Goal: Complete application form

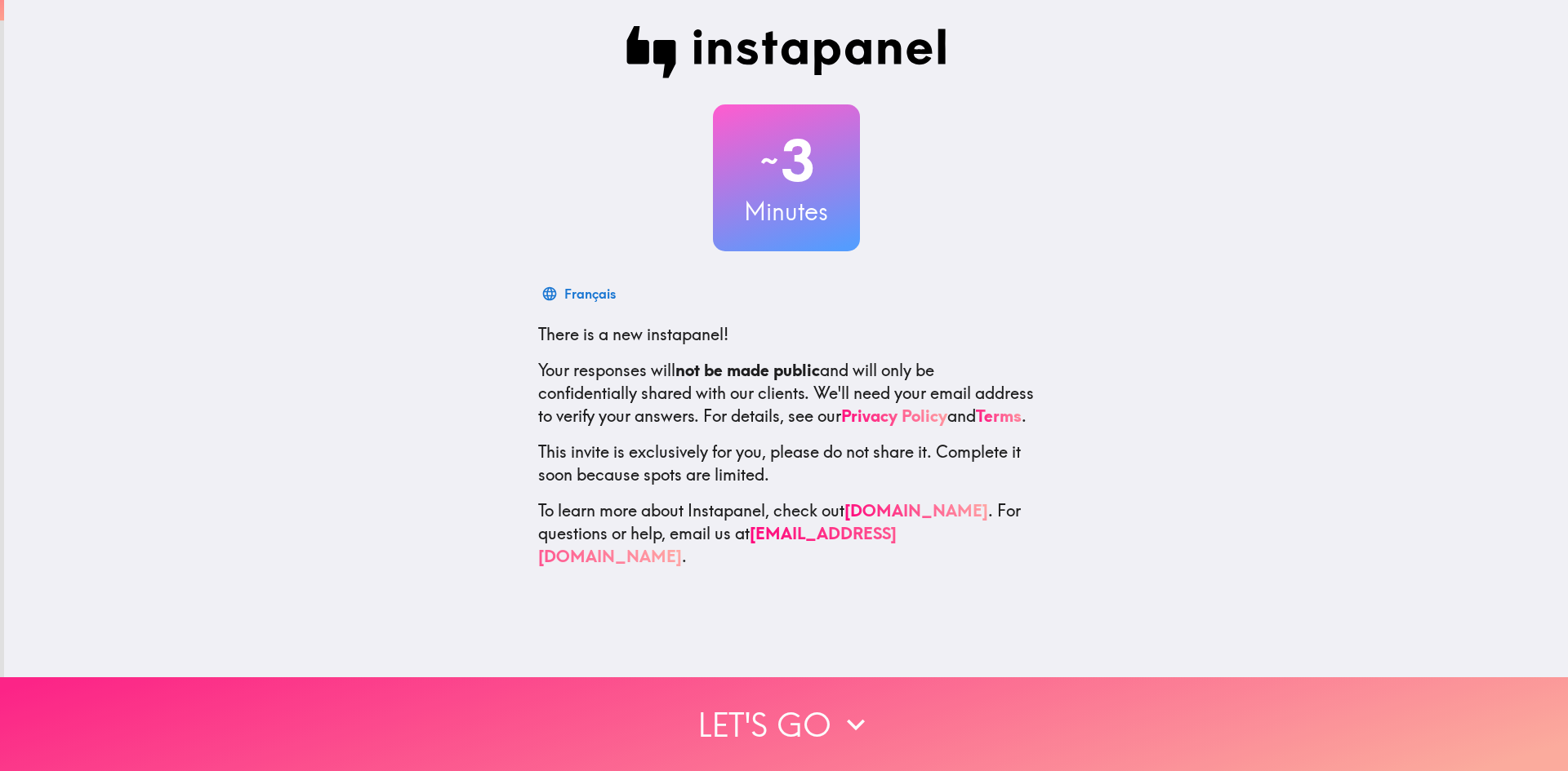
click at [716, 701] on button "Let's go" at bounding box center [784, 724] width 1568 height 94
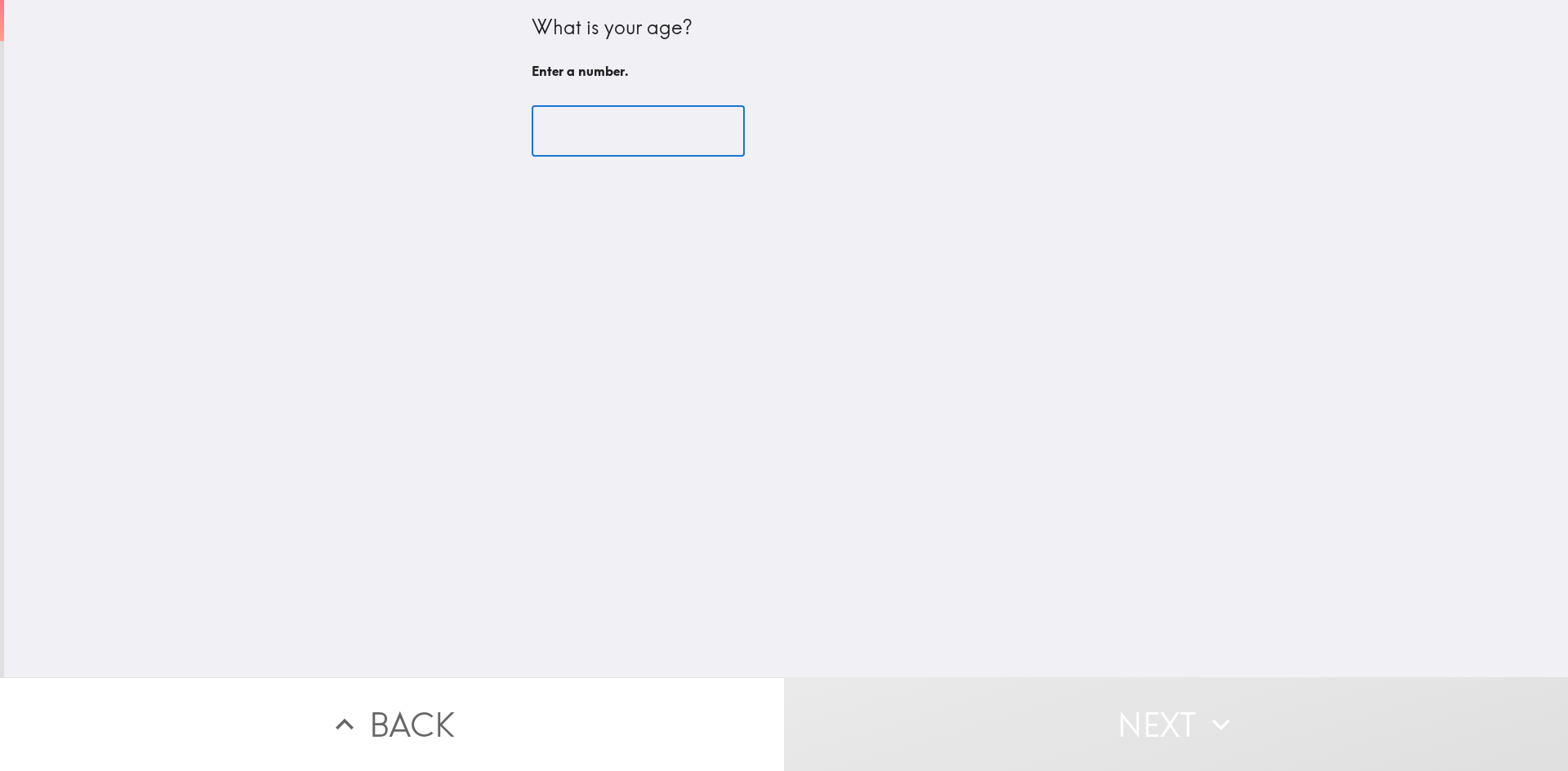
click at [599, 137] on input "number" at bounding box center [638, 131] width 213 height 51
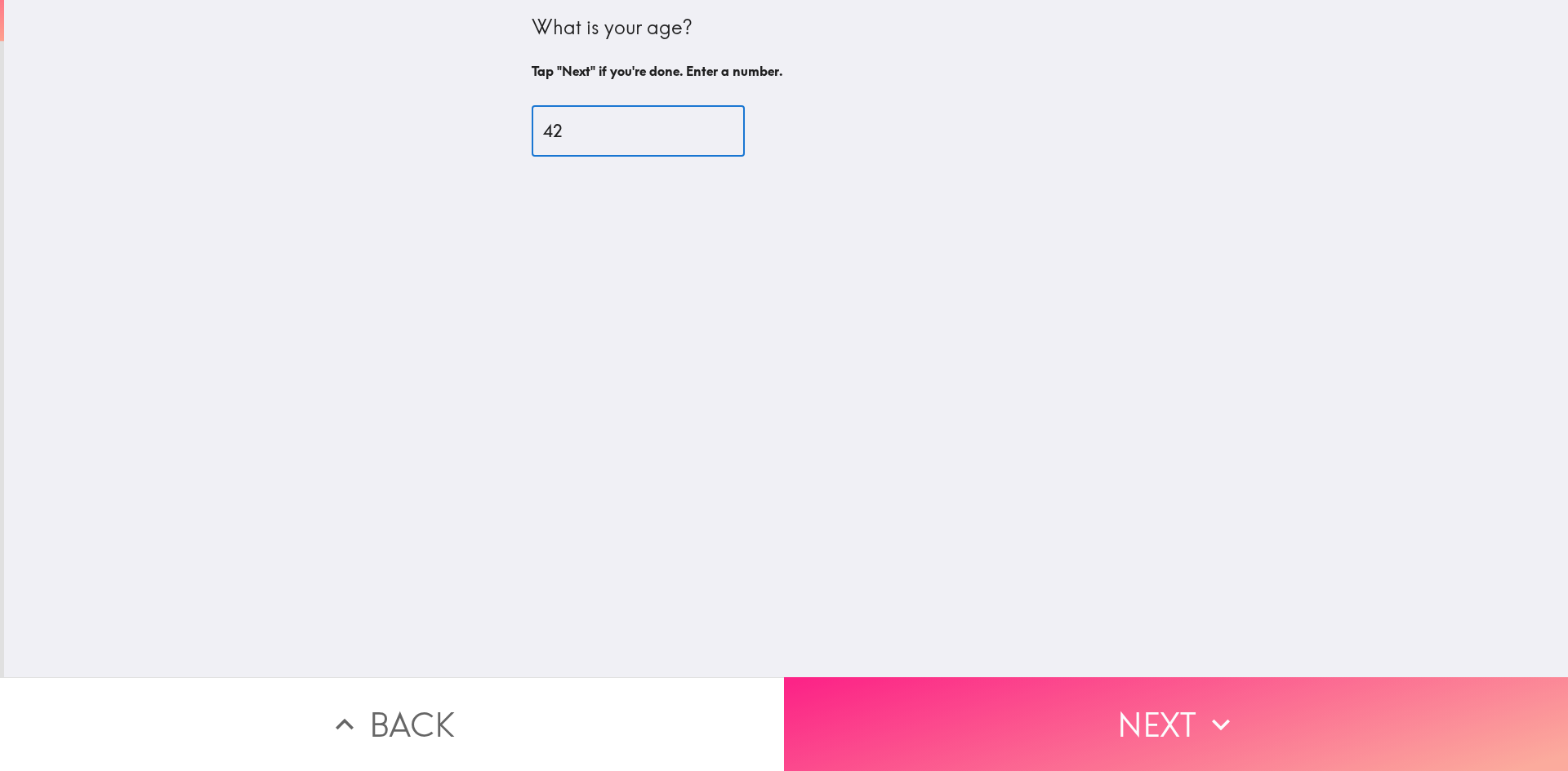
type input "42"
click at [1036, 699] on button "Next" at bounding box center [1176, 724] width 784 height 94
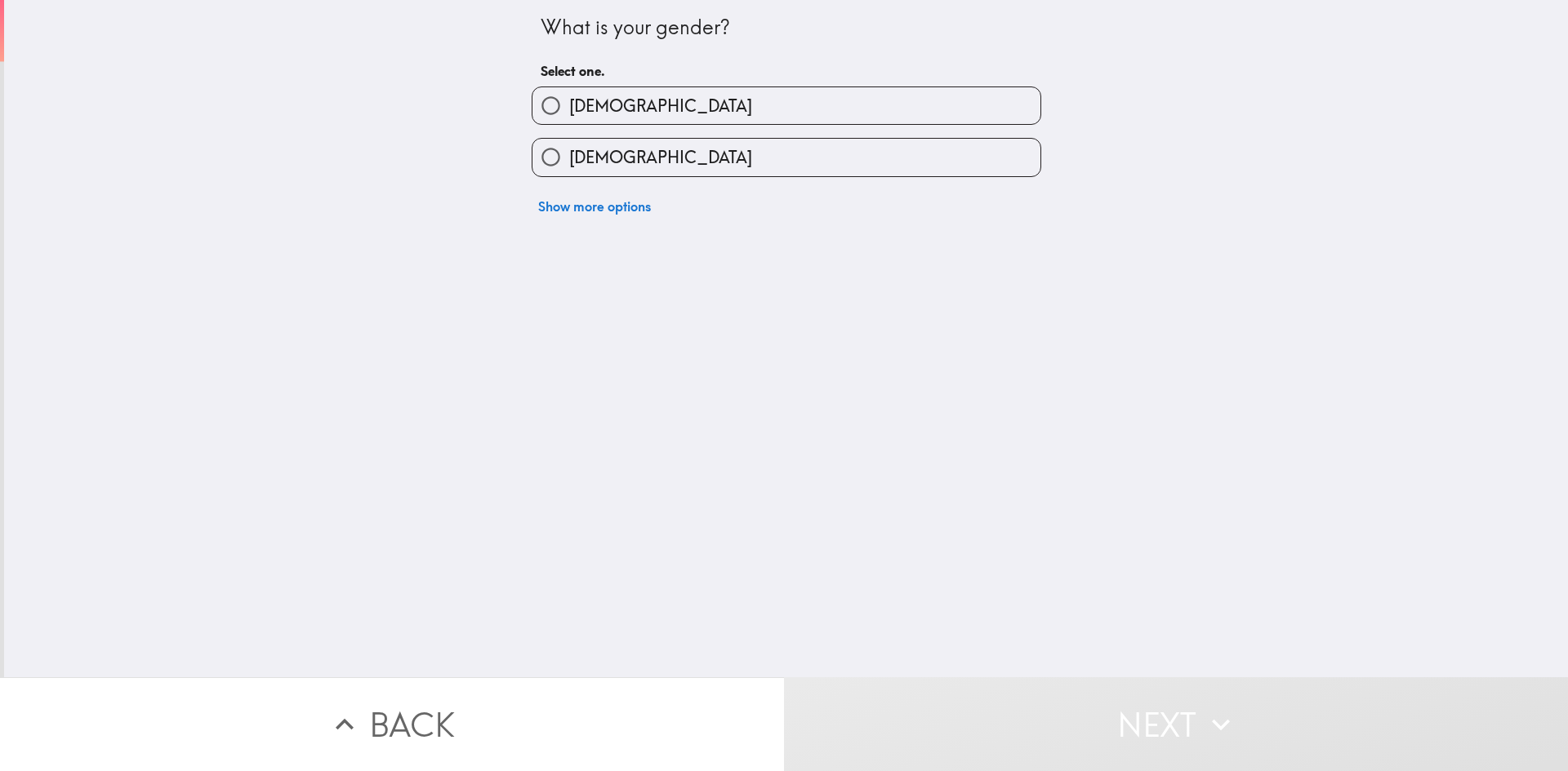
click at [653, 108] on label "[DEMOGRAPHIC_DATA]" at bounding box center [787, 106] width 508 height 37
click at [569, 108] on input "[DEMOGRAPHIC_DATA]" at bounding box center [551, 106] width 37 height 37
radio input "true"
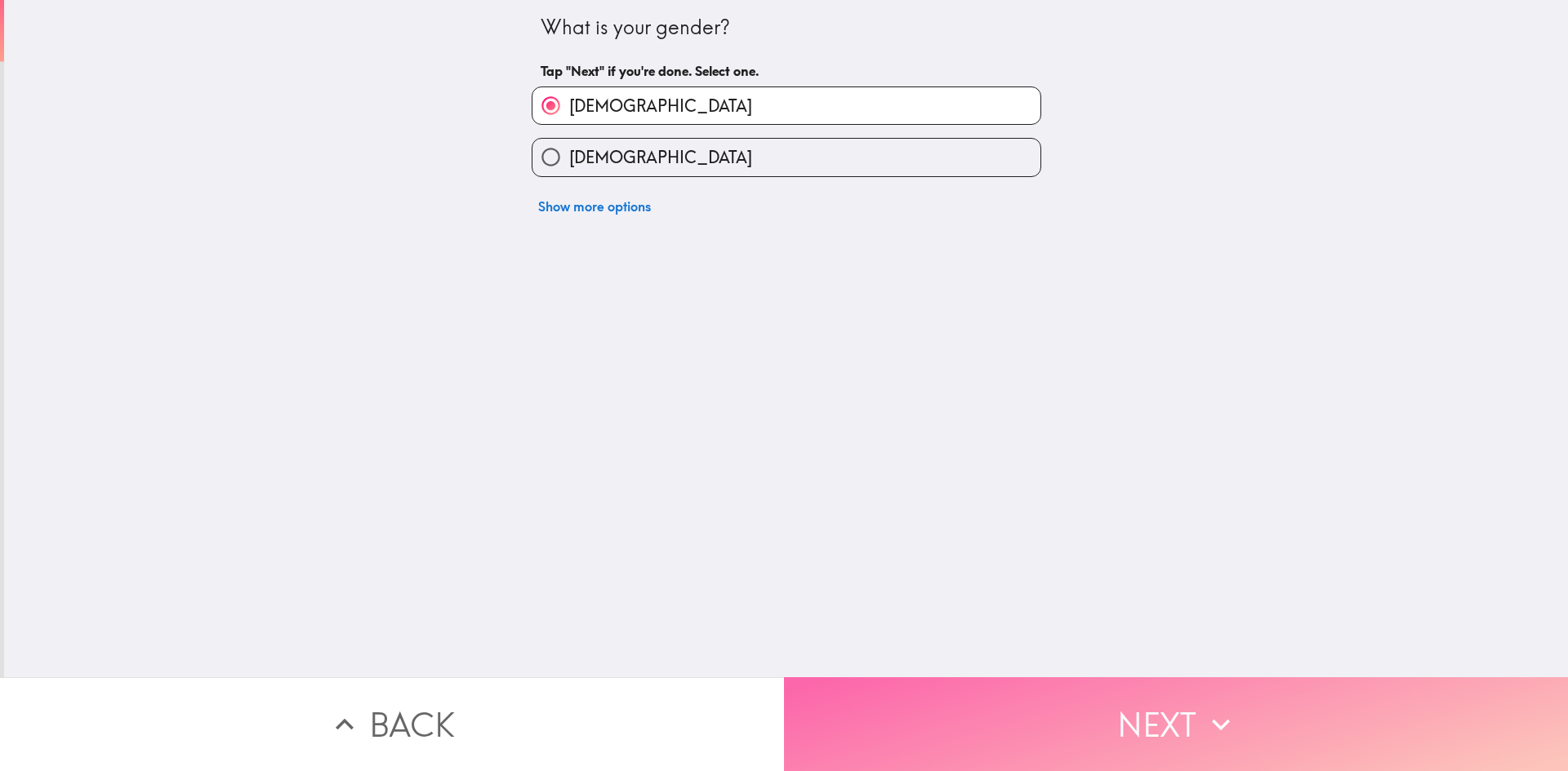
click at [1095, 720] on button "Next" at bounding box center [1176, 724] width 784 height 94
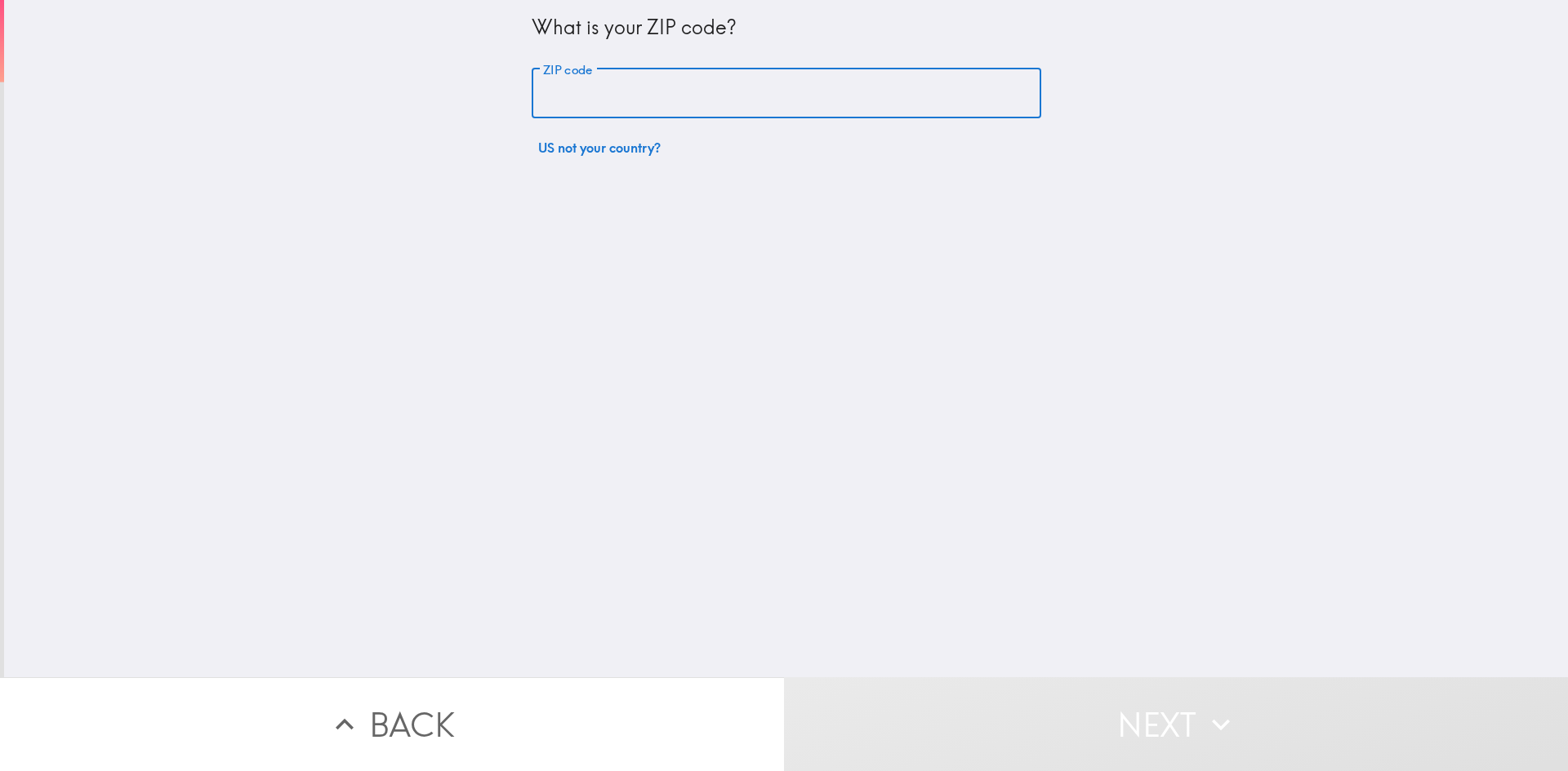
drag, startPoint x: 606, startPoint y: 80, endPoint x: 801, endPoint y: 289, distance: 285.8
click at [609, 83] on input "ZIP code" at bounding box center [787, 94] width 509 height 51
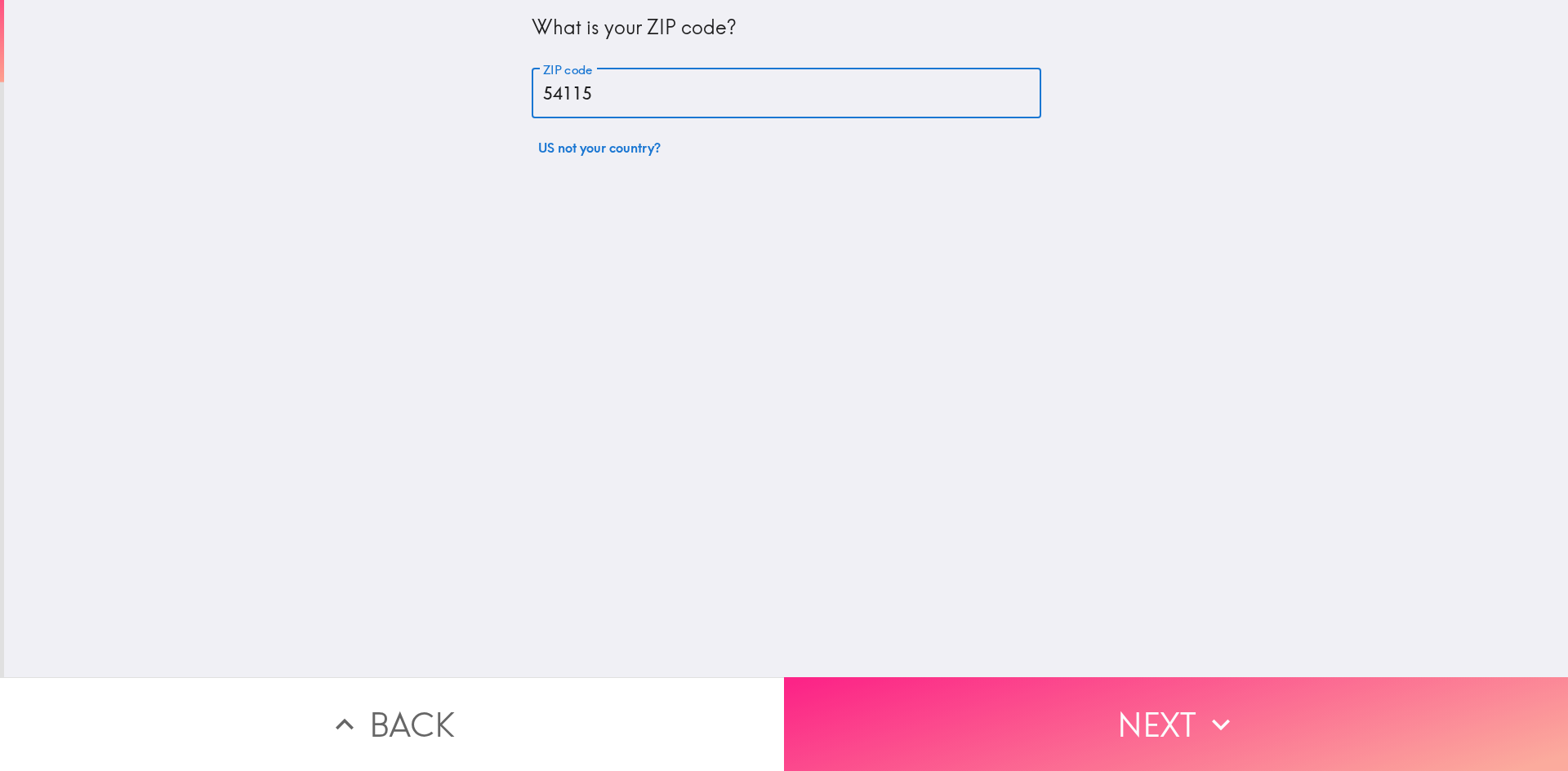
type input "54115"
click at [1013, 724] on button "Next" at bounding box center [1176, 724] width 784 height 94
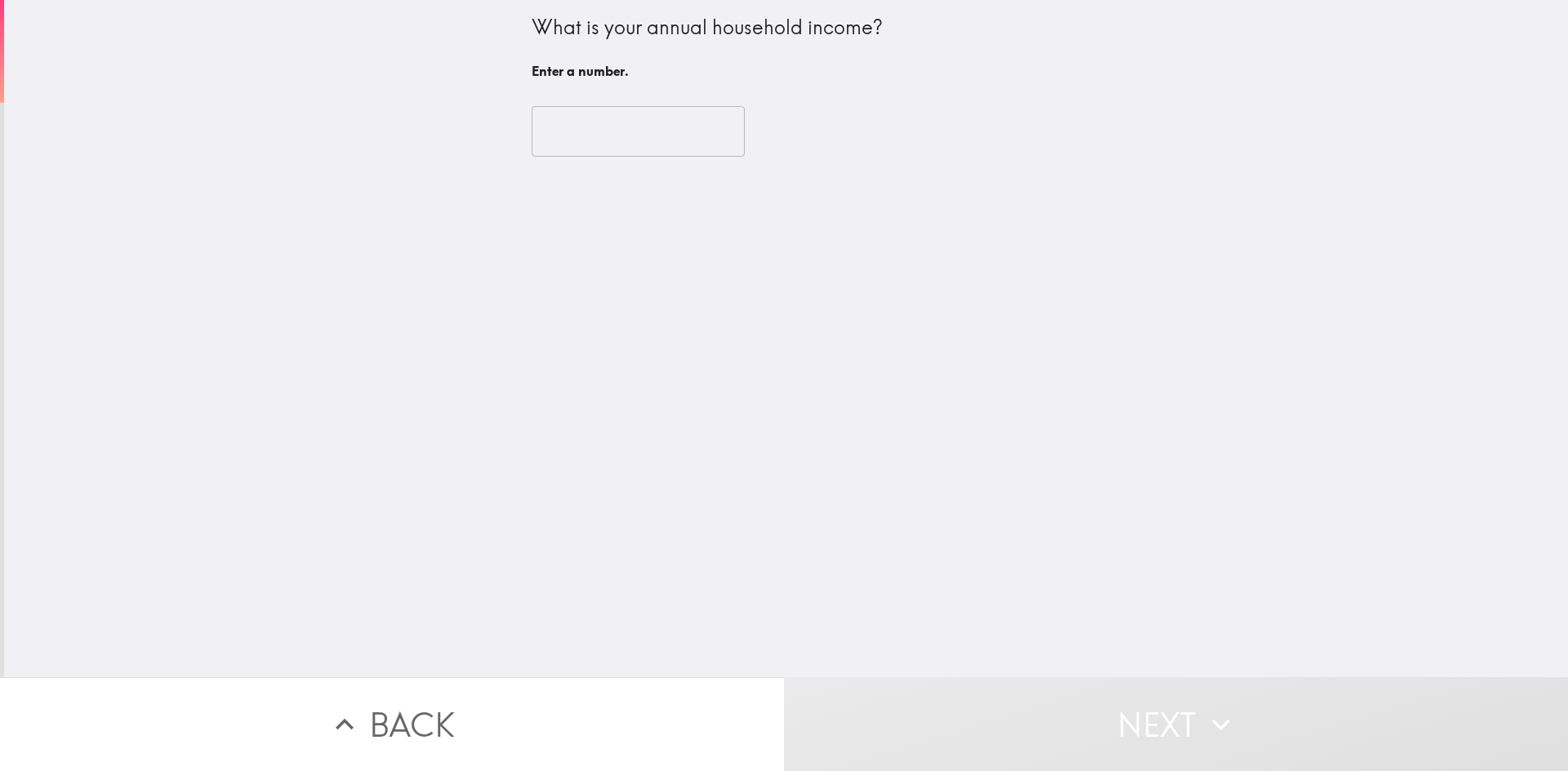
click at [636, 130] on input "number" at bounding box center [638, 131] width 213 height 51
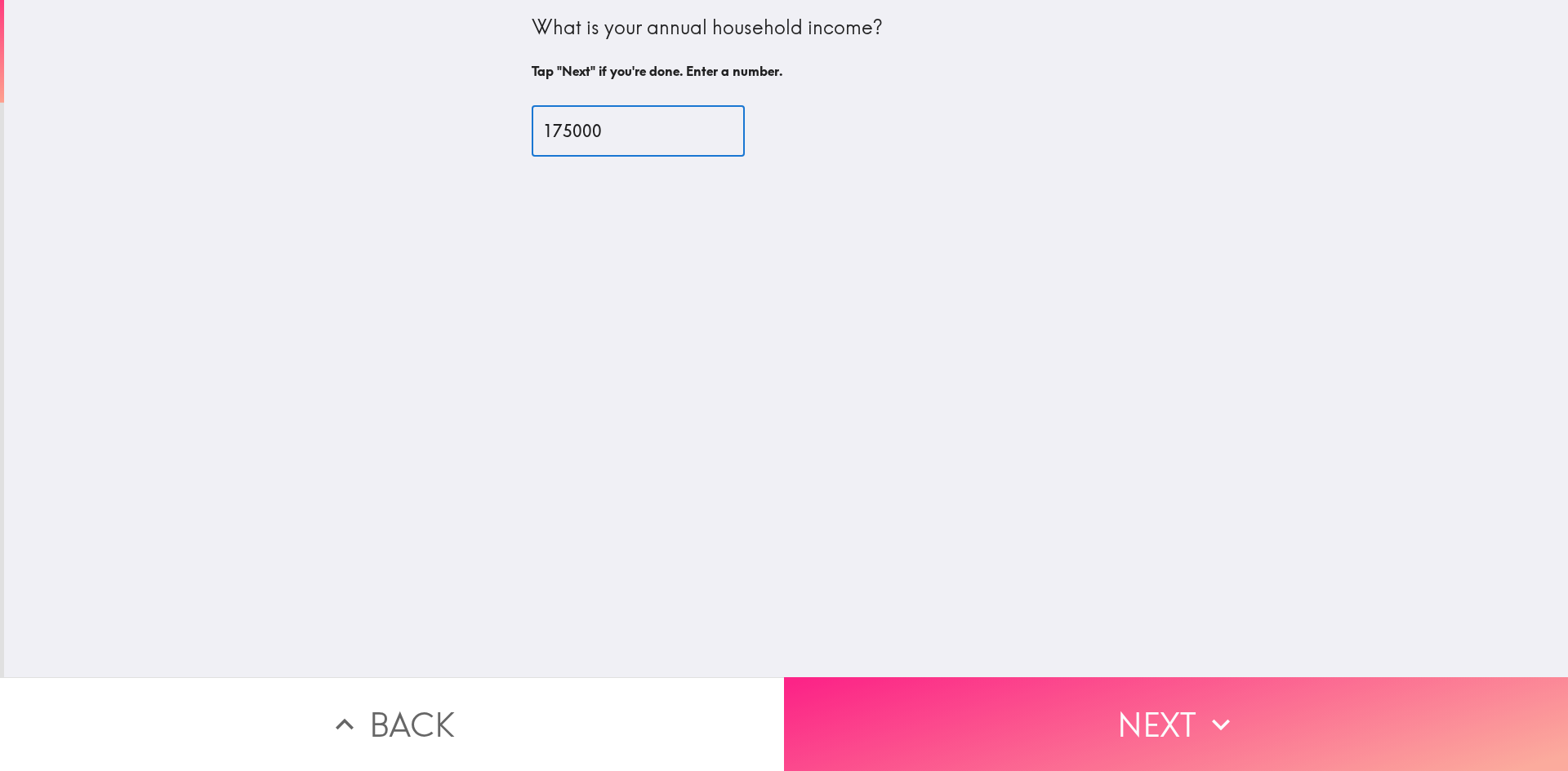
type input "175000"
click at [1016, 696] on button "Next" at bounding box center [1176, 724] width 784 height 94
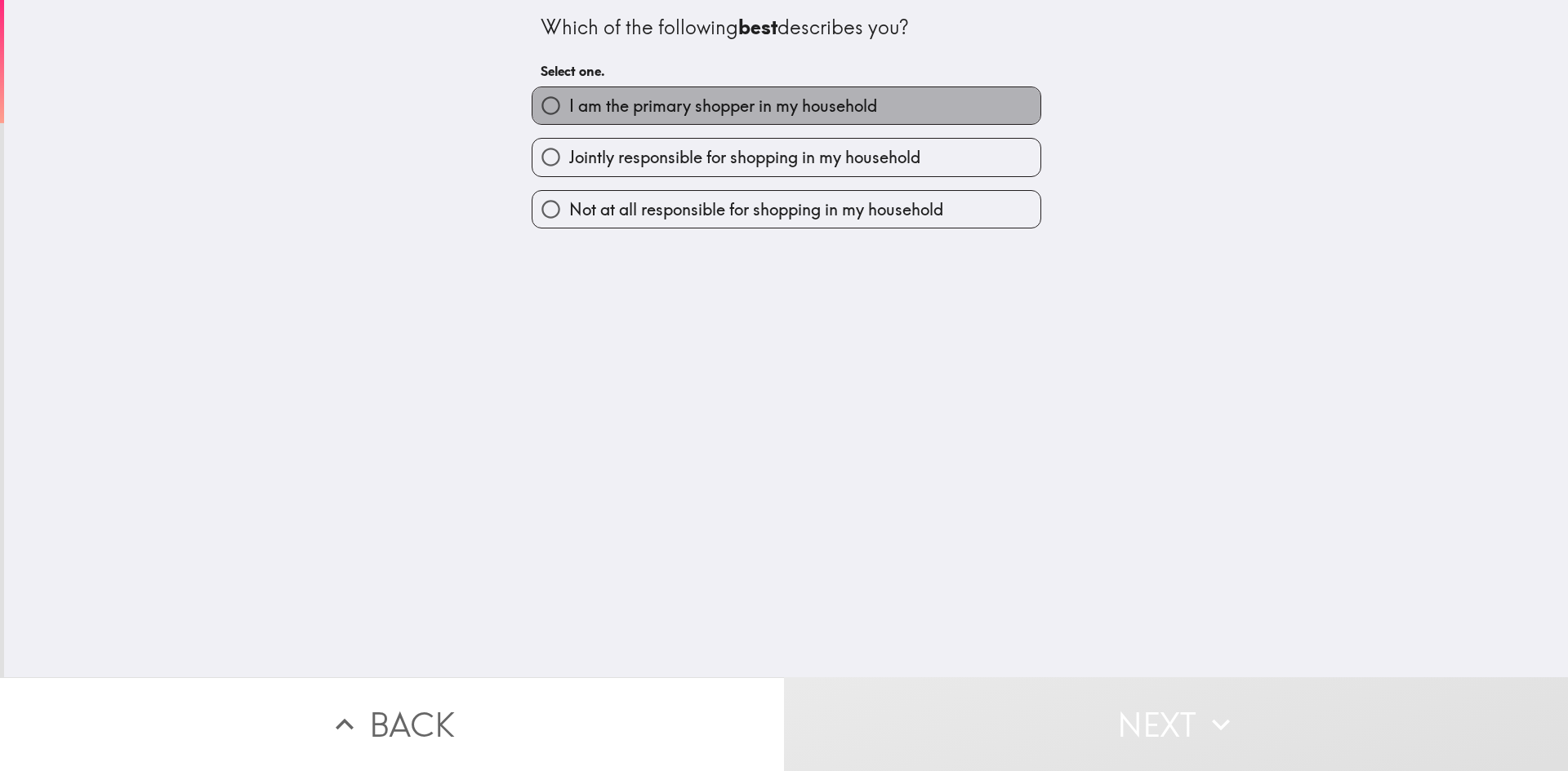
click at [747, 95] on span "I am the primary shopper in my household" at bounding box center [722, 105] width 308 height 23
click at [569, 95] on input "I am the primary shopper in my household" at bounding box center [551, 106] width 37 height 37
radio input "true"
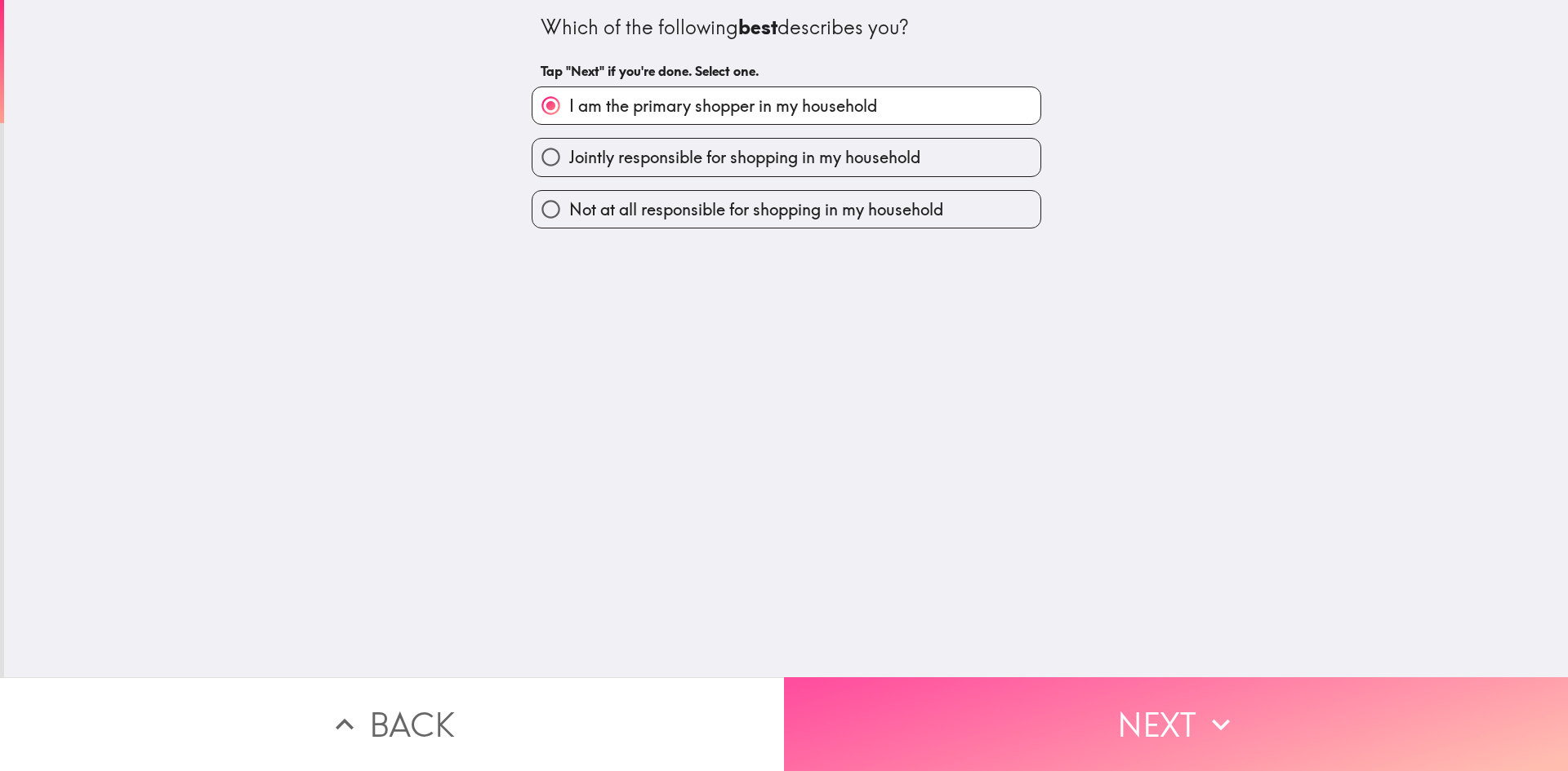
drag, startPoint x: 1070, startPoint y: 719, endPoint x: 1028, endPoint y: 607, distance: 119.6
click at [1071, 718] on button "Next" at bounding box center [1176, 724] width 784 height 94
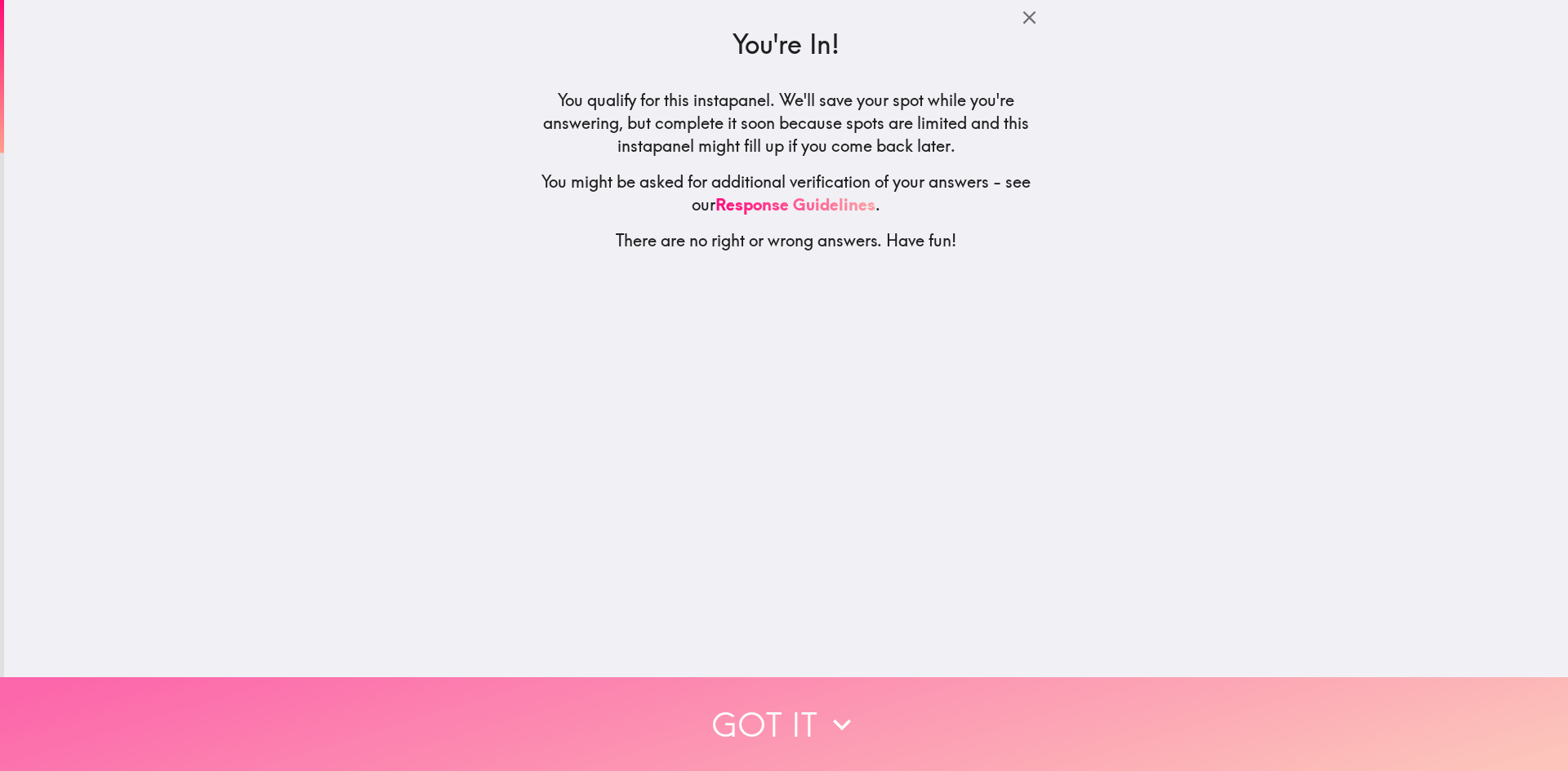
click at [792, 693] on button "Got it" at bounding box center [784, 724] width 1568 height 94
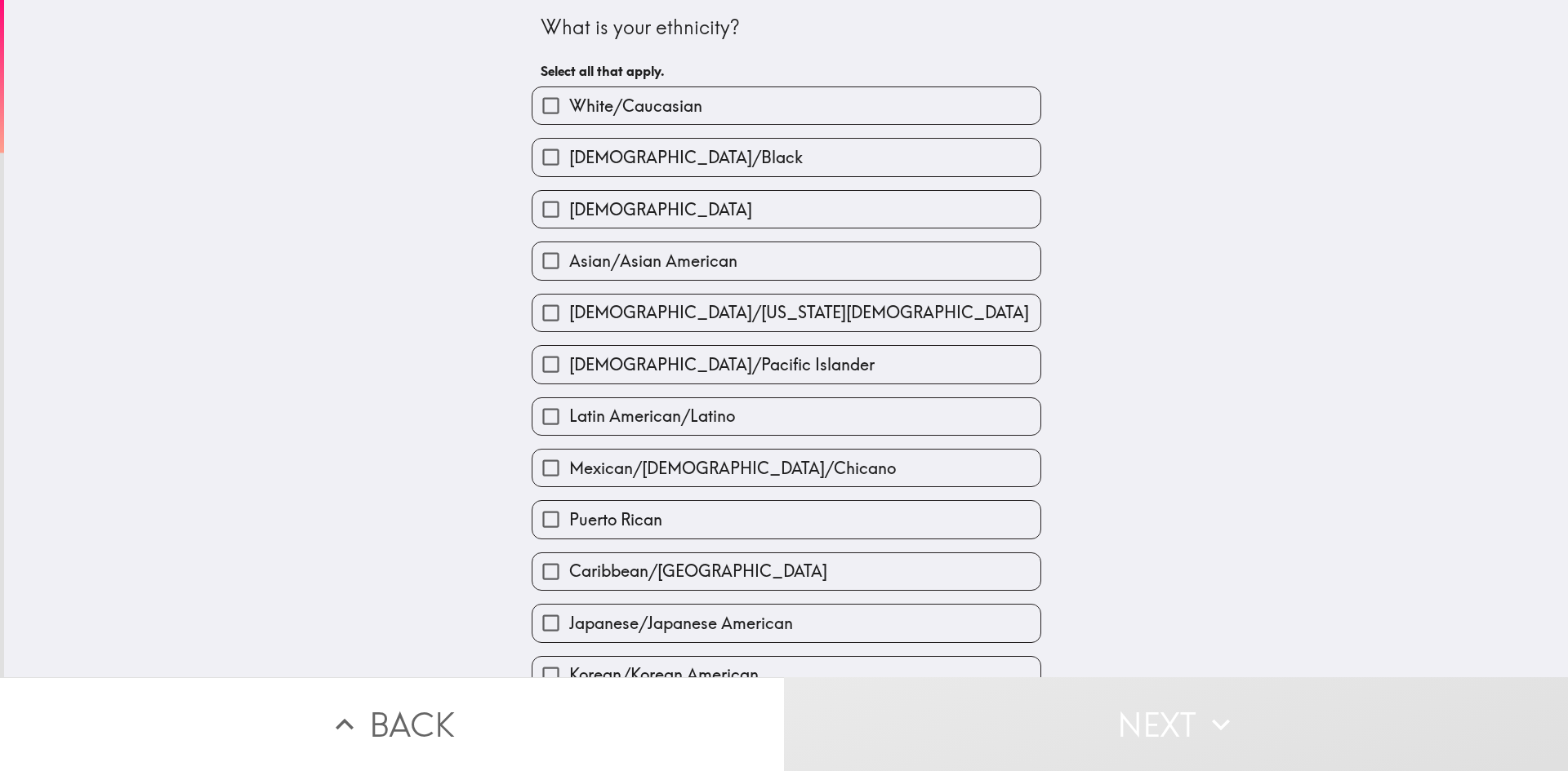
click at [669, 101] on span "White/Caucasian" at bounding box center [636, 105] width 133 height 23
click at [569, 101] on input "White/Caucasian" at bounding box center [551, 106] width 37 height 37
checkbox input "true"
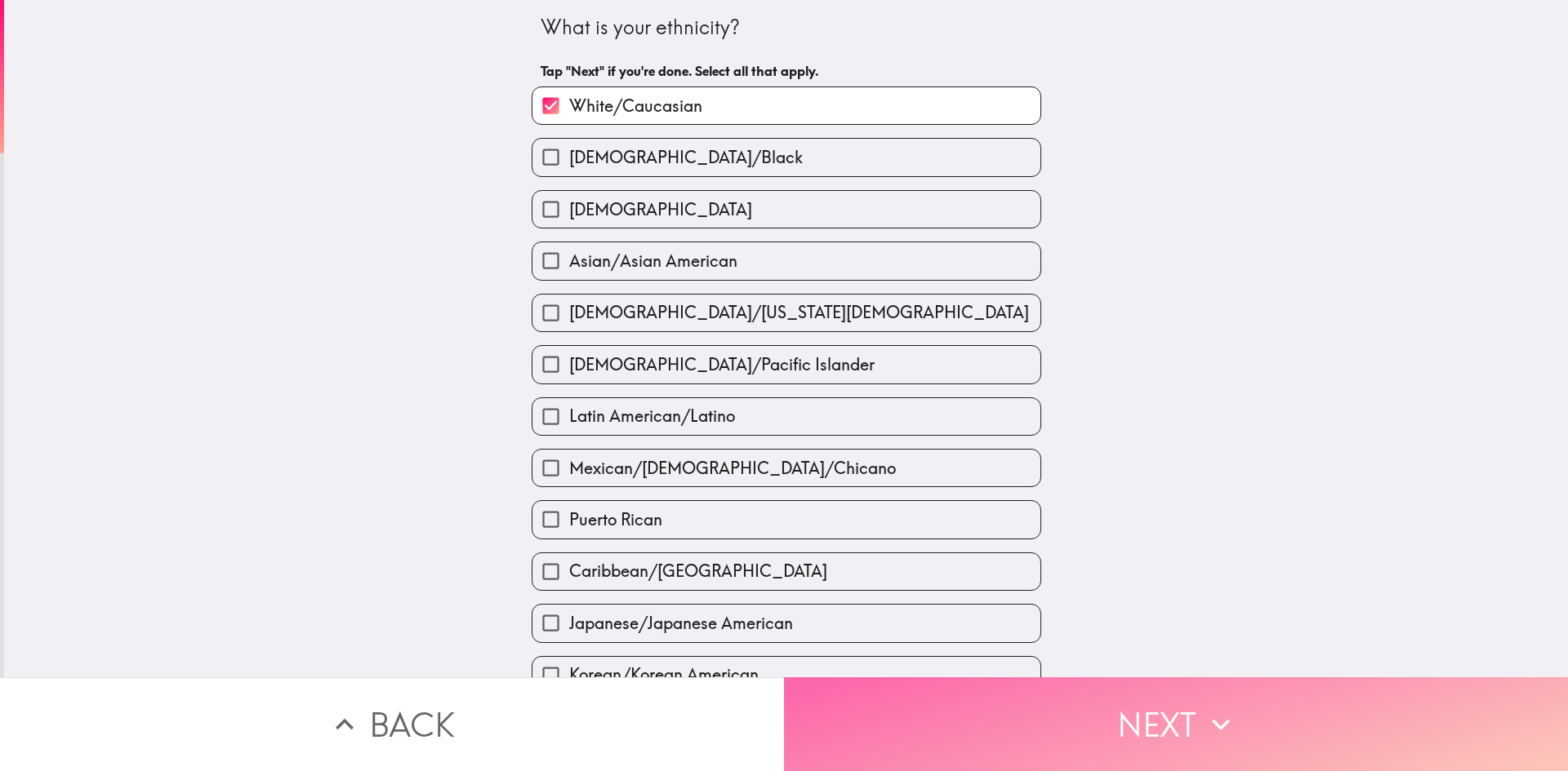
click at [953, 685] on button "Next" at bounding box center [1176, 724] width 784 height 94
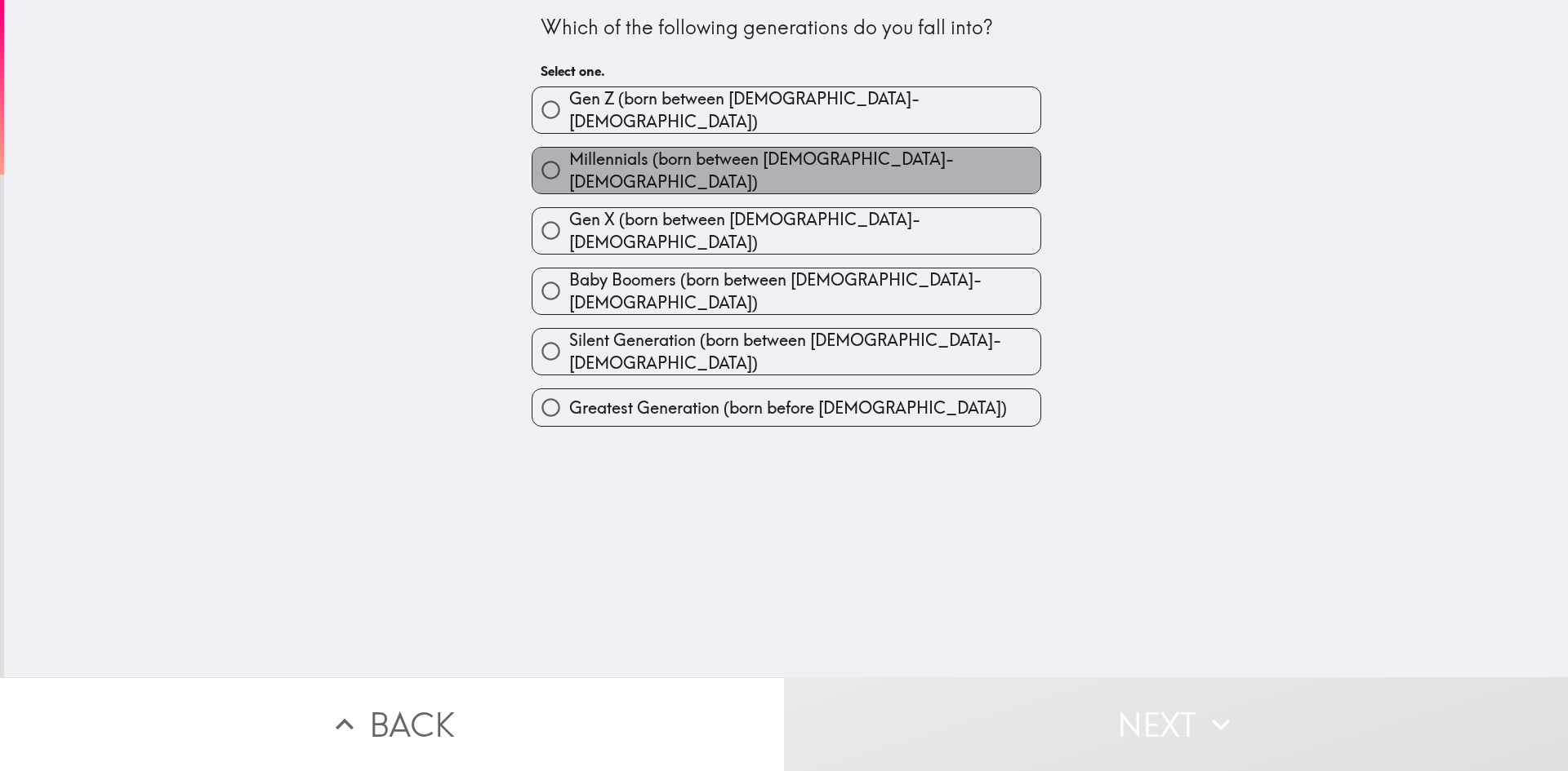
click at [645, 158] on span "Millennials (born between [DEMOGRAPHIC_DATA]-[DEMOGRAPHIC_DATA])" at bounding box center [804, 170] width 471 height 46
click at [569, 158] on input "Millennials (born between [DEMOGRAPHIC_DATA]-[DEMOGRAPHIC_DATA])" at bounding box center [551, 170] width 37 height 37
radio input "true"
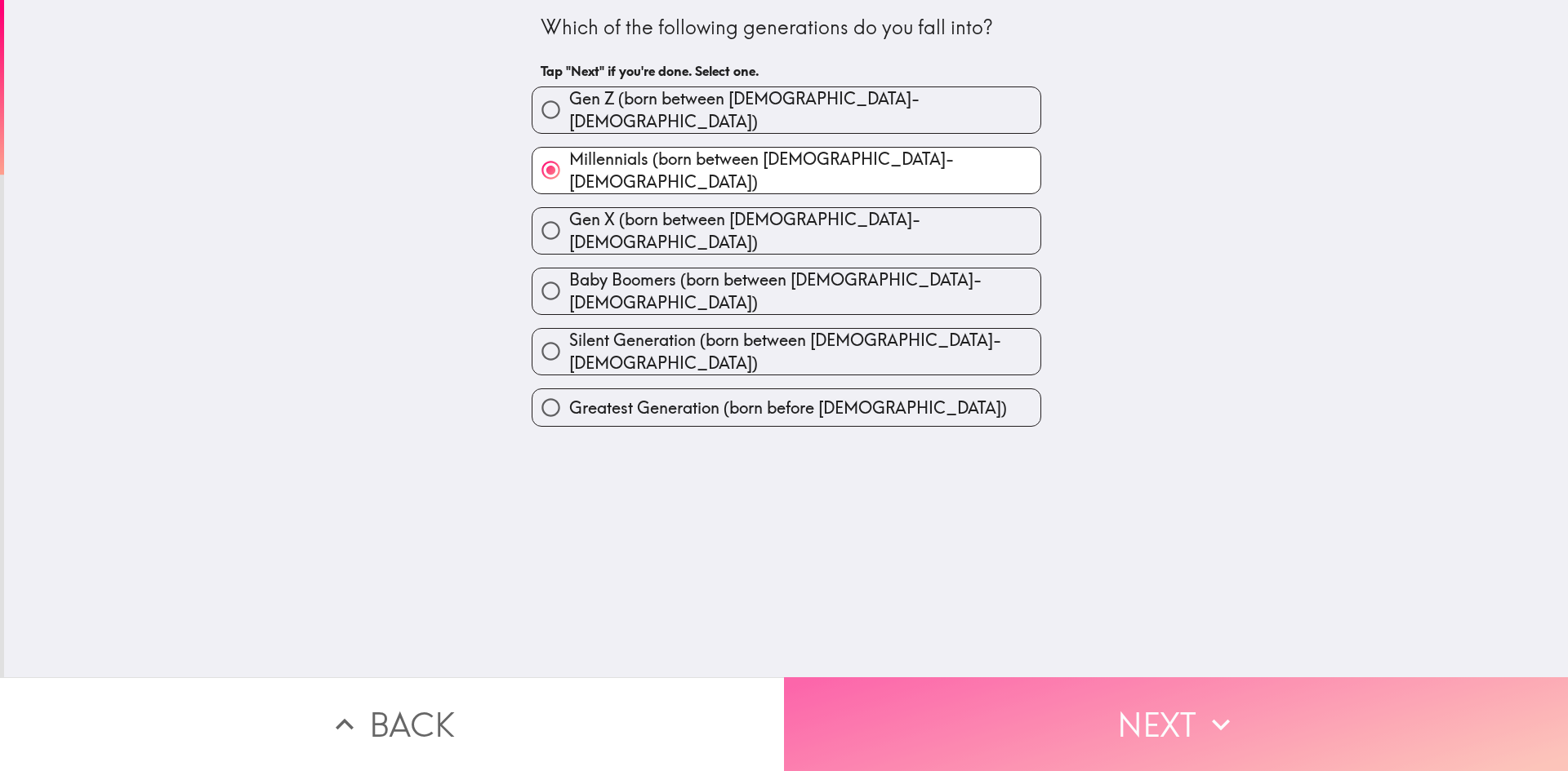
click at [1061, 704] on button "Next" at bounding box center [1176, 724] width 784 height 94
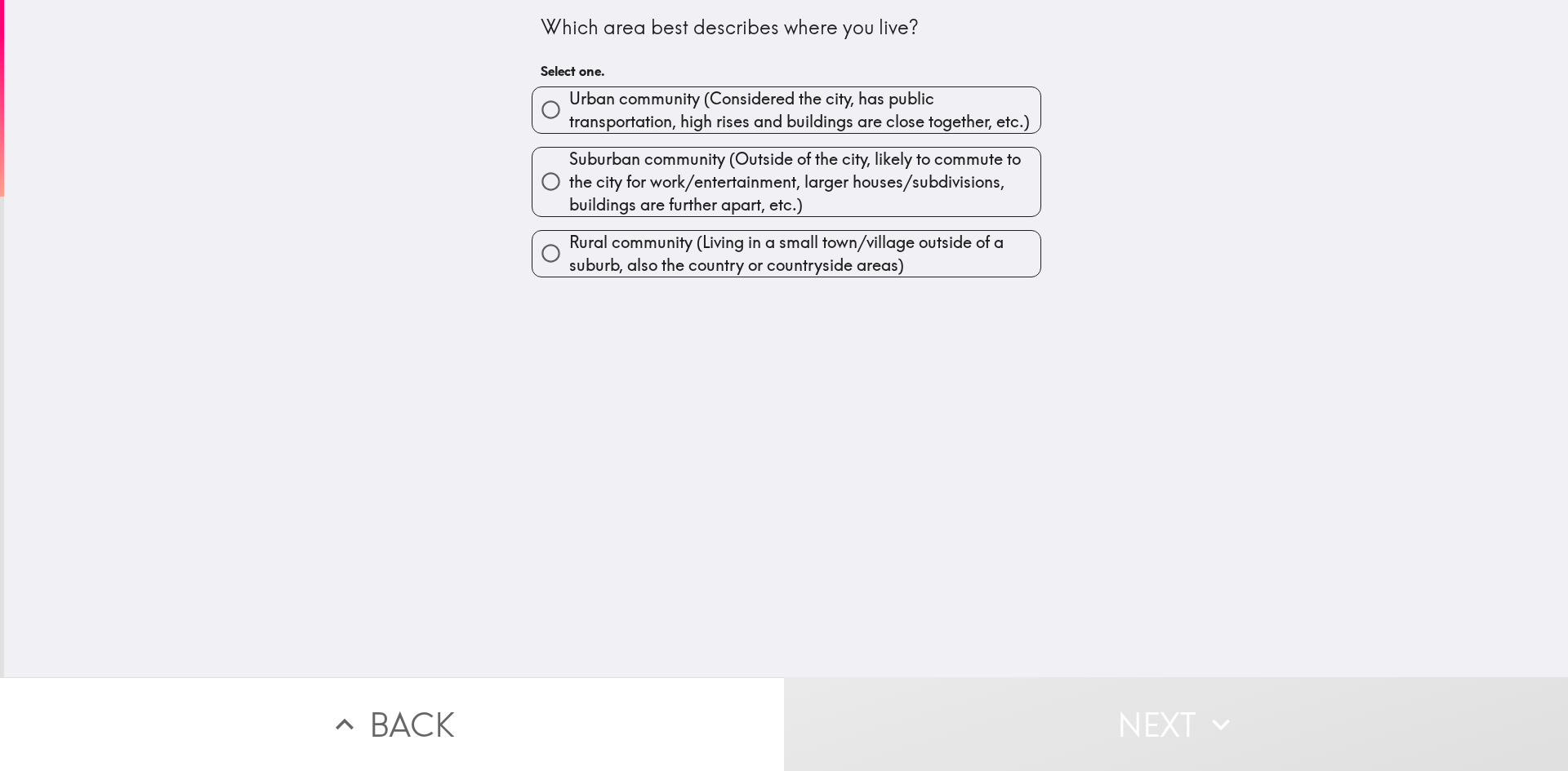
click at [678, 174] on span "Suburban community (Outside of the city, likely to commute to the city for work…" at bounding box center [804, 181] width 471 height 68
click at [569, 174] on input "Suburban community (Outside of the city, likely to commute to the city for work…" at bounding box center [551, 182] width 37 height 37
radio input "true"
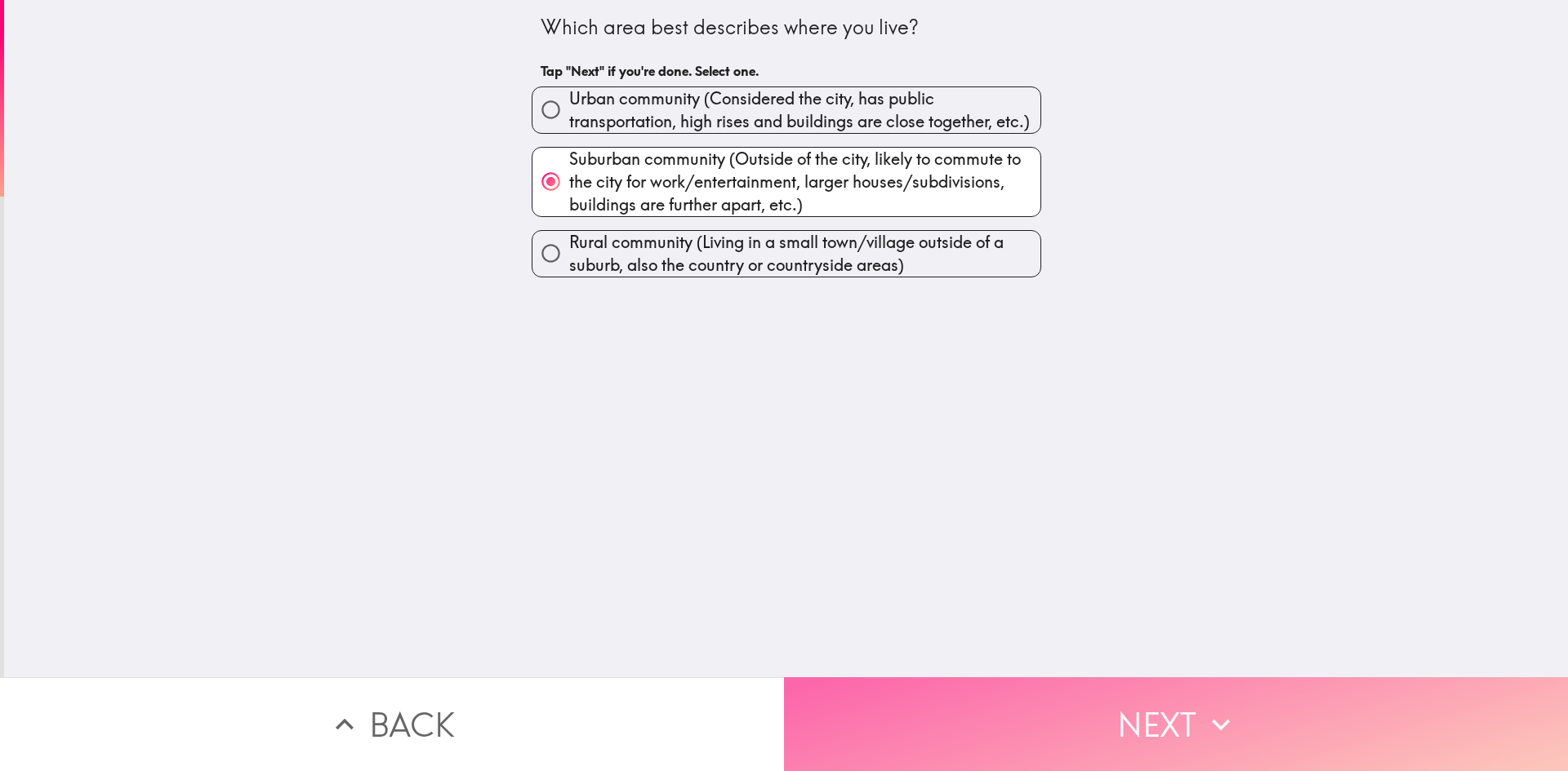
click at [1091, 715] on button "Next" at bounding box center [1176, 724] width 784 height 94
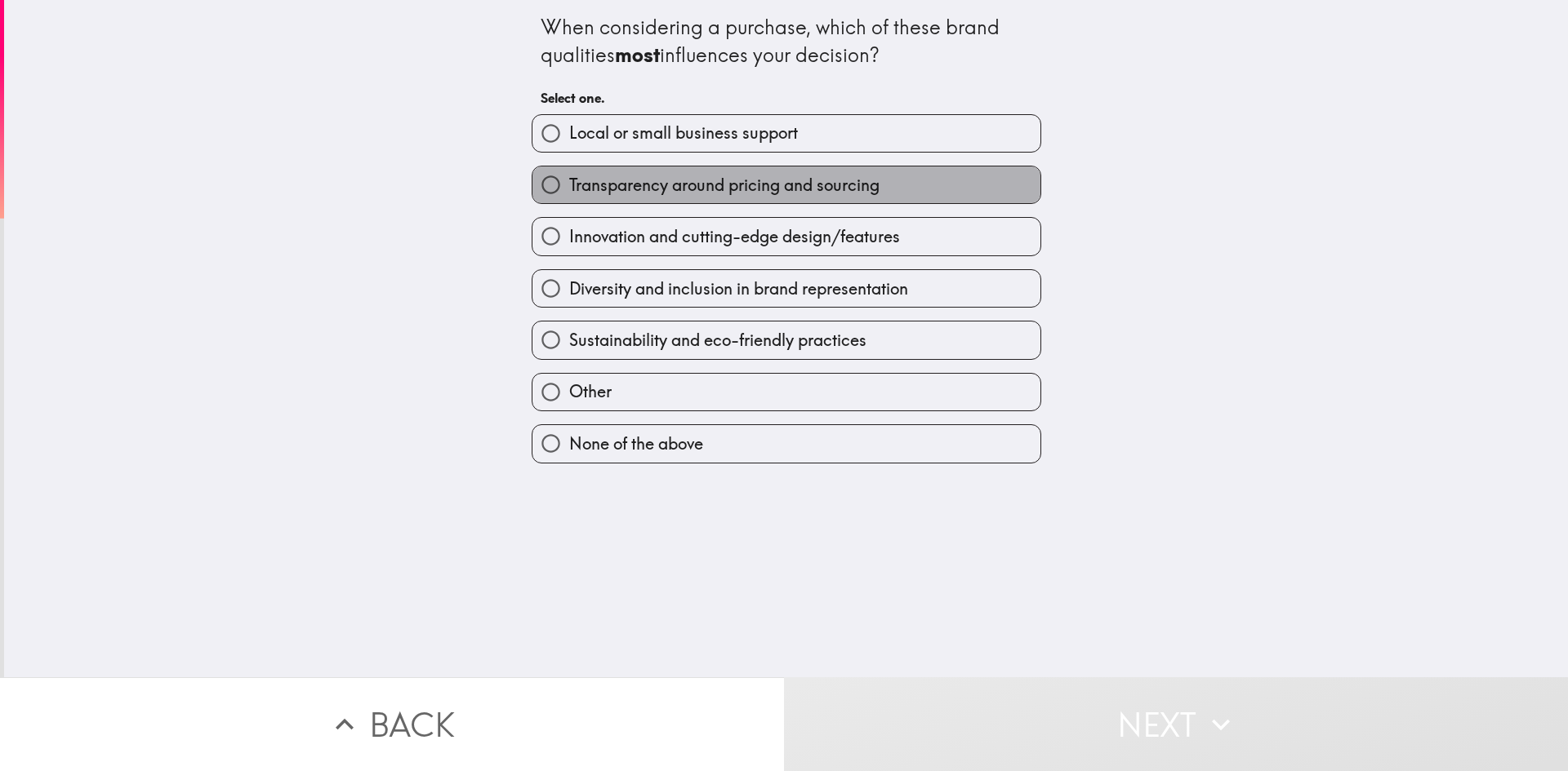
click at [785, 195] on span "Transparency around pricing and sourcing" at bounding box center [724, 185] width 310 height 23
click at [569, 195] on input "Transparency around pricing and sourcing" at bounding box center [551, 185] width 37 height 37
radio input "true"
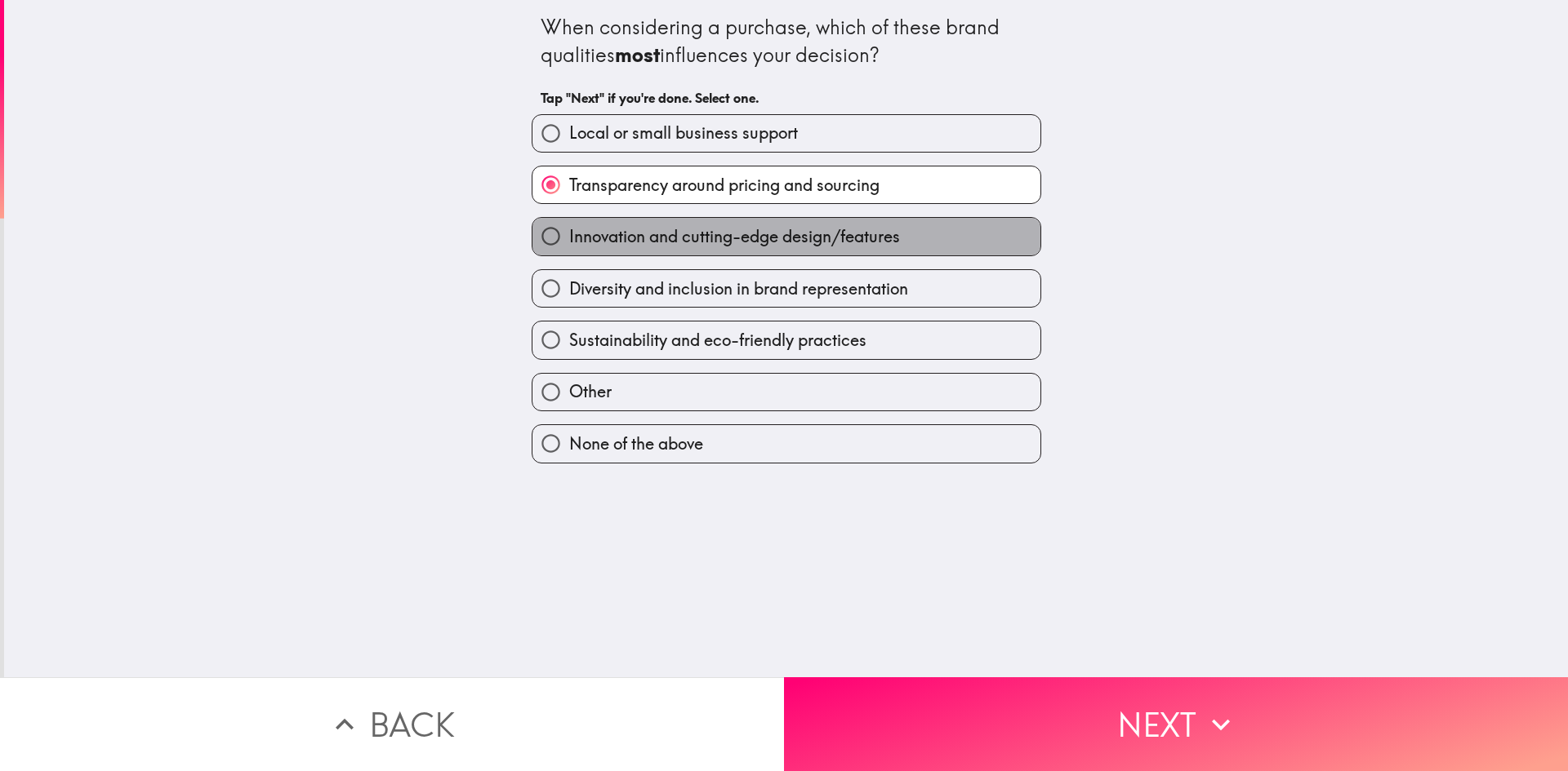
click at [855, 233] on span "Innovation and cutting-edge design/features" at bounding box center [734, 236] width 330 height 23
click at [569, 233] on input "Innovation and cutting-edge design/features" at bounding box center [551, 237] width 37 height 37
radio input "true"
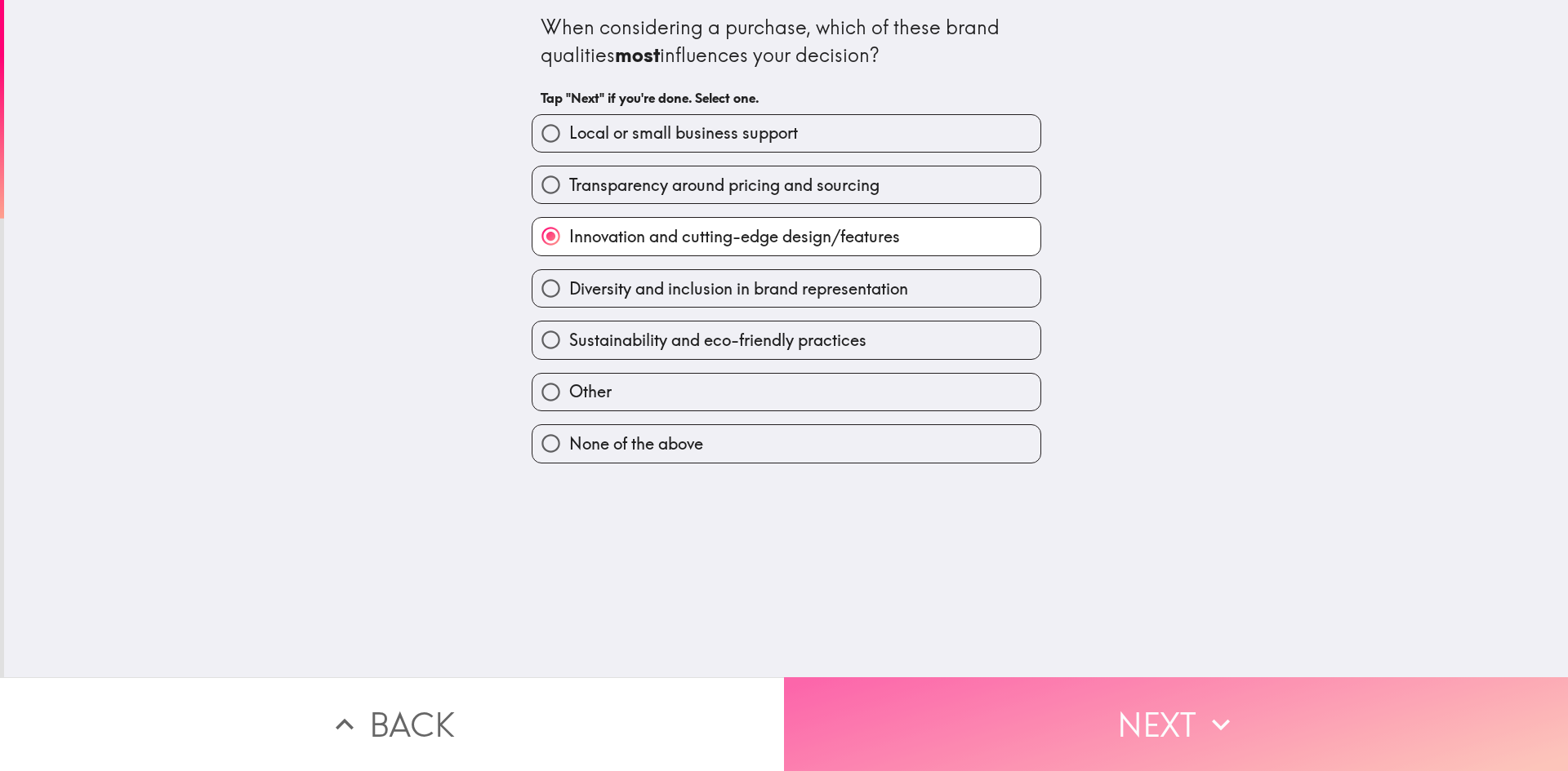
click at [1165, 712] on button "Next" at bounding box center [1176, 724] width 784 height 94
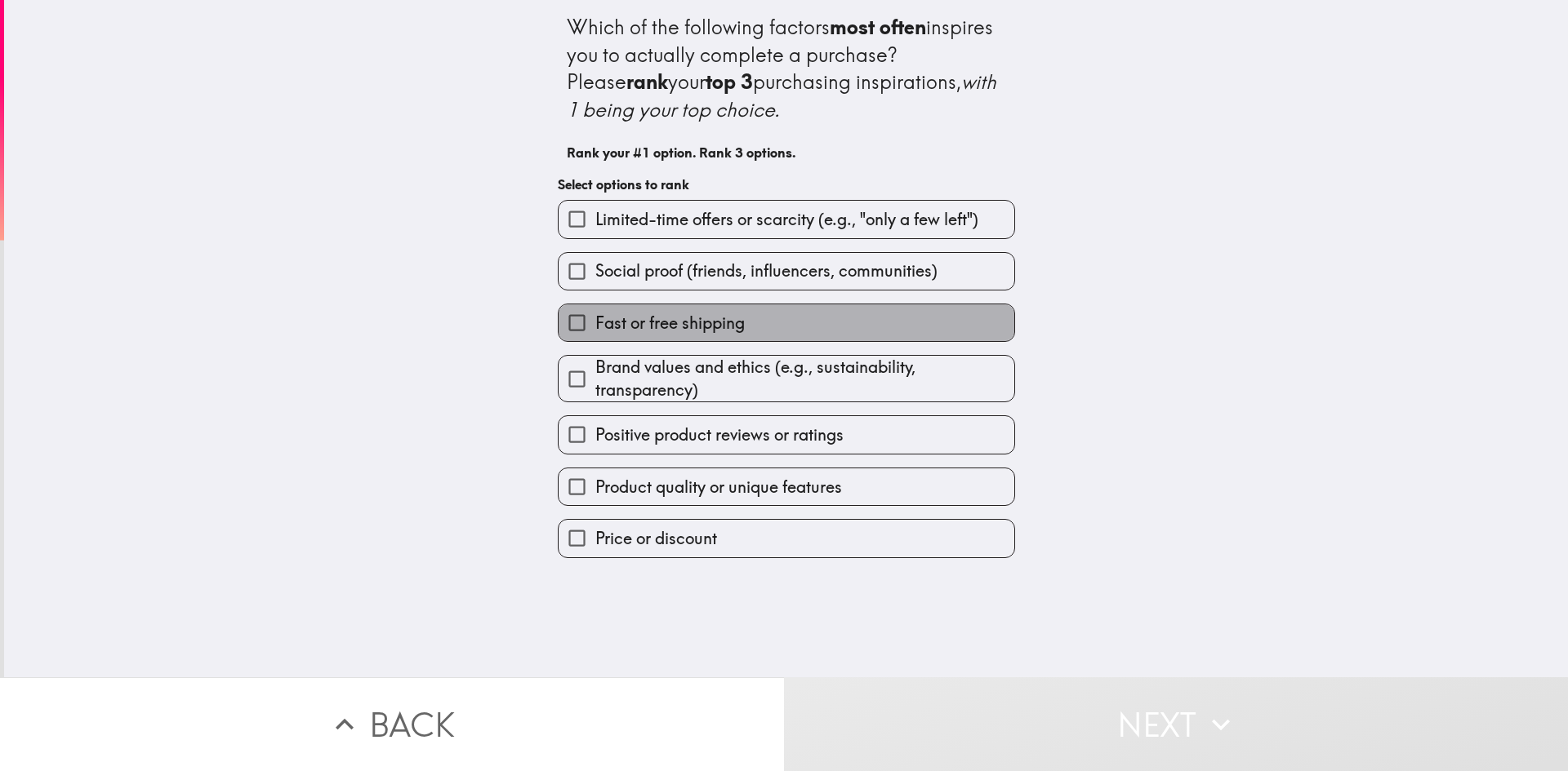
click at [872, 334] on label "Fast or free shipping" at bounding box center [787, 323] width 456 height 37
click at [595, 334] on input "Fast or free shipping" at bounding box center [577, 323] width 37 height 37
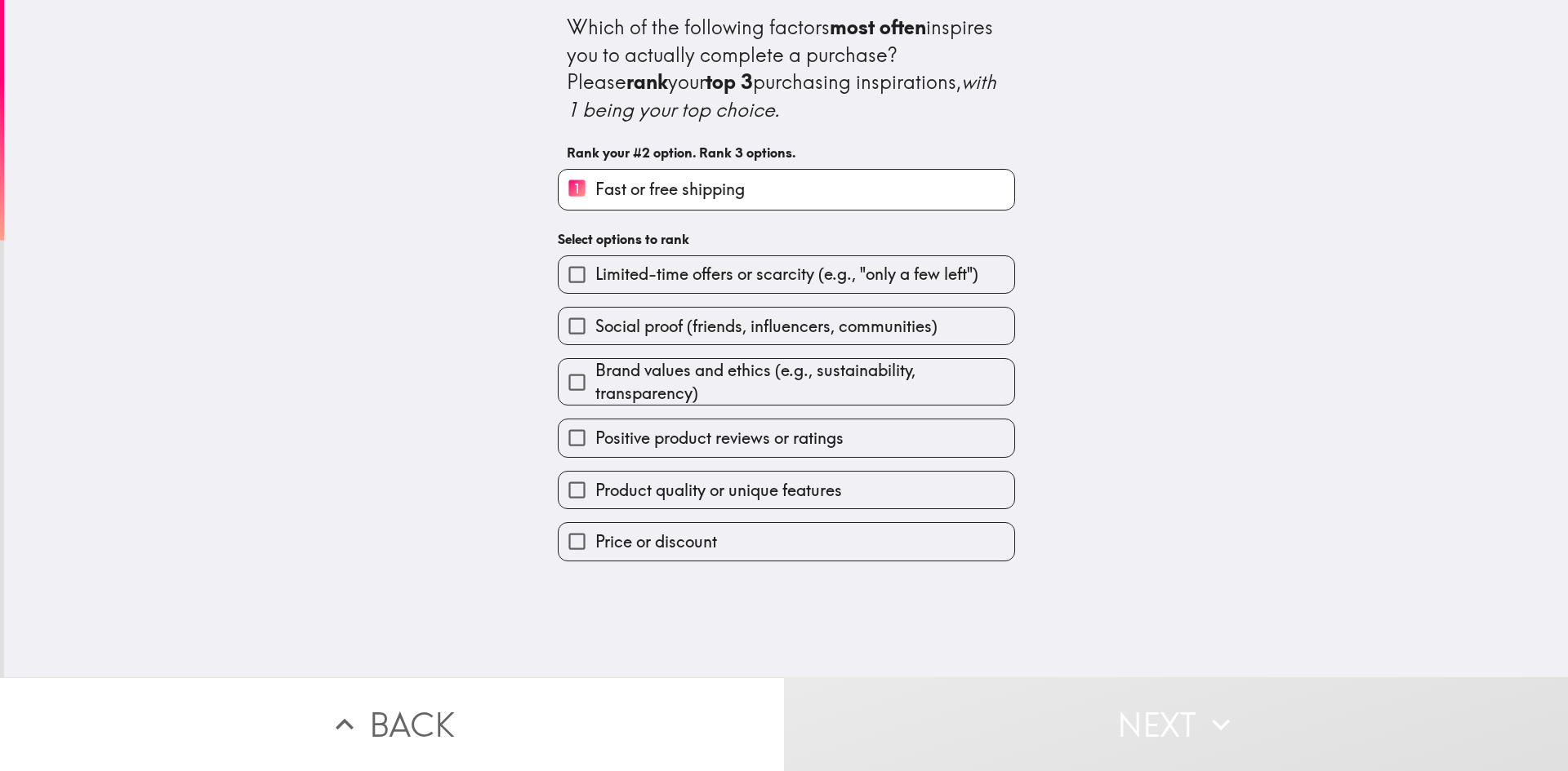
click at [833, 442] on span "Positive product reviews or ratings" at bounding box center [719, 438] width 248 height 23
click at [595, 442] on input "Positive product reviews or ratings" at bounding box center [577, 438] width 37 height 37
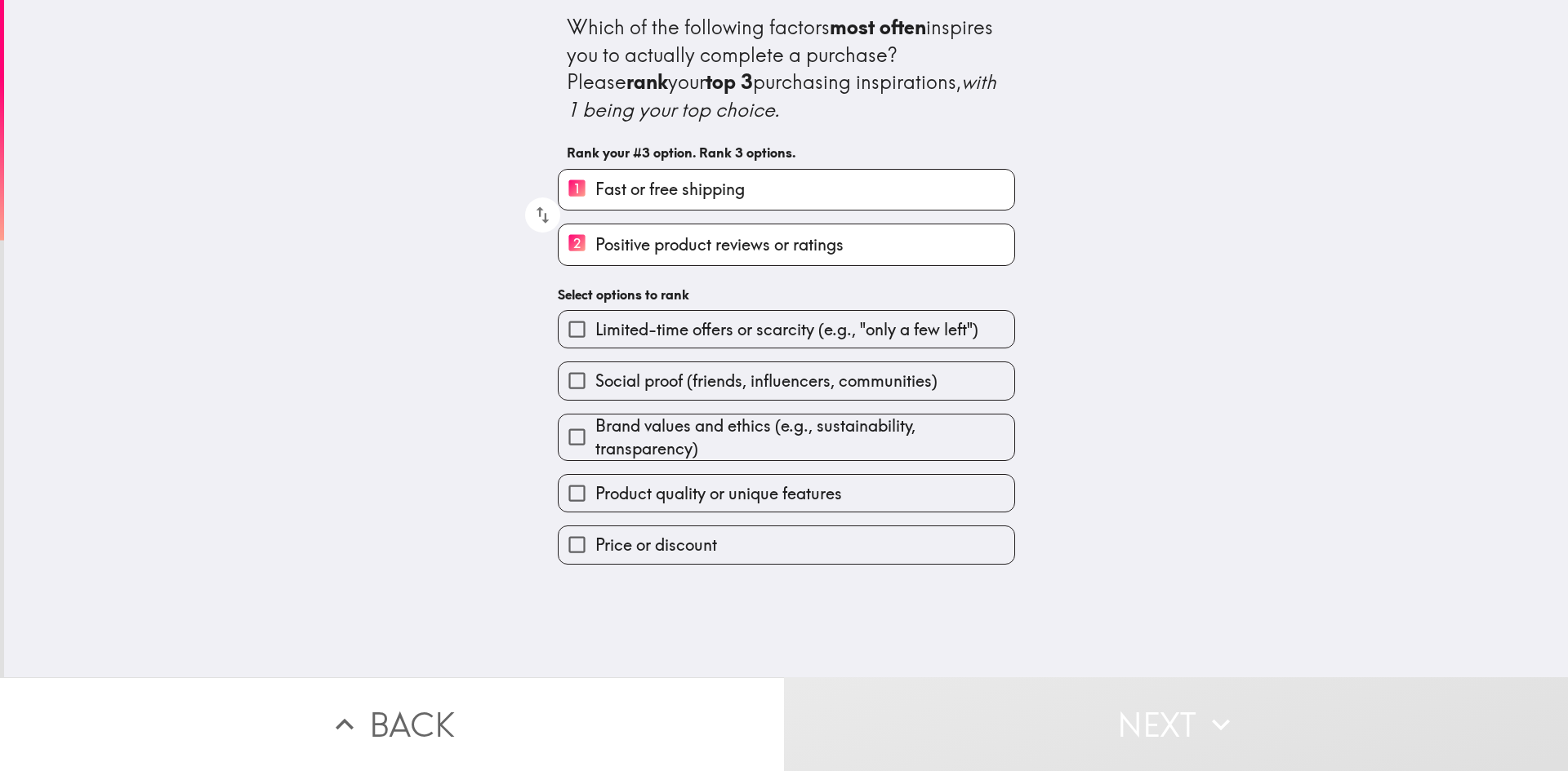
drag, startPoint x: 824, startPoint y: 497, endPoint x: 874, endPoint y: 529, distance: 59.4
click at [824, 499] on span "Product quality or unique features" at bounding box center [718, 493] width 247 height 23
click at [595, 499] on input "Product quality or unique features" at bounding box center [577, 494] width 37 height 37
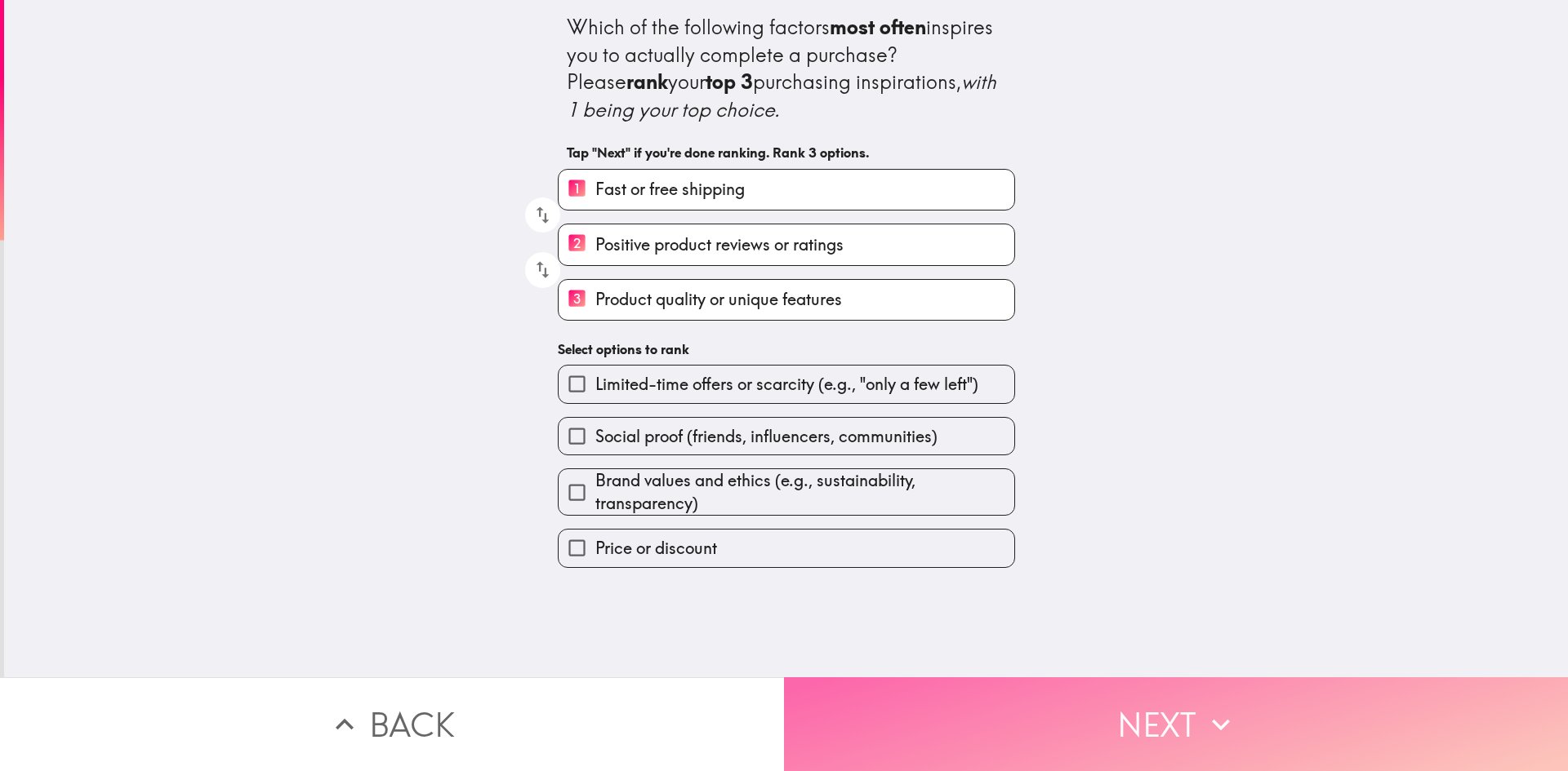
click at [1106, 728] on button "Next" at bounding box center [1176, 724] width 784 height 94
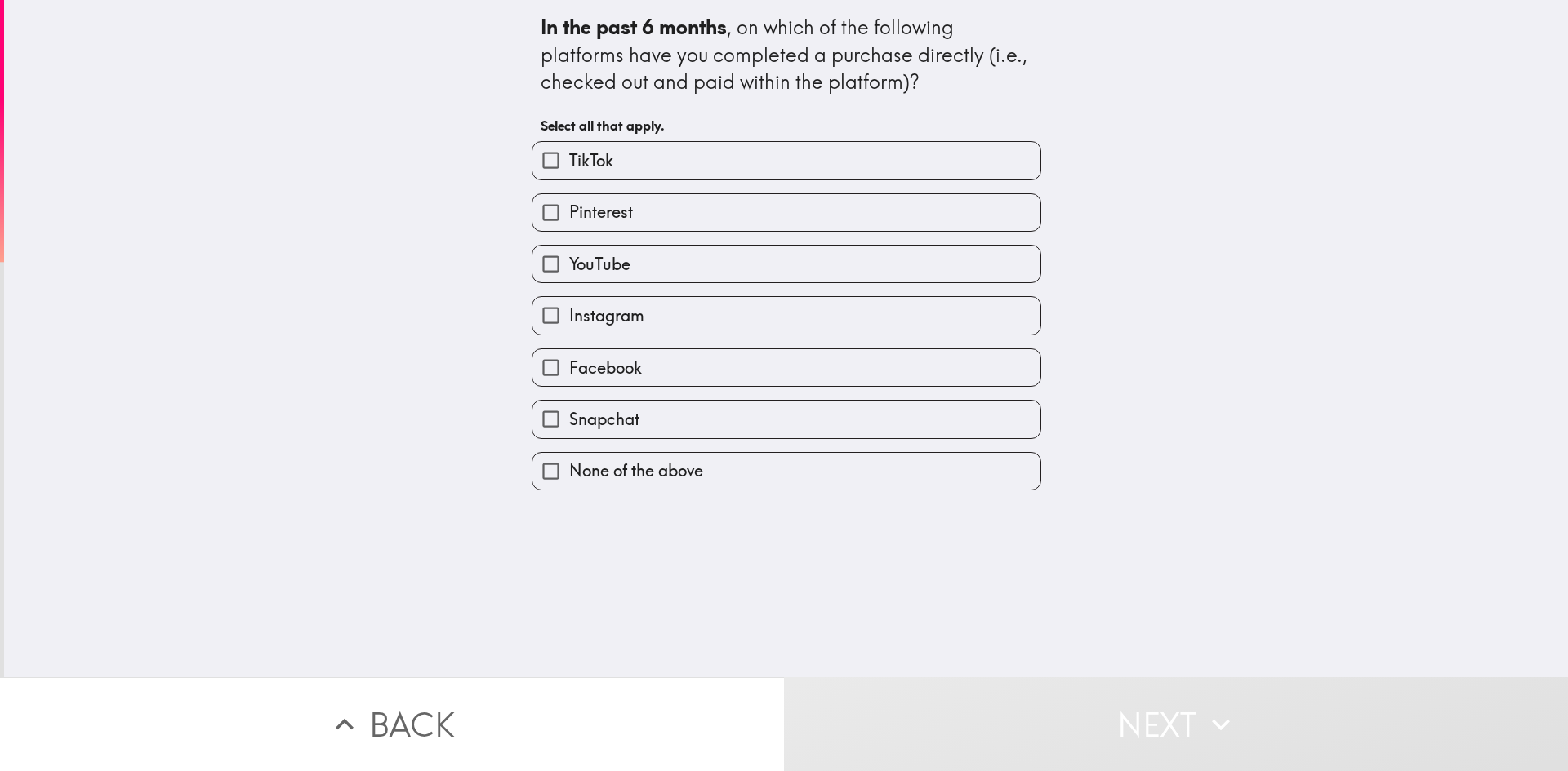
click at [807, 459] on label "None of the above" at bounding box center [787, 472] width 508 height 37
click at [569, 459] on input "None of the above" at bounding box center [551, 472] width 37 height 37
checkbox input "true"
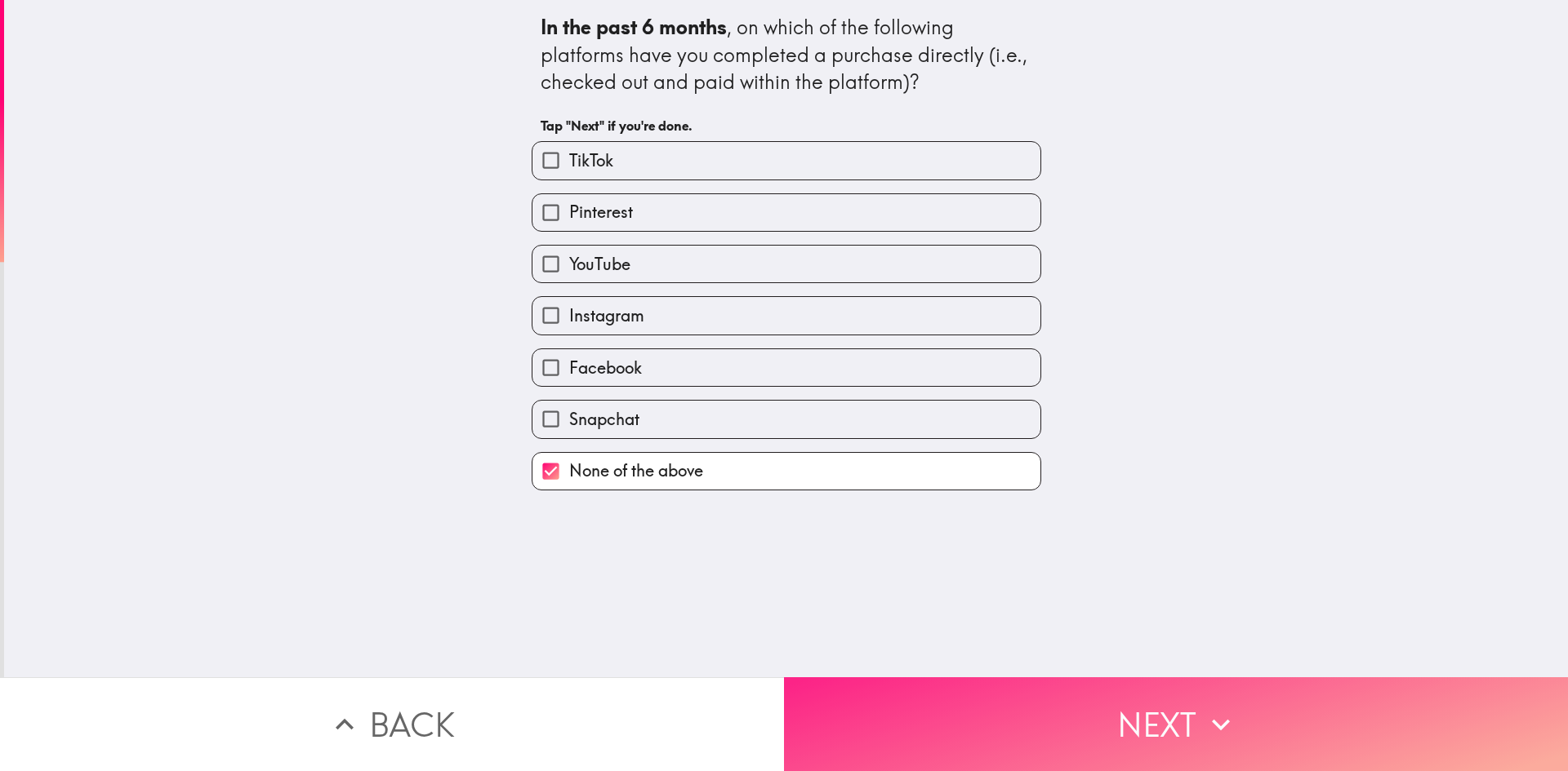
click at [1060, 717] on button "Next" at bounding box center [1176, 724] width 784 height 94
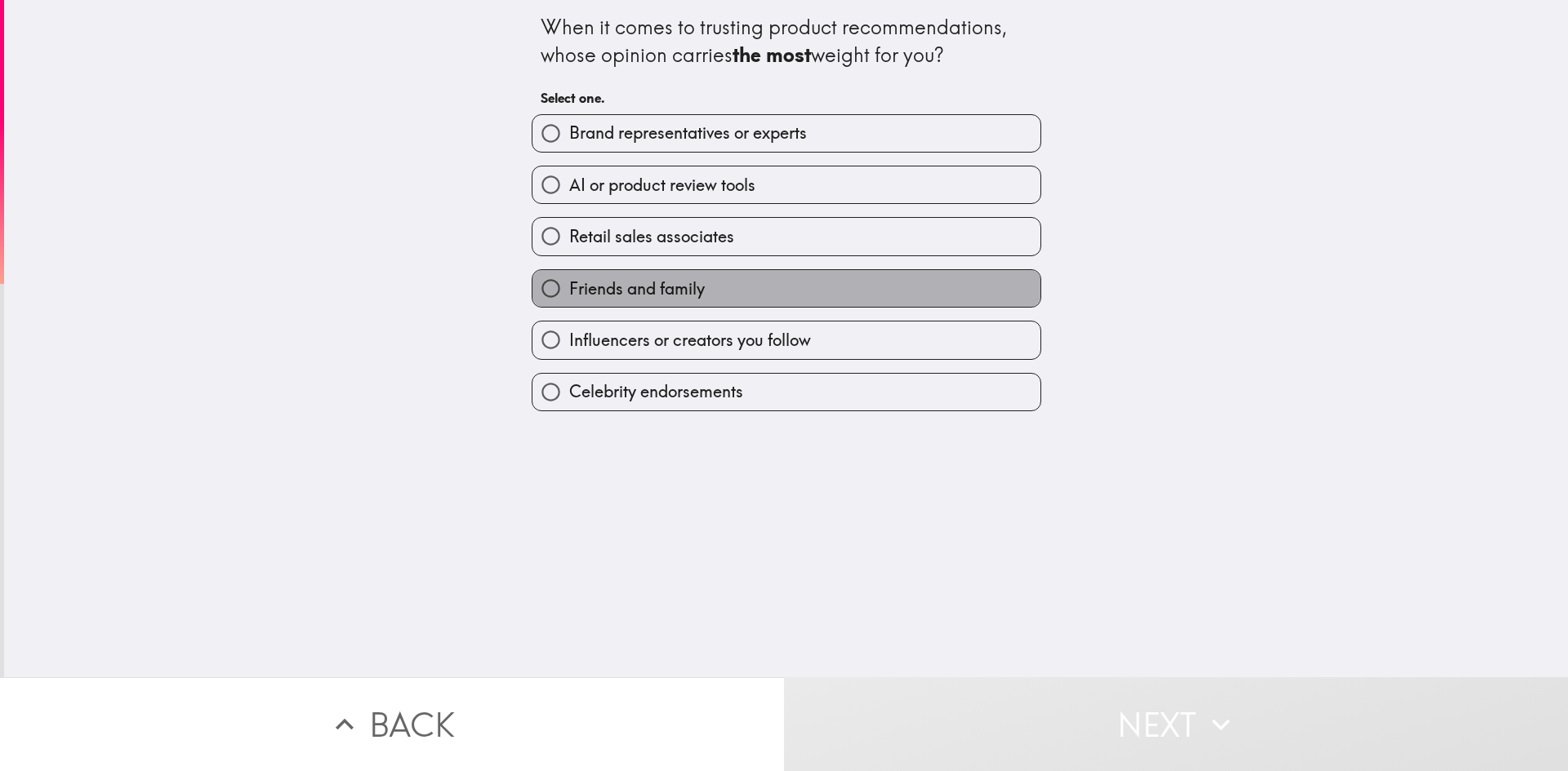
click at [781, 276] on label "Friends and family" at bounding box center [787, 289] width 508 height 37
click at [569, 276] on input "Friends and family" at bounding box center [551, 289] width 37 height 37
radio input "true"
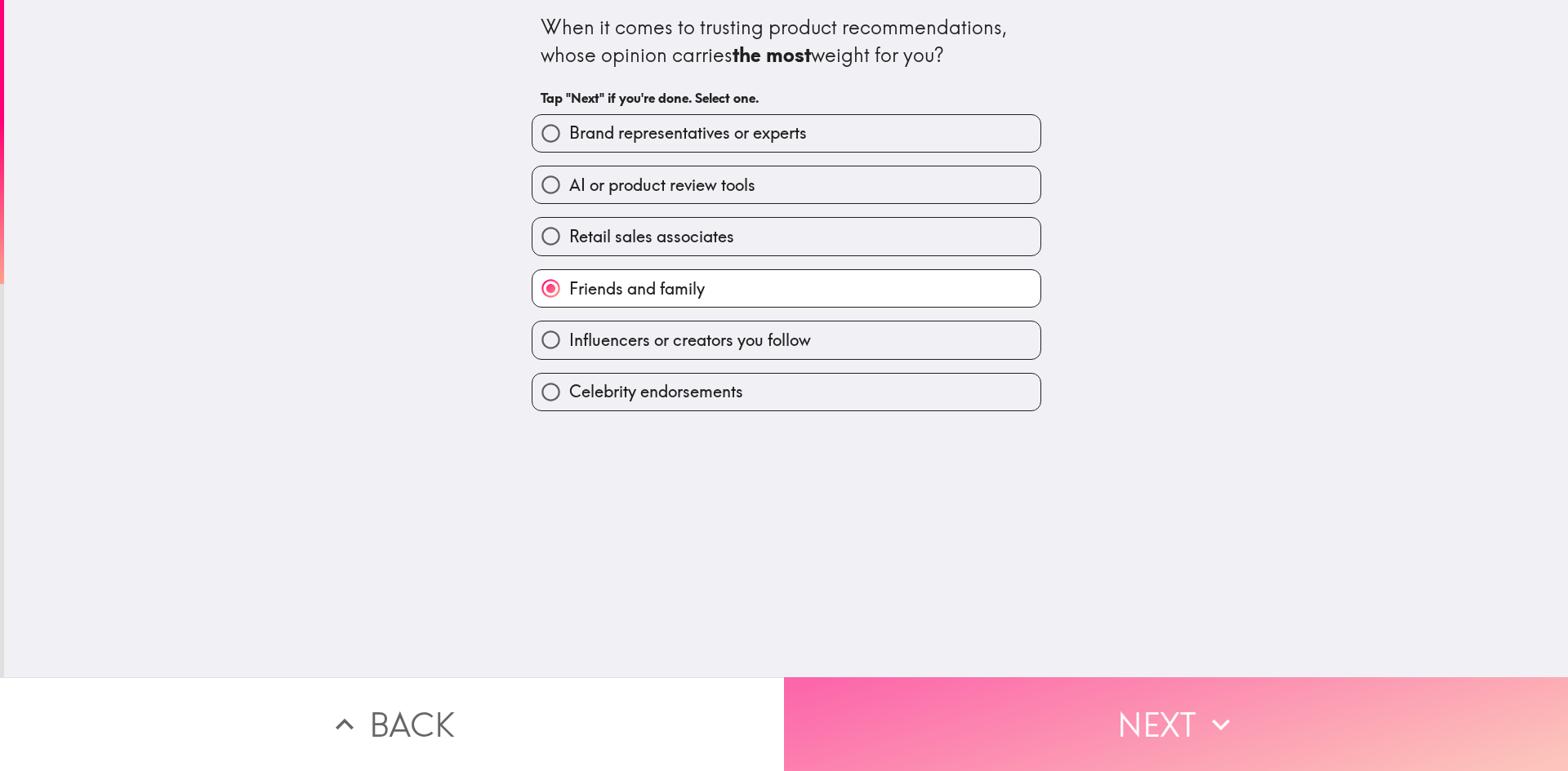
click at [1025, 715] on button "Next" at bounding box center [1176, 724] width 784 height 94
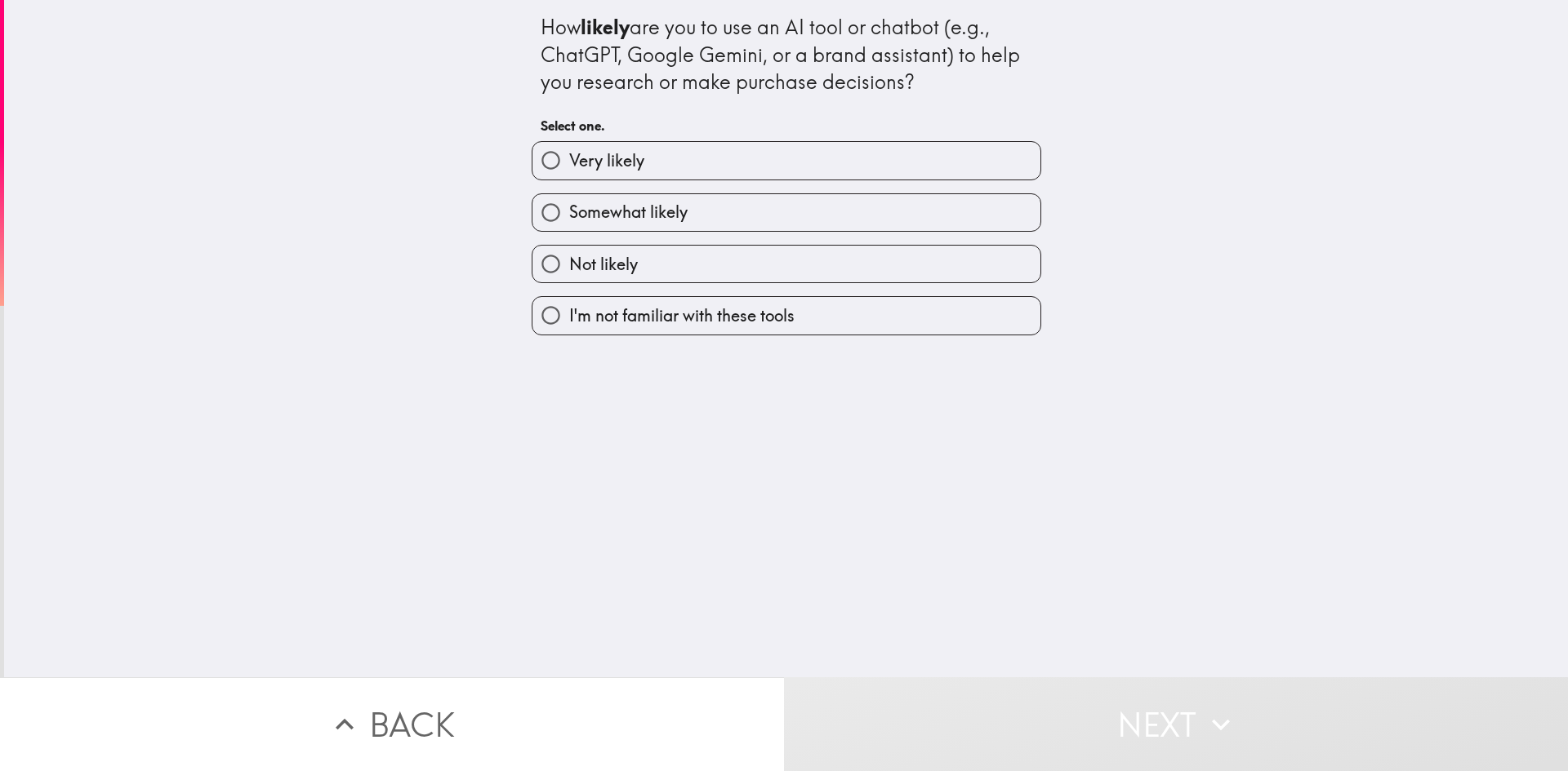
click at [760, 214] on label "Somewhat likely" at bounding box center [787, 213] width 508 height 37
click at [569, 214] on input "Somewhat likely" at bounding box center [551, 213] width 37 height 37
radio input "true"
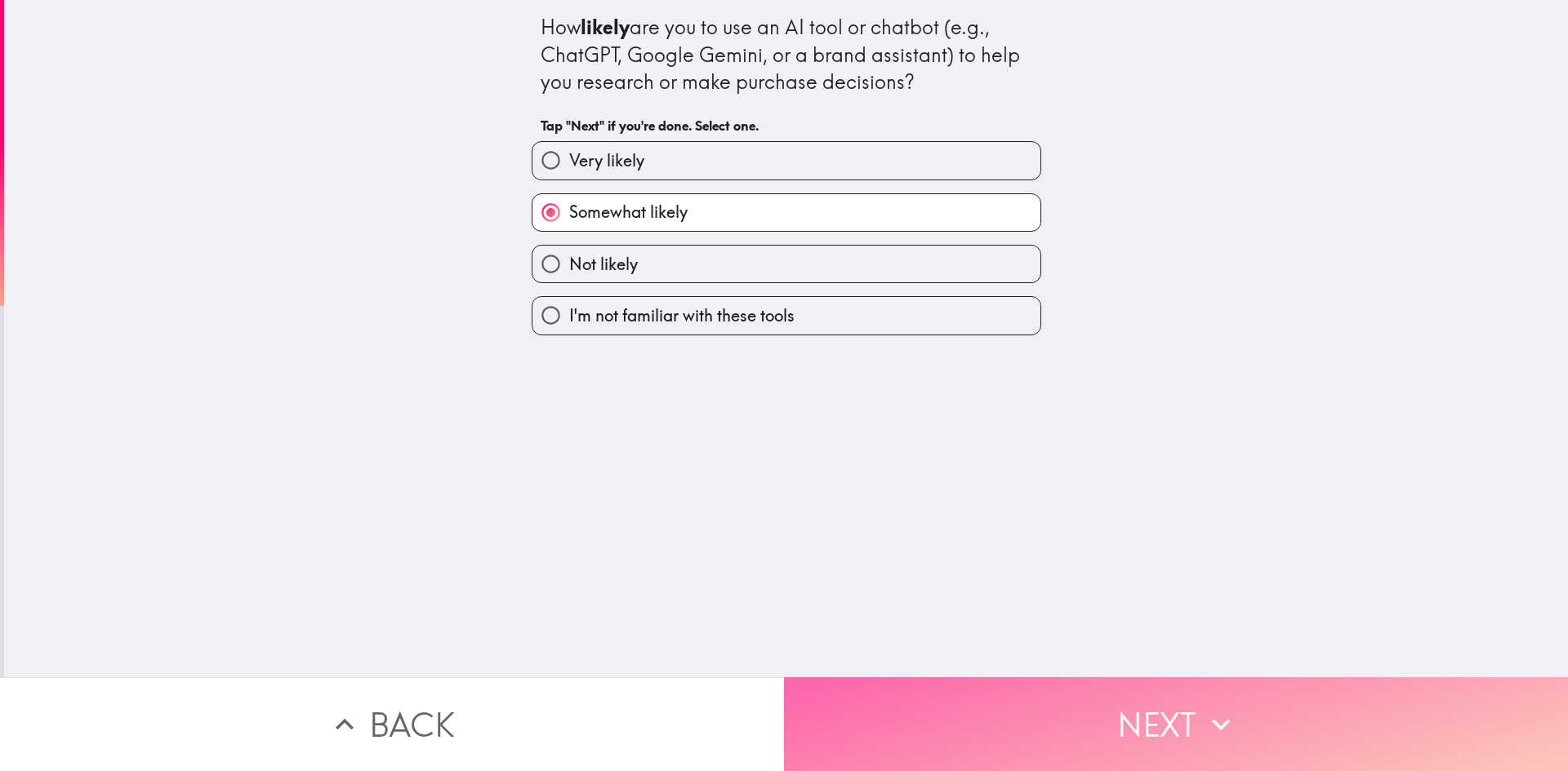
click at [1117, 697] on button "Next" at bounding box center [1176, 724] width 784 height 94
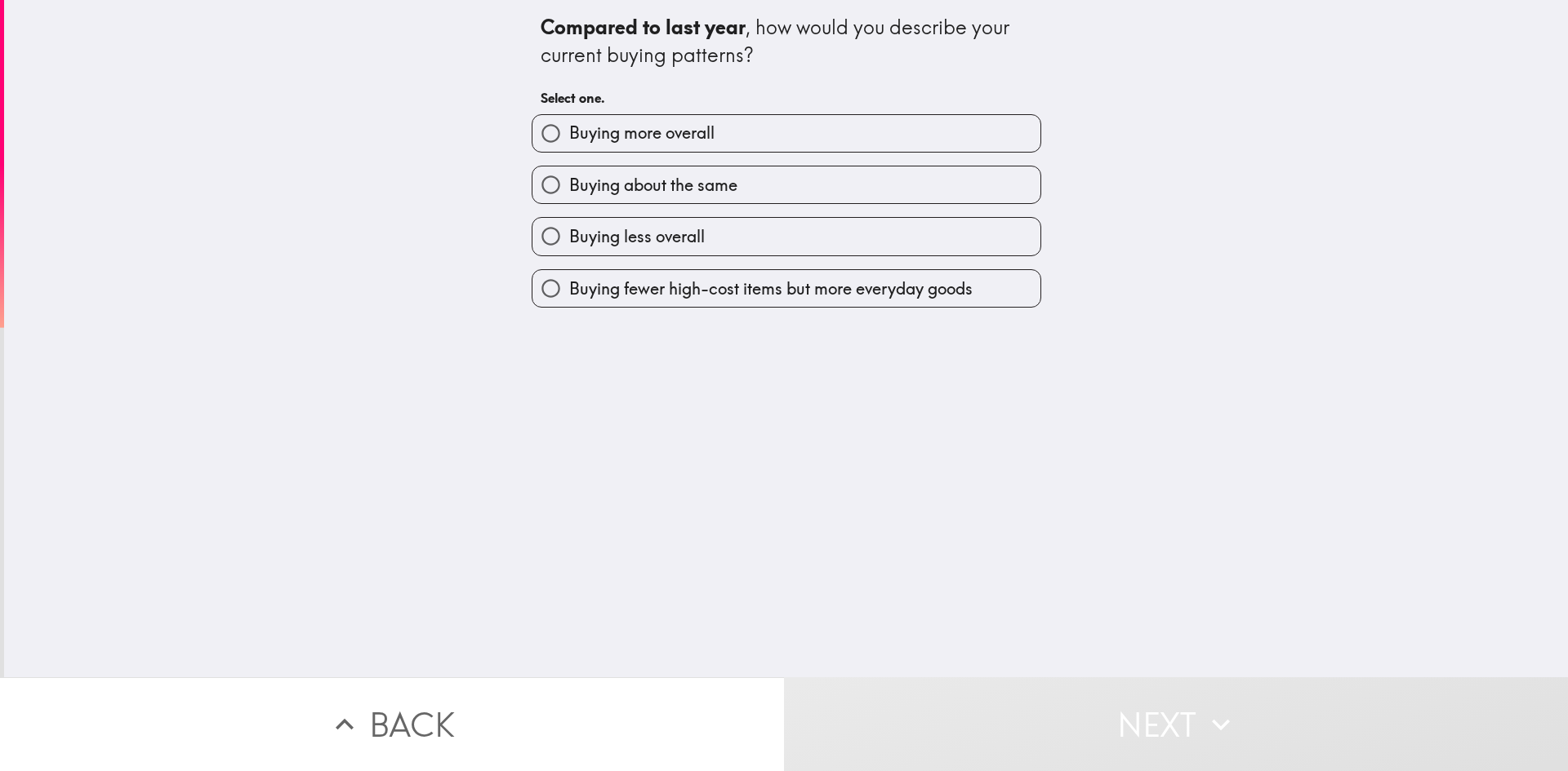
click at [768, 183] on label "Buying about the same" at bounding box center [787, 185] width 508 height 37
click at [569, 183] on input "Buying about the same" at bounding box center [551, 185] width 37 height 37
radio input "true"
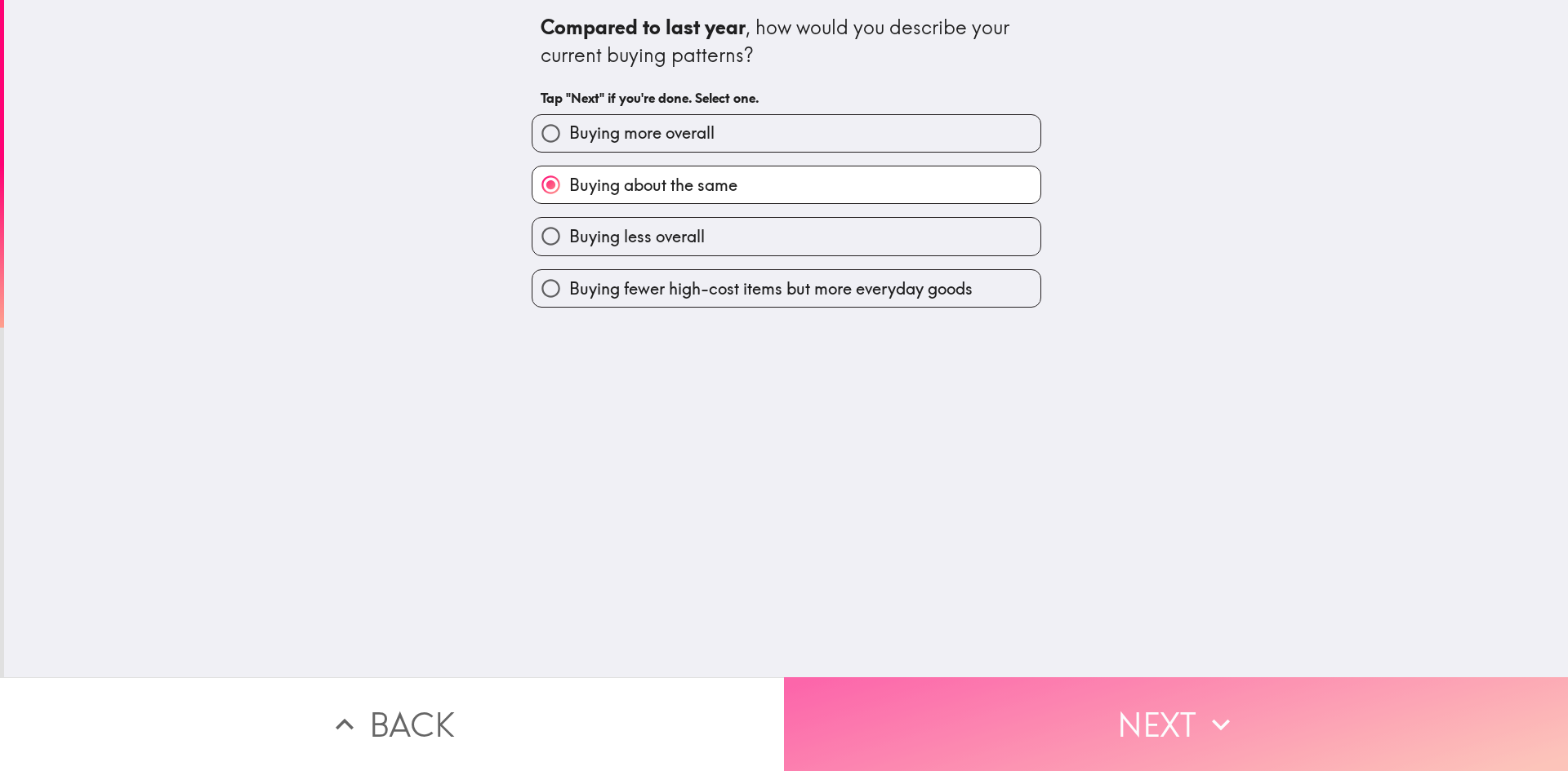
click at [1108, 725] on button "Next" at bounding box center [1176, 724] width 784 height 94
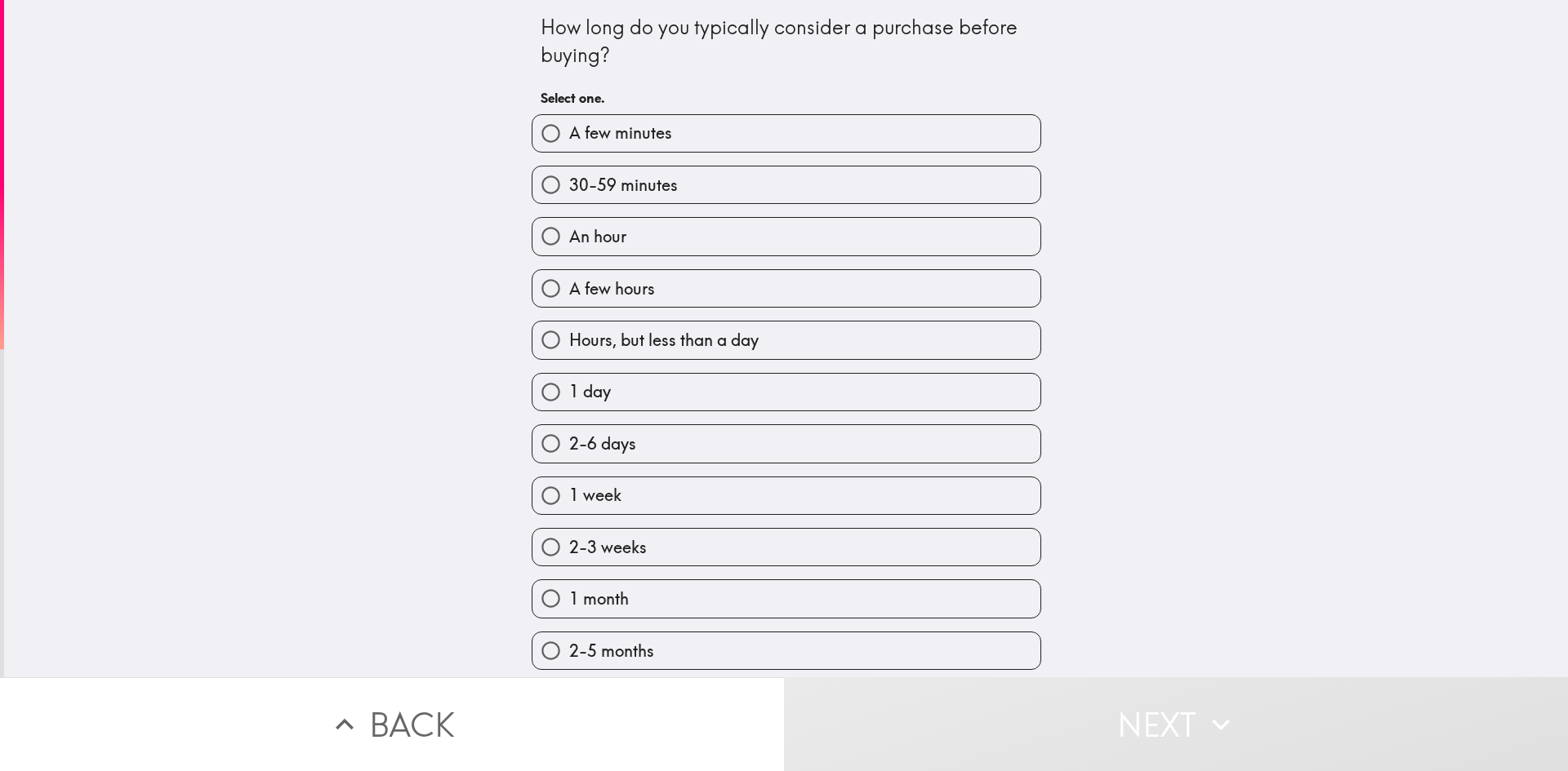
click at [795, 345] on label "Hours, but less than a day" at bounding box center [787, 340] width 508 height 37
click at [569, 345] on input "Hours, but less than a day" at bounding box center [551, 340] width 37 height 37
radio input "true"
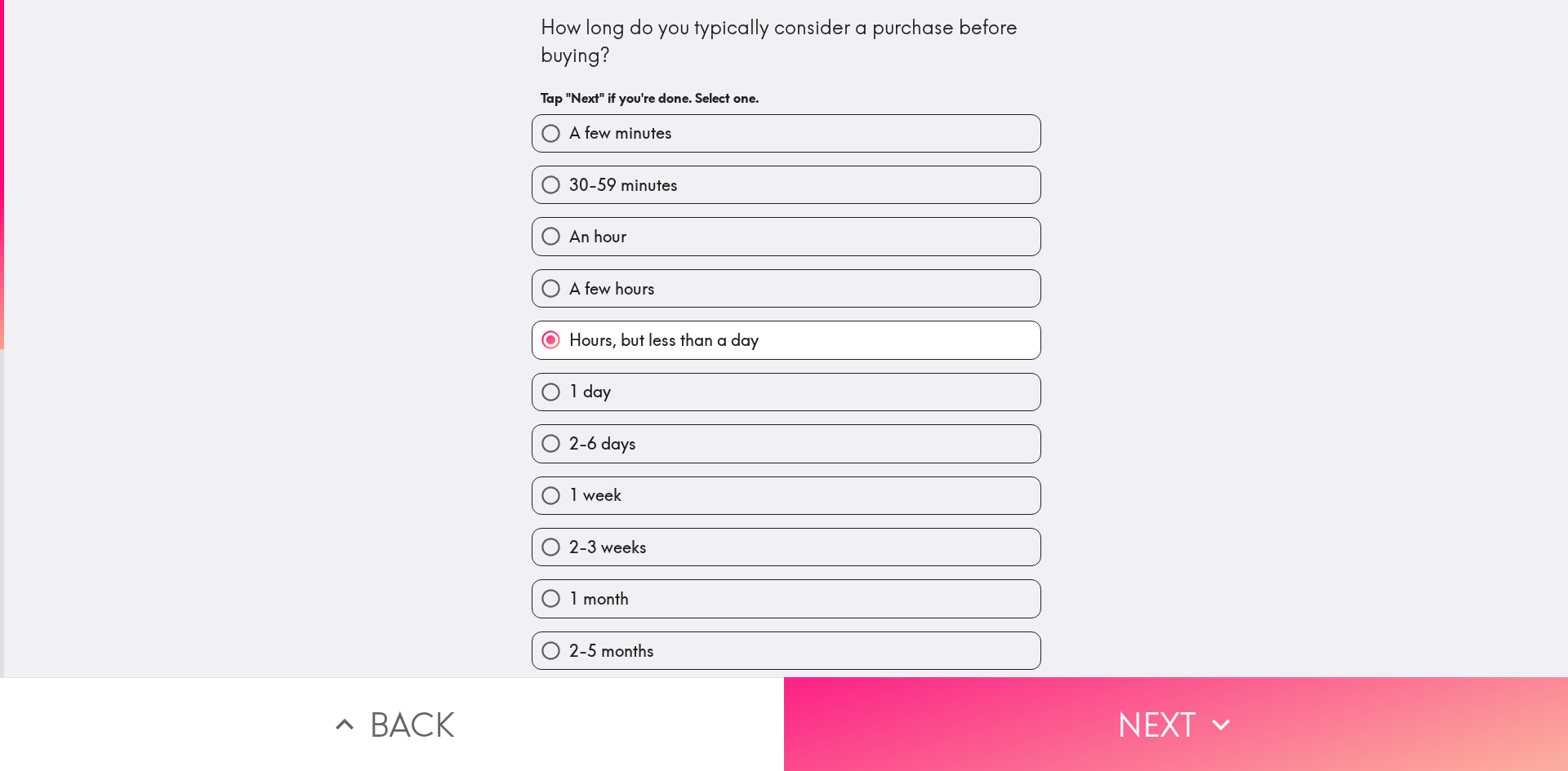
click at [1090, 715] on button "Next" at bounding box center [1176, 724] width 784 height 94
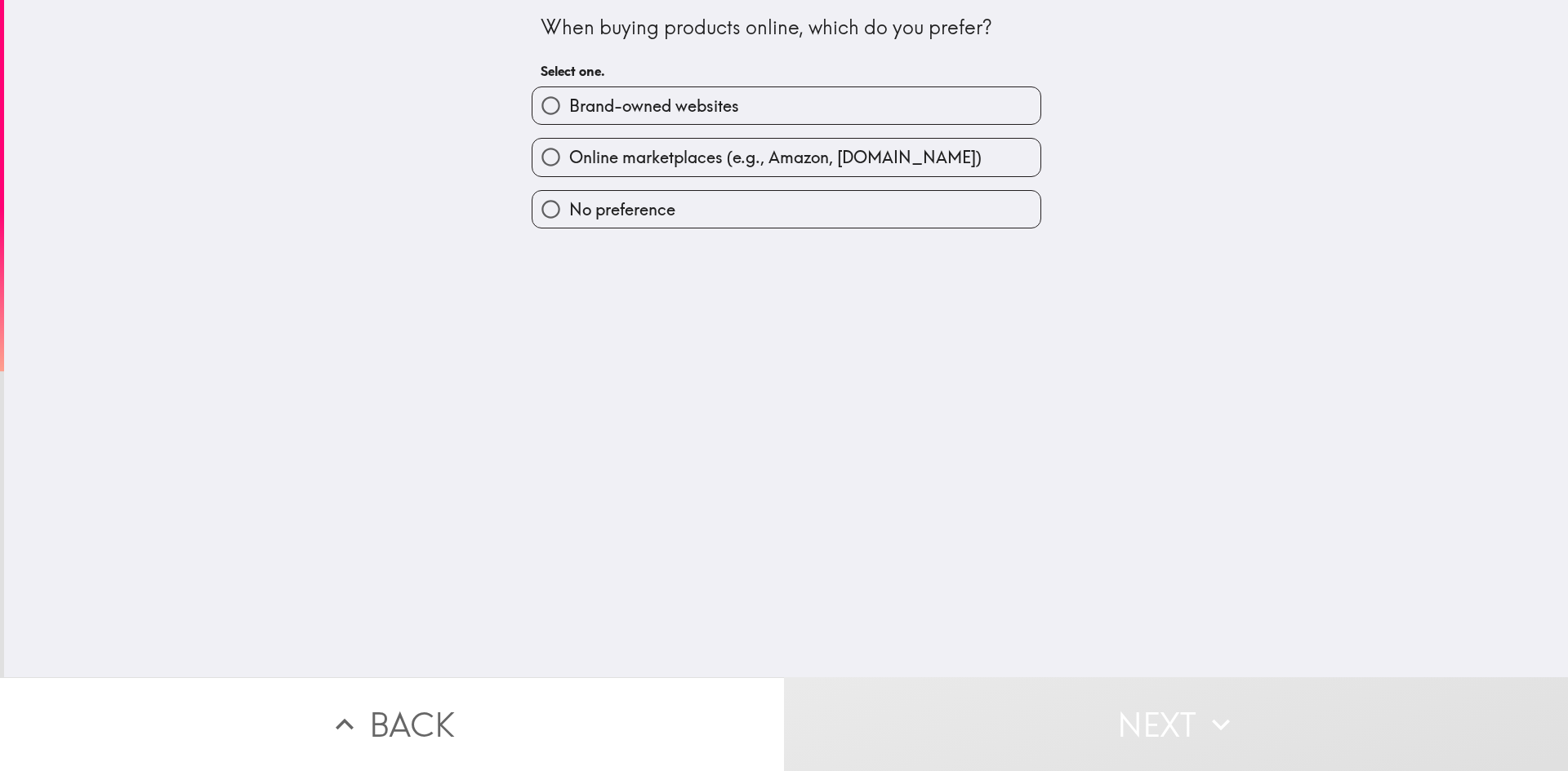
click at [838, 142] on label "Online marketplaces (e.g., Amazon, [DOMAIN_NAME])" at bounding box center [787, 158] width 508 height 37
click at [569, 142] on input "Online marketplaces (e.g., Amazon, [DOMAIN_NAME])" at bounding box center [551, 158] width 37 height 37
radio input "true"
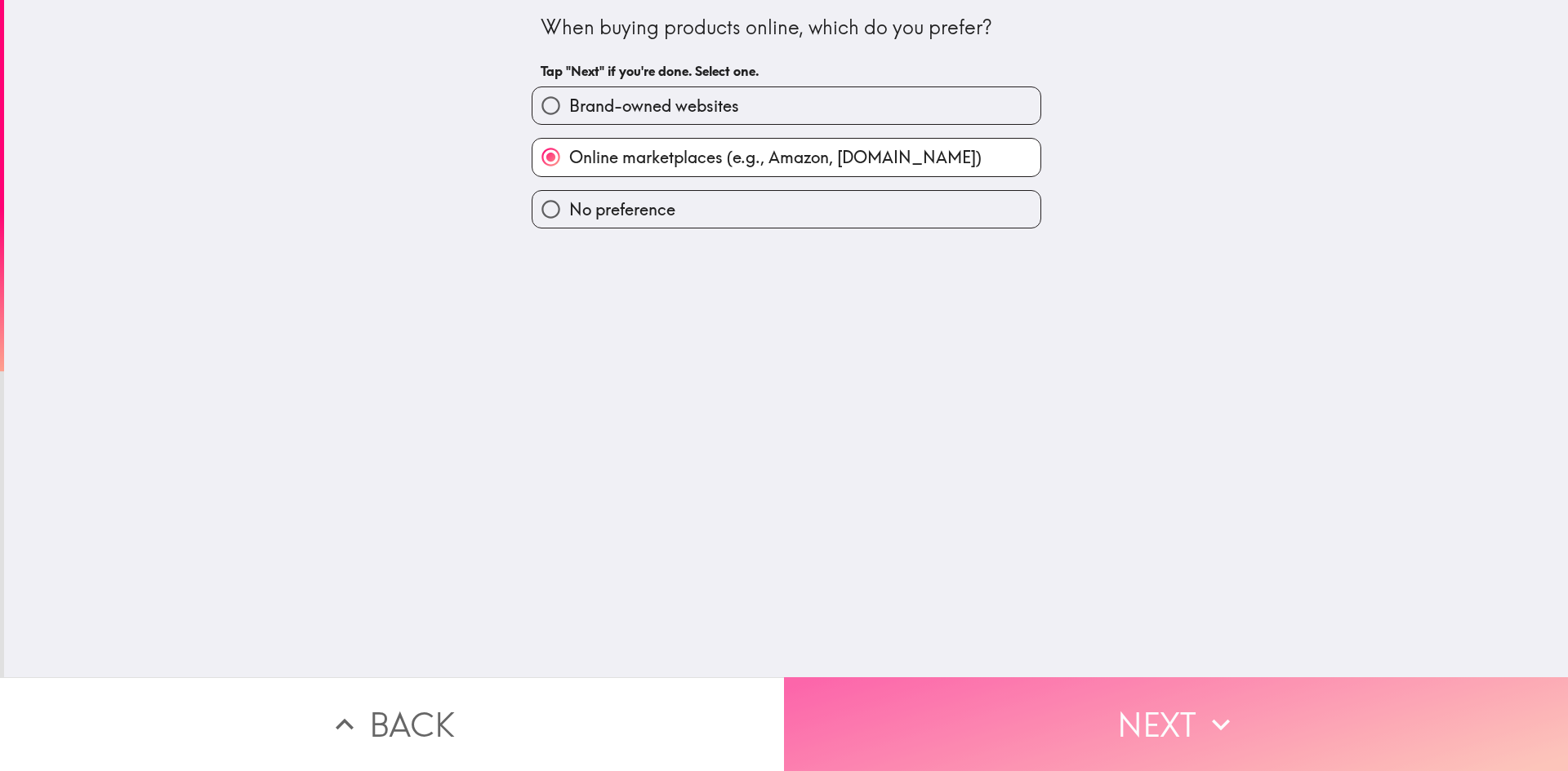
click at [1116, 701] on button "Next" at bounding box center [1176, 724] width 784 height 94
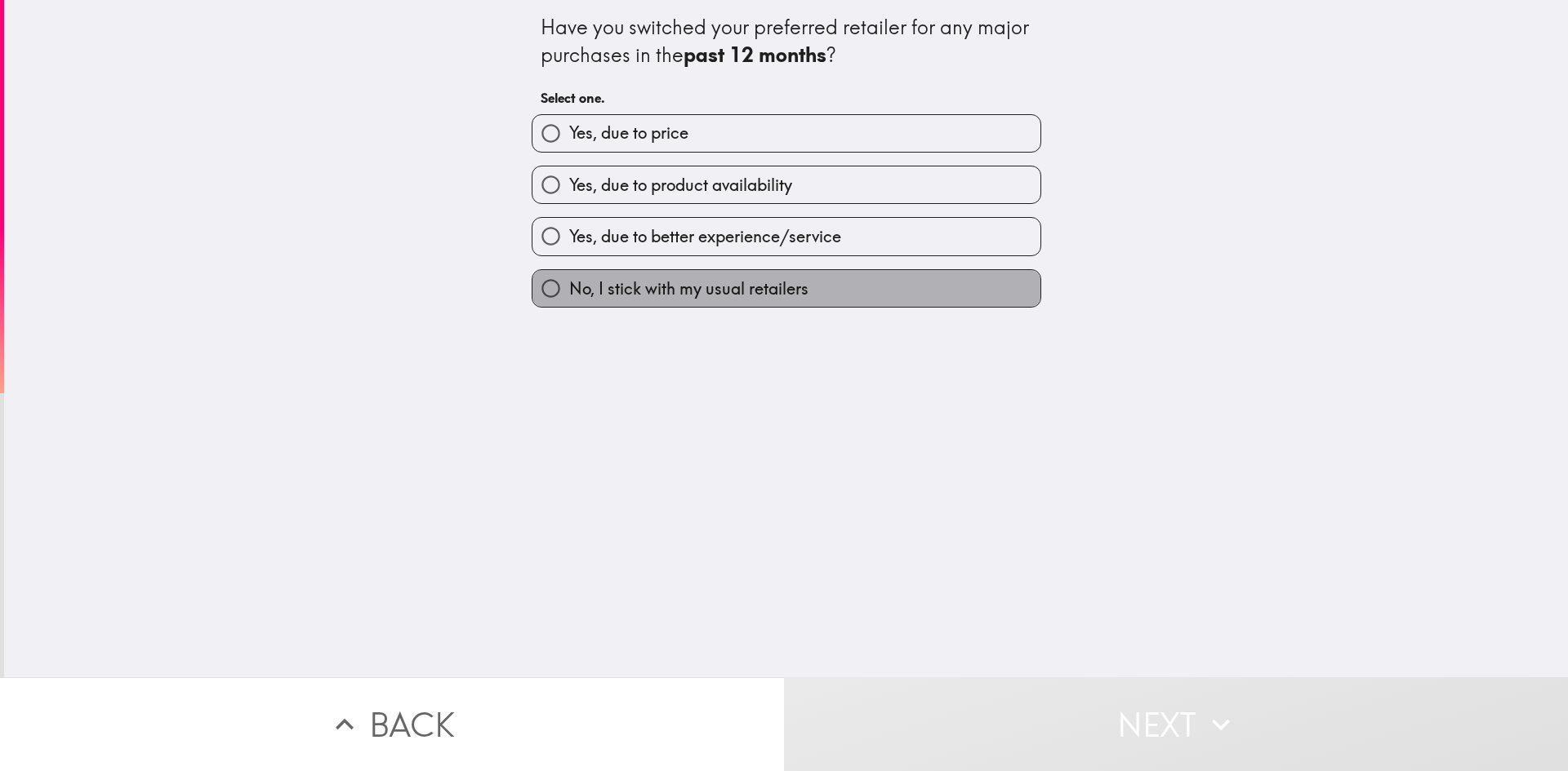
click at [753, 287] on span "No, I stick with my usual retailers" at bounding box center [689, 288] width 239 height 23
click at [569, 287] on input "No, I stick with my usual retailers" at bounding box center [551, 289] width 37 height 37
radio input "true"
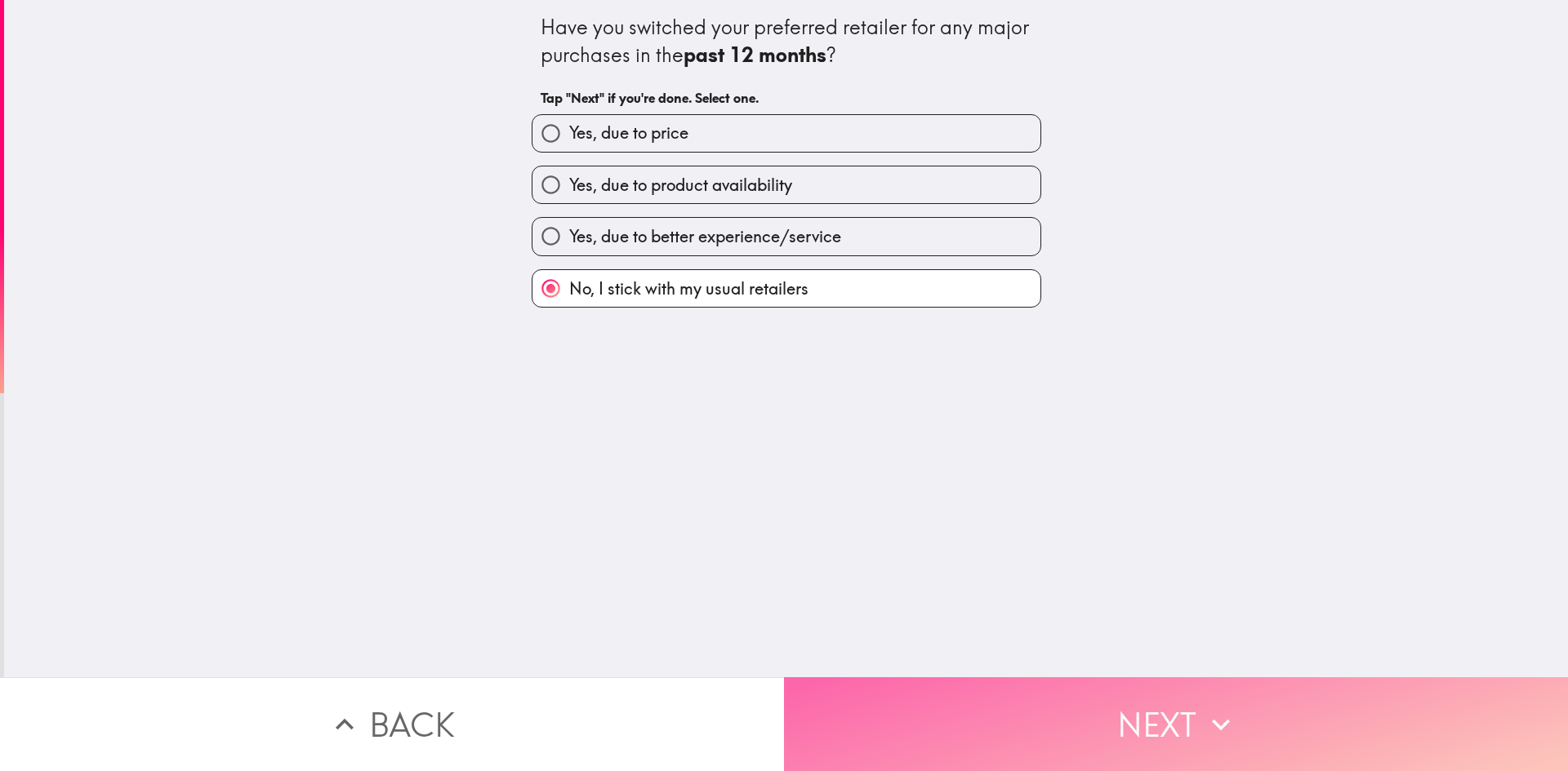
drag, startPoint x: 1208, startPoint y: 720, endPoint x: 1072, endPoint y: 517, distance: 244.3
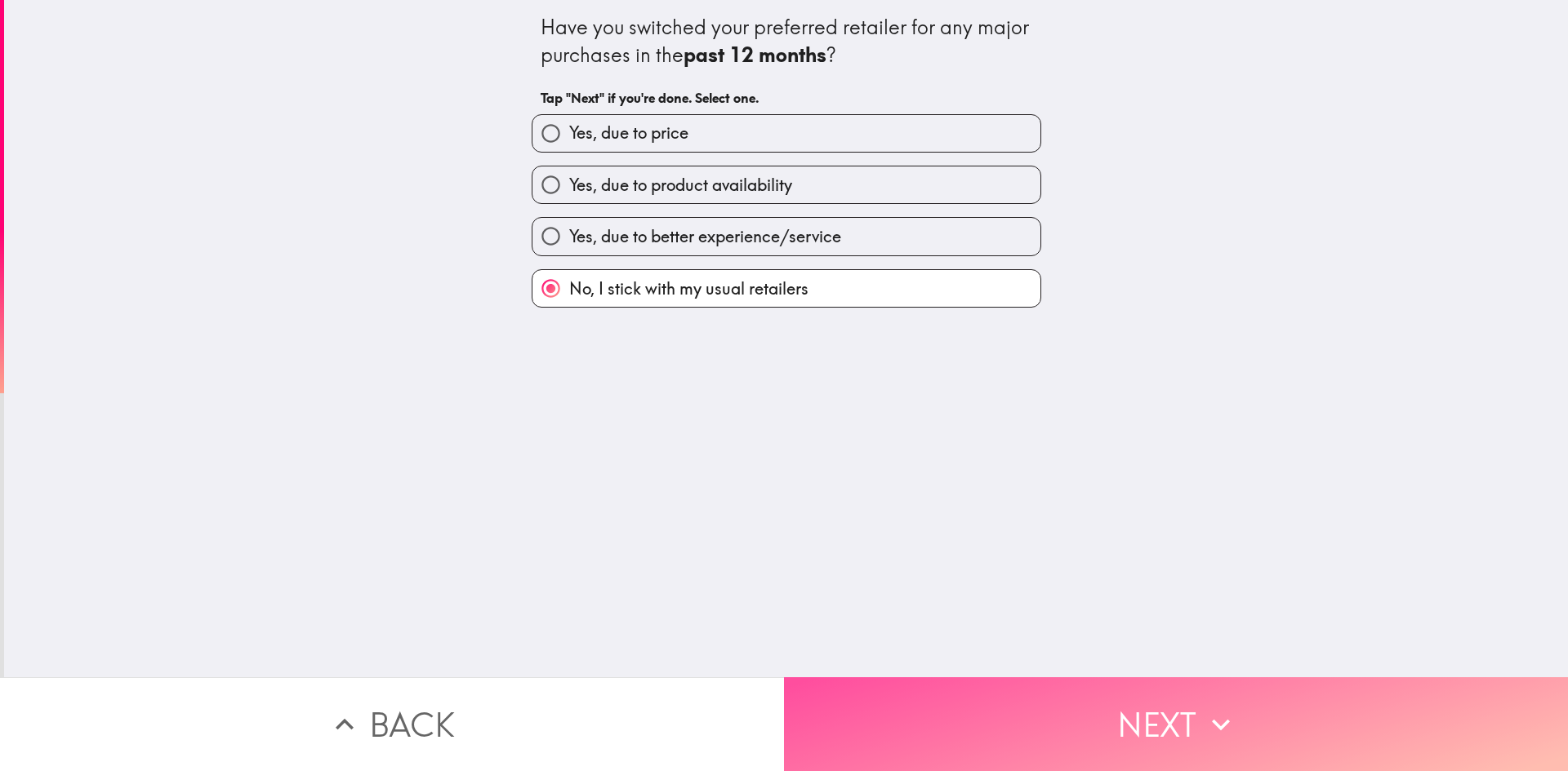
click at [1208, 720] on icon "button" at bounding box center [1221, 725] width 36 height 36
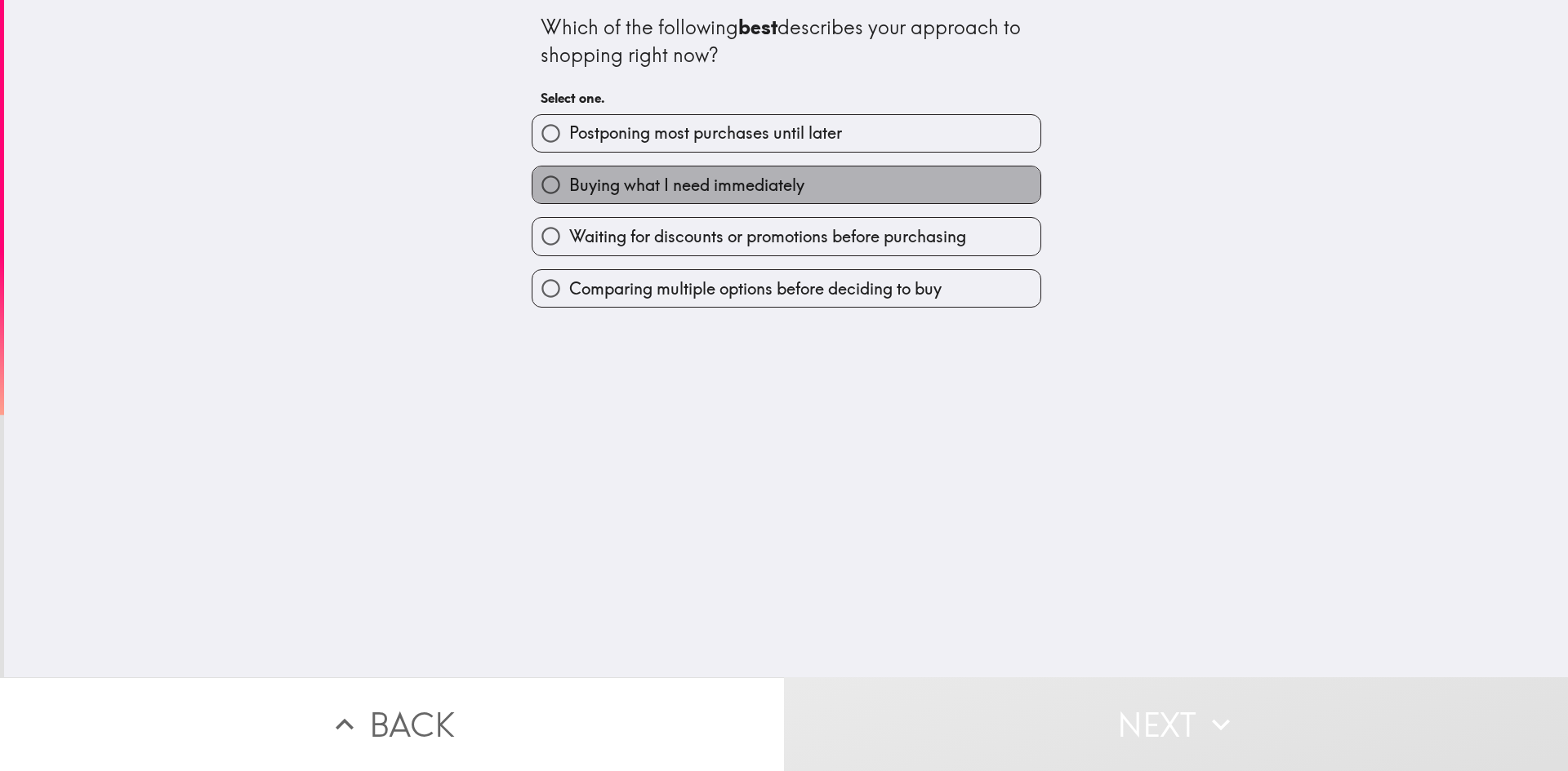
click at [754, 186] on span "Buying what I need immediately" at bounding box center [686, 185] width 235 height 23
click at [569, 186] on input "Buying what I need immediately" at bounding box center [551, 185] width 37 height 37
radio input "true"
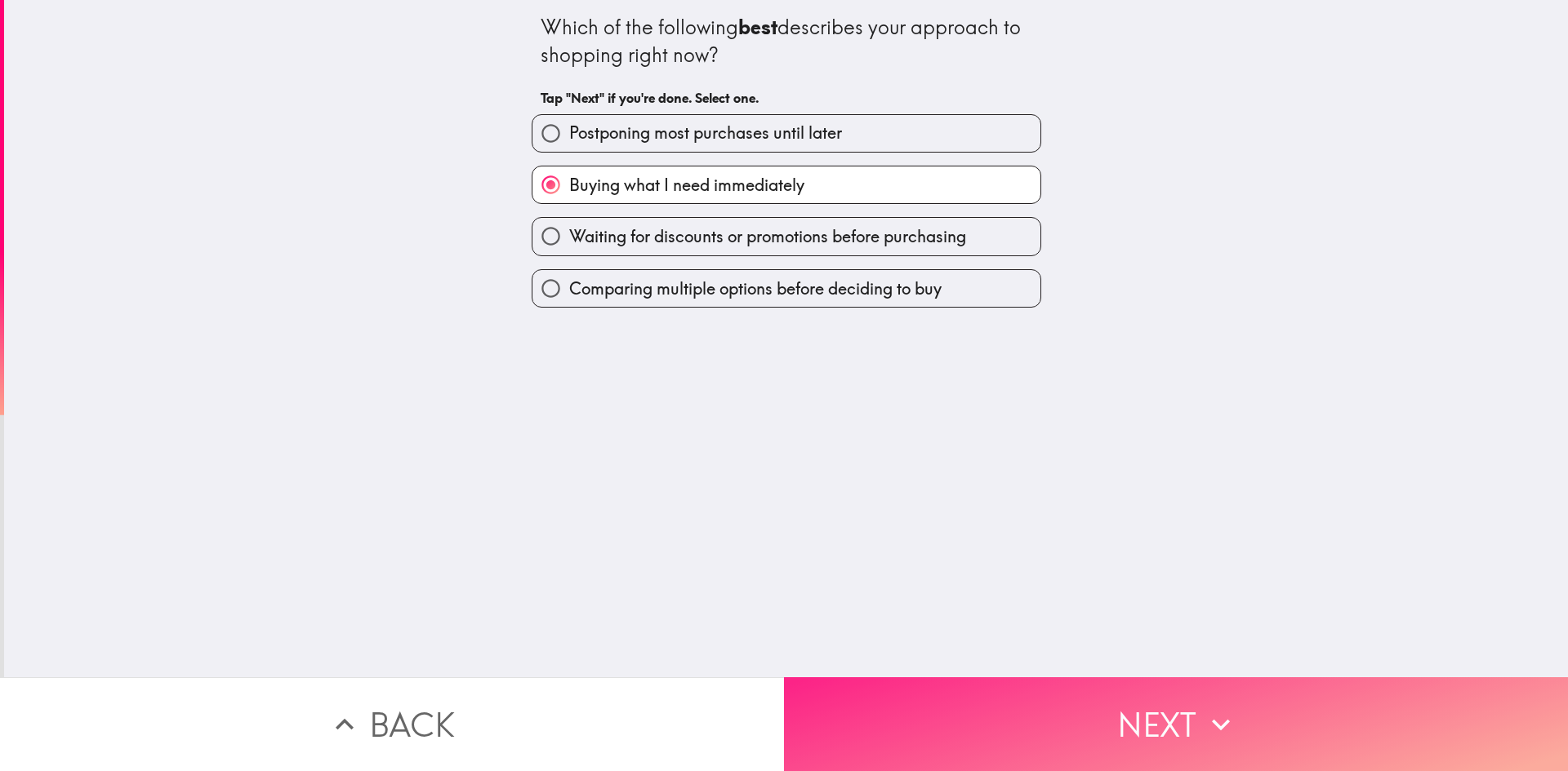
click at [1143, 724] on button "Next" at bounding box center [1176, 724] width 784 height 94
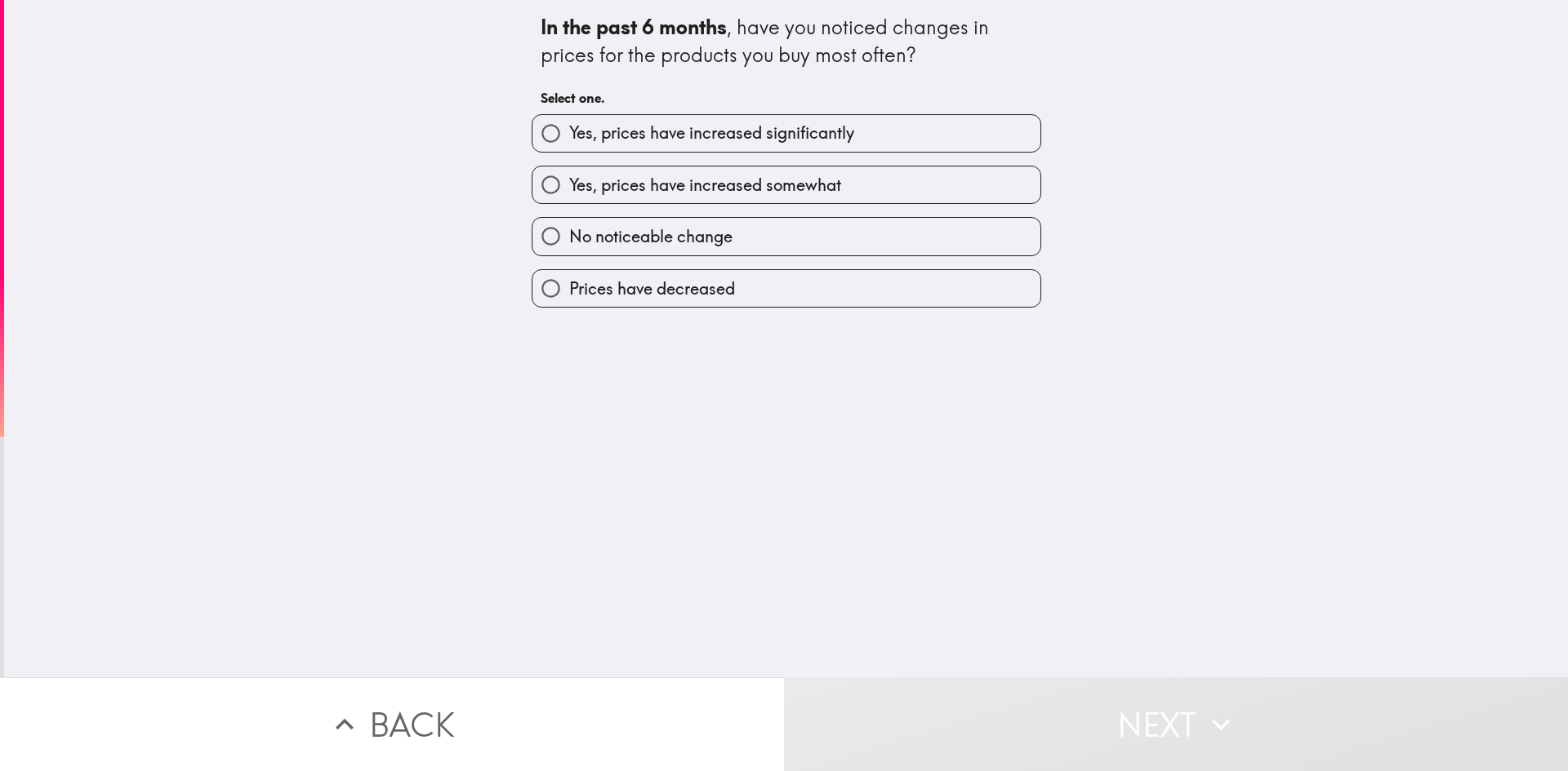
click at [731, 123] on span "Yes, prices have increased significantly" at bounding box center [712, 132] width 285 height 23
click at [569, 123] on input "Yes, prices have increased significantly" at bounding box center [551, 134] width 37 height 37
radio input "true"
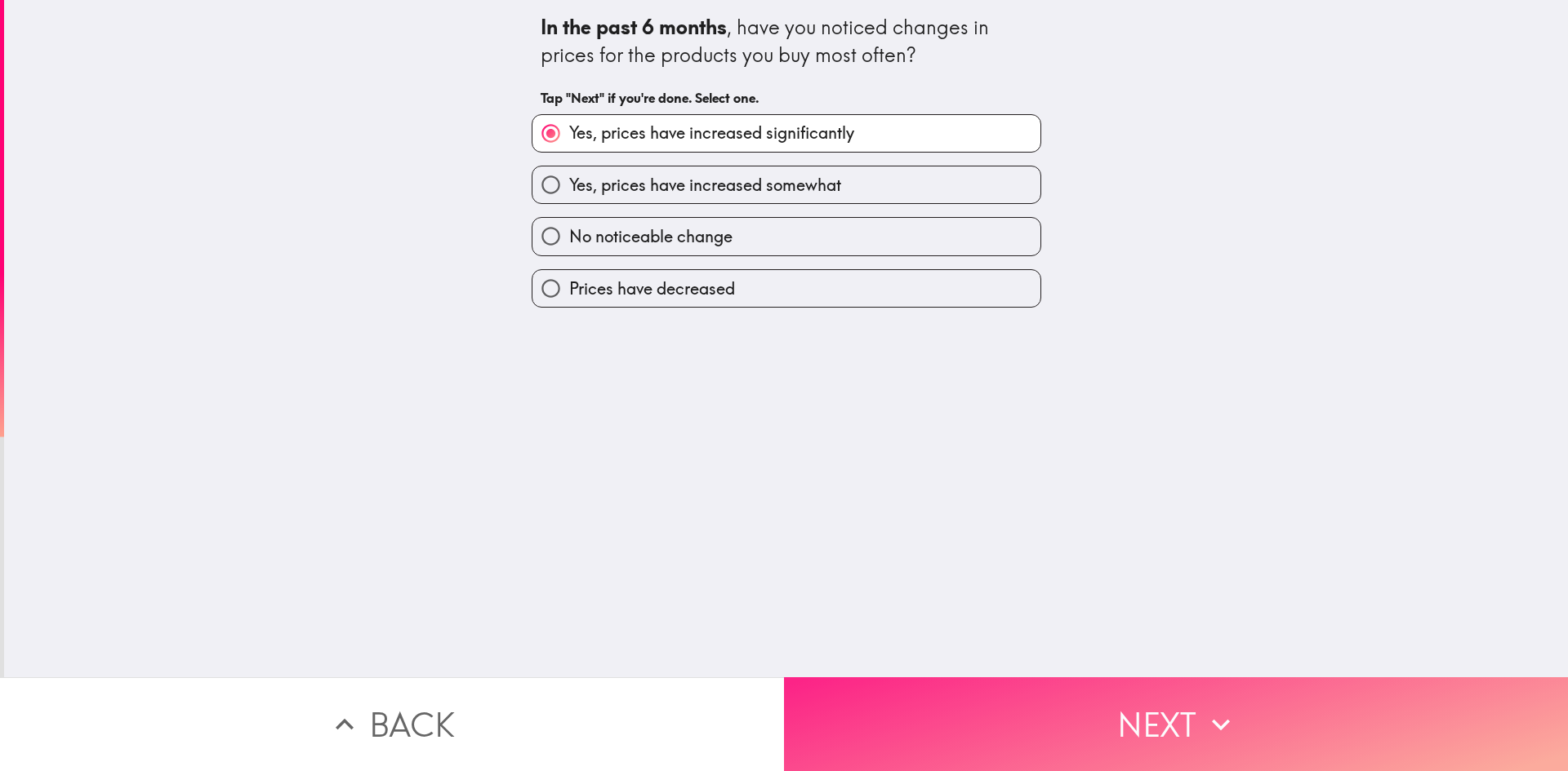
click at [1143, 717] on button "Next" at bounding box center [1176, 724] width 784 height 94
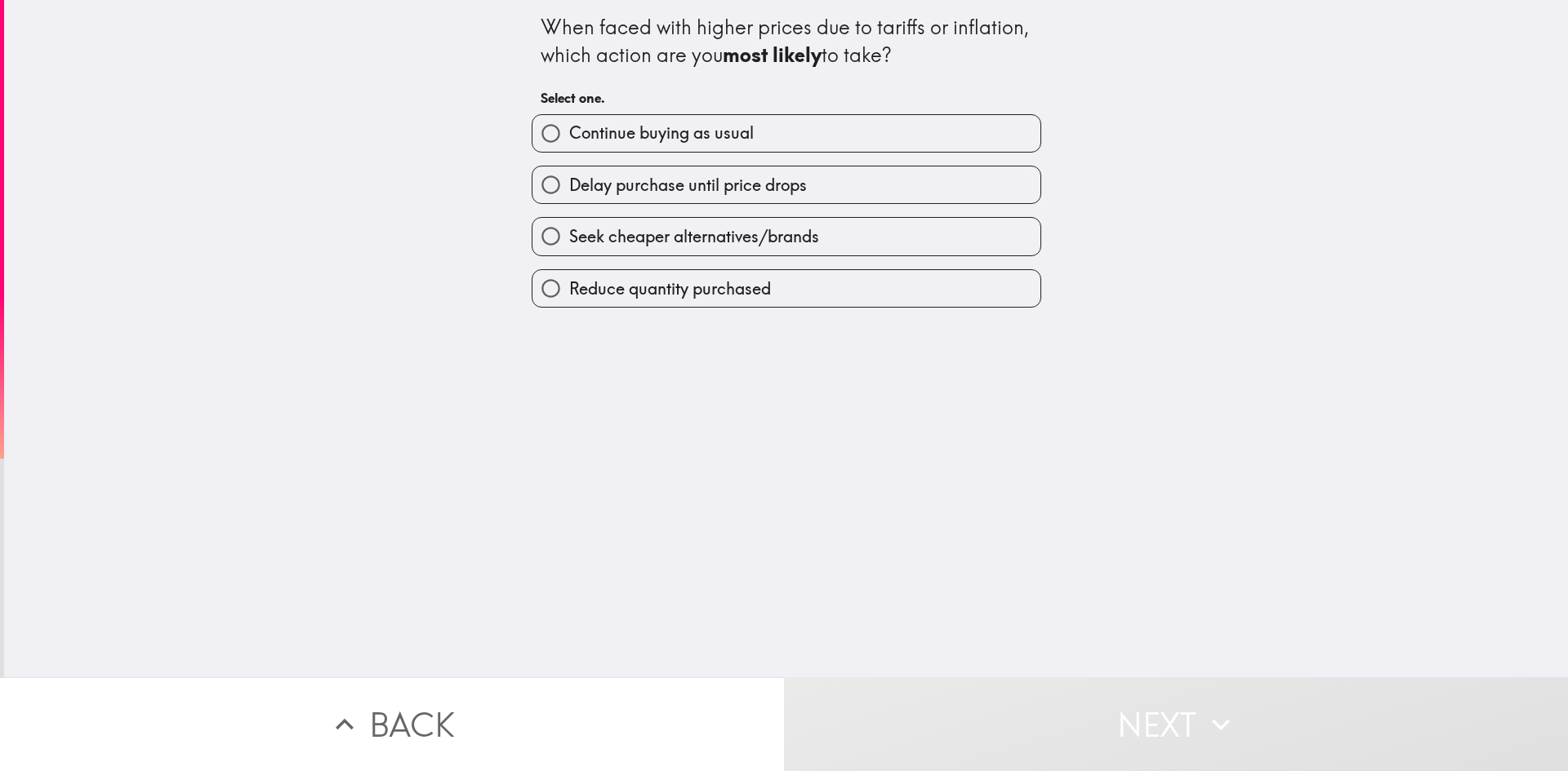
click at [803, 130] on label "Continue buying as usual" at bounding box center [787, 134] width 508 height 37
click at [569, 130] on input "Continue buying as usual" at bounding box center [551, 134] width 37 height 37
radio input "true"
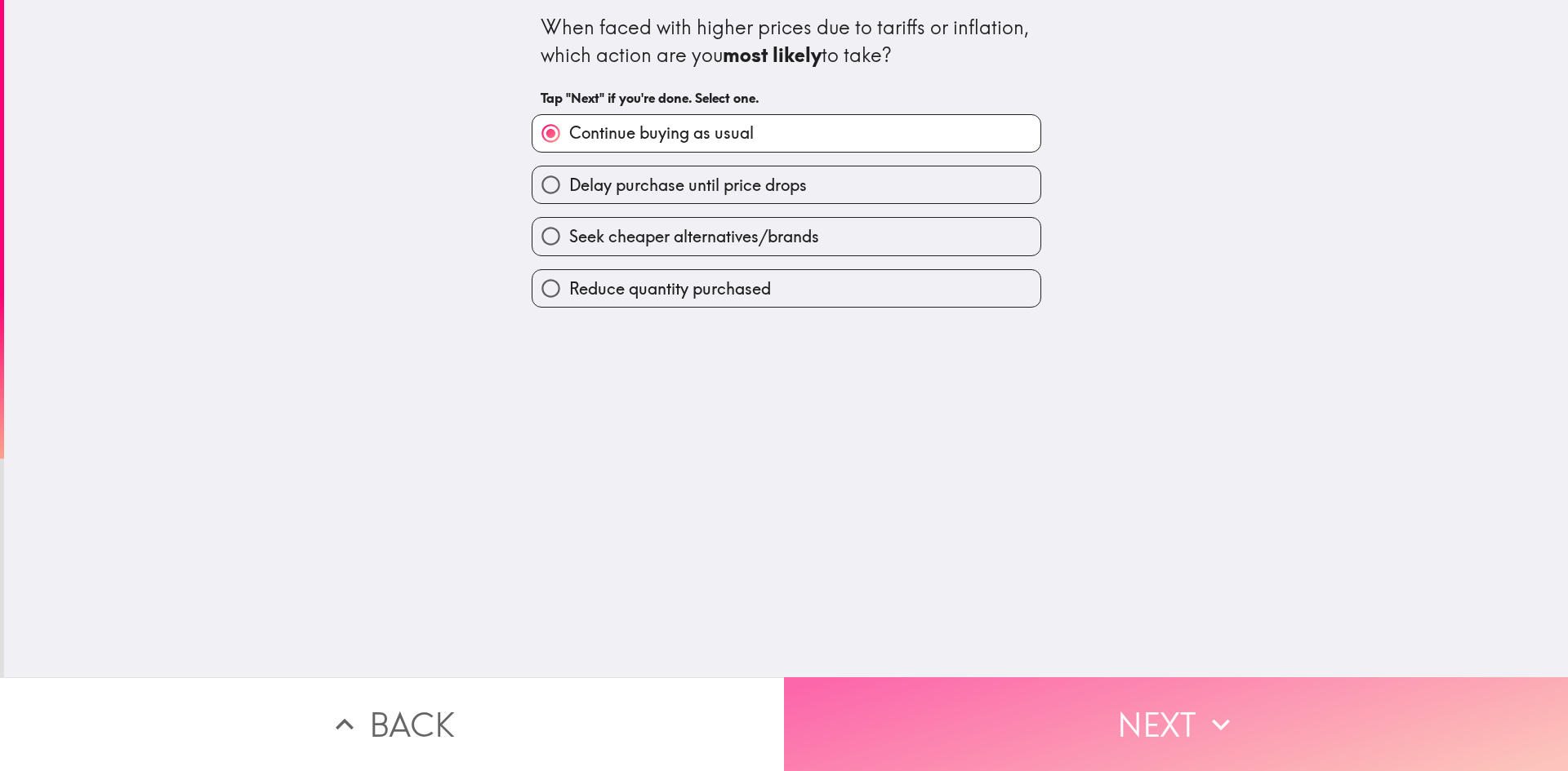
click at [1142, 722] on button "Next" at bounding box center [1176, 724] width 784 height 94
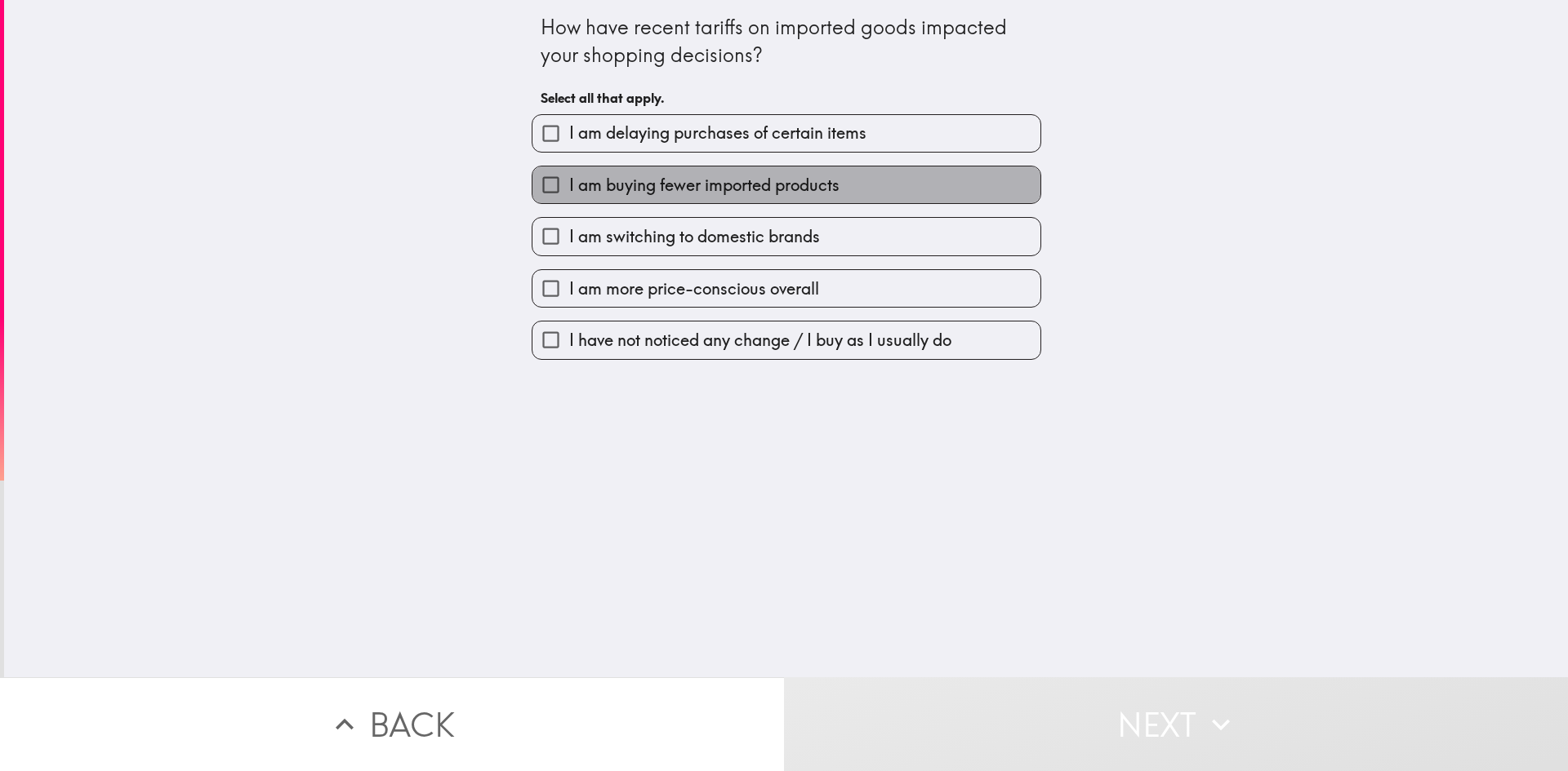
drag, startPoint x: 807, startPoint y: 181, endPoint x: 953, endPoint y: 468, distance: 322.0
click at [807, 183] on span "I am buying fewer imported products" at bounding box center [704, 185] width 271 height 23
click at [569, 183] on input "I am buying fewer imported products" at bounding box center [551, 185] width 37 height 37
checkbox input "true"
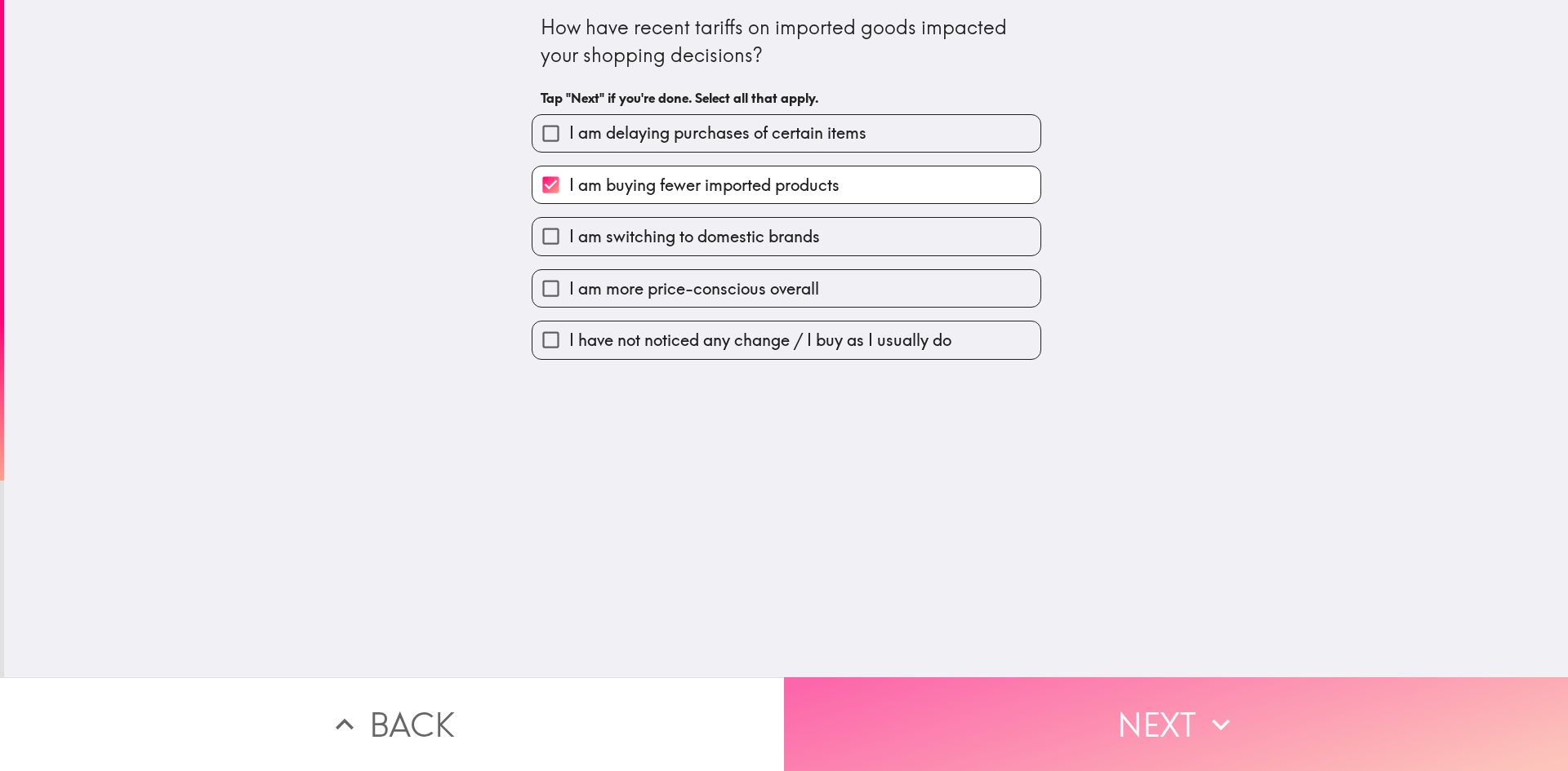
click at [1157, 720] on button "Next" at bounding box center [1176, 724] width 784 height 94
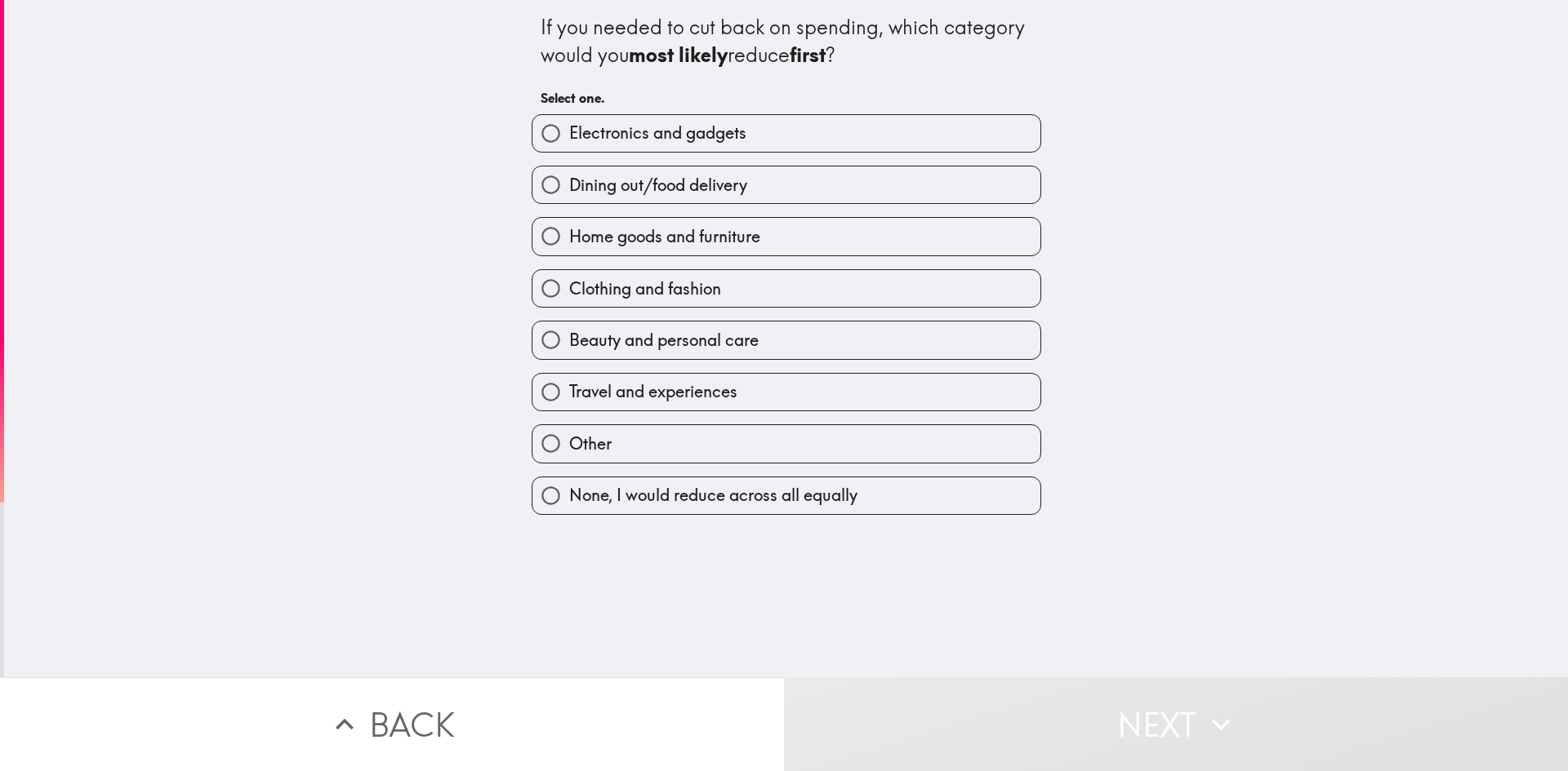
click at [760, 126] on label "Electronics and gadgets" at bounding box center [787, 134] width 508 height 37
click at [569, 126] on input "Electronics and gadgets" at bounding box center [551, 134] width 37 height 37
radio input "true"
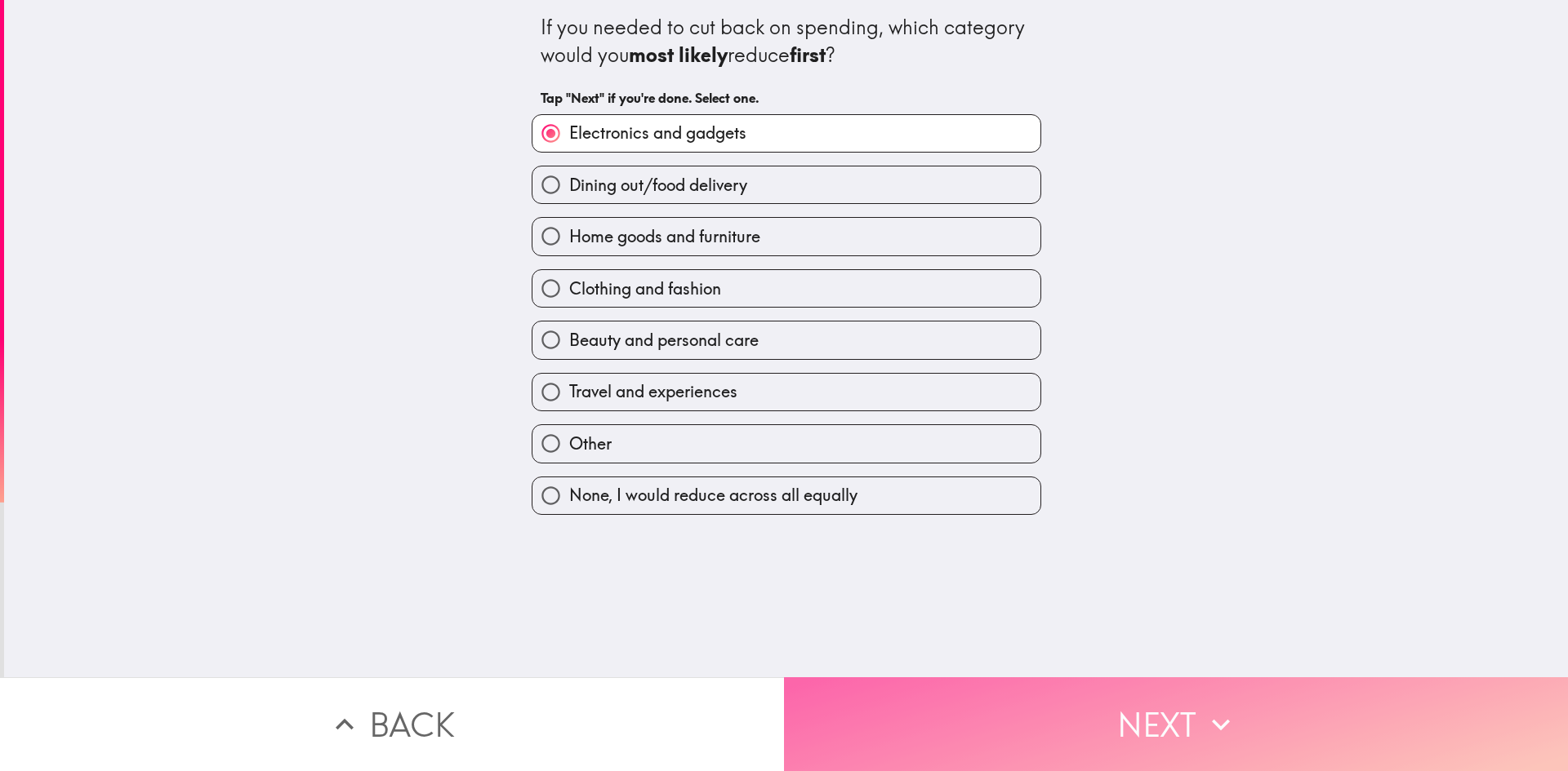
click at [1163, 709] on button "Next" at bounding box center [1176, 724] width 784 height 94
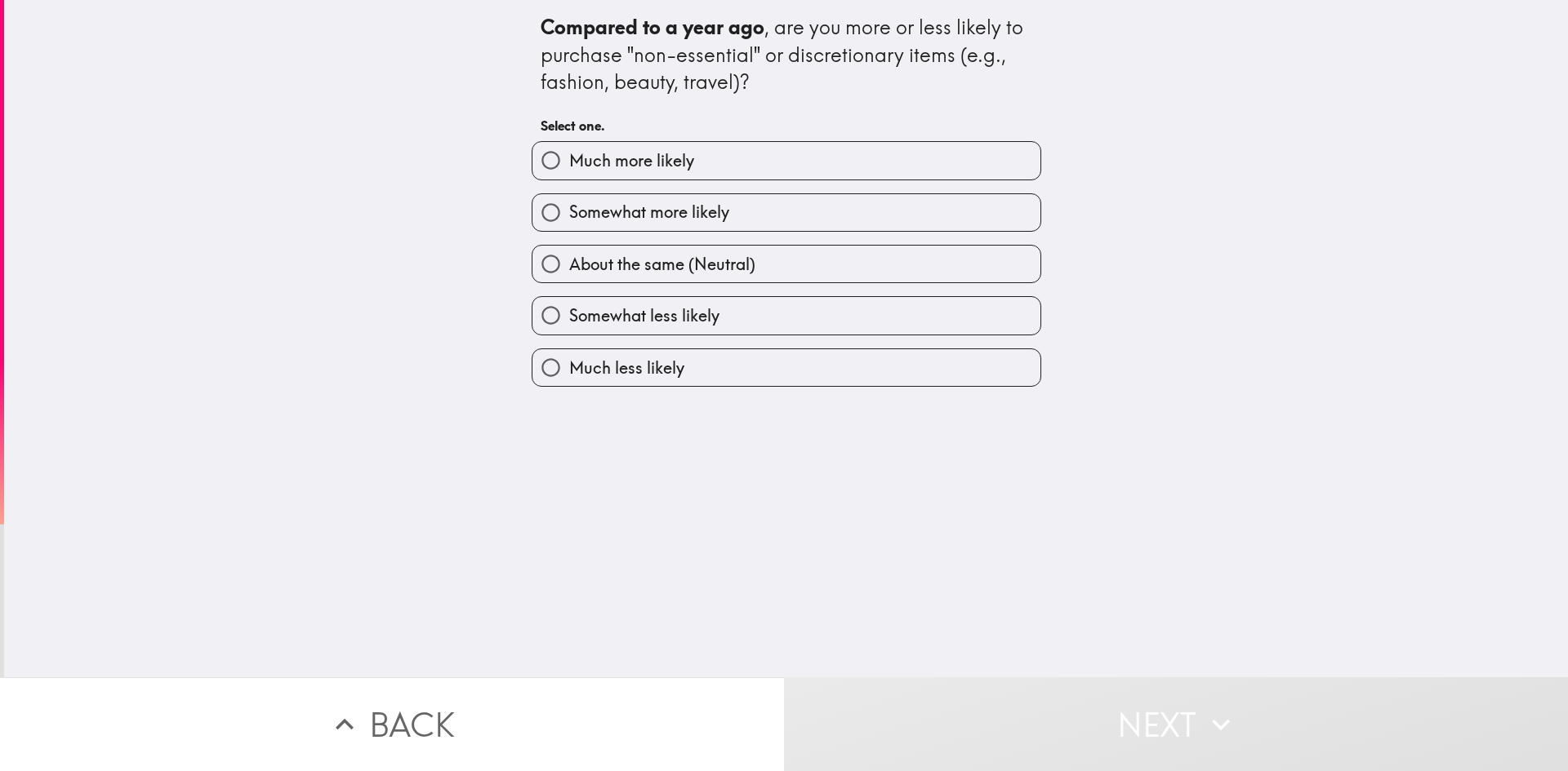
click at [896, 175] on label "Much more likely" at bounding box center [787, 161] width 508 height 37
click at [569, 175] on input "Much more likely" at bounding box center [551, 161] width 37 height 37
radio input "true"
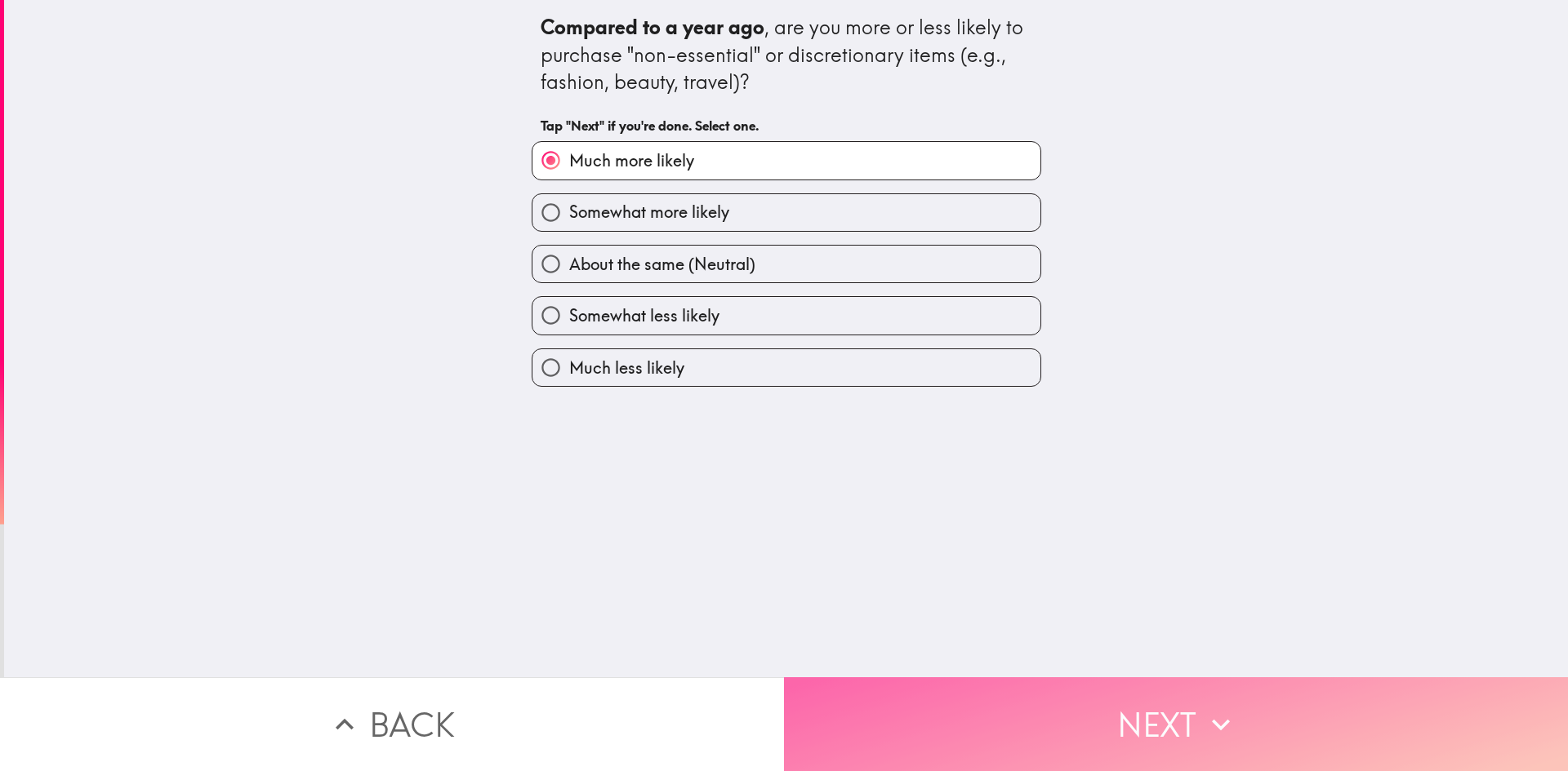
drag, startPoint x: 1216, startPoint y: 727, endPoint x: 1202, endPoint y: 715, distance: 18.4
click at [1214, 727] on icon "button" at bounding box center [1221, 725] width 36 height 36
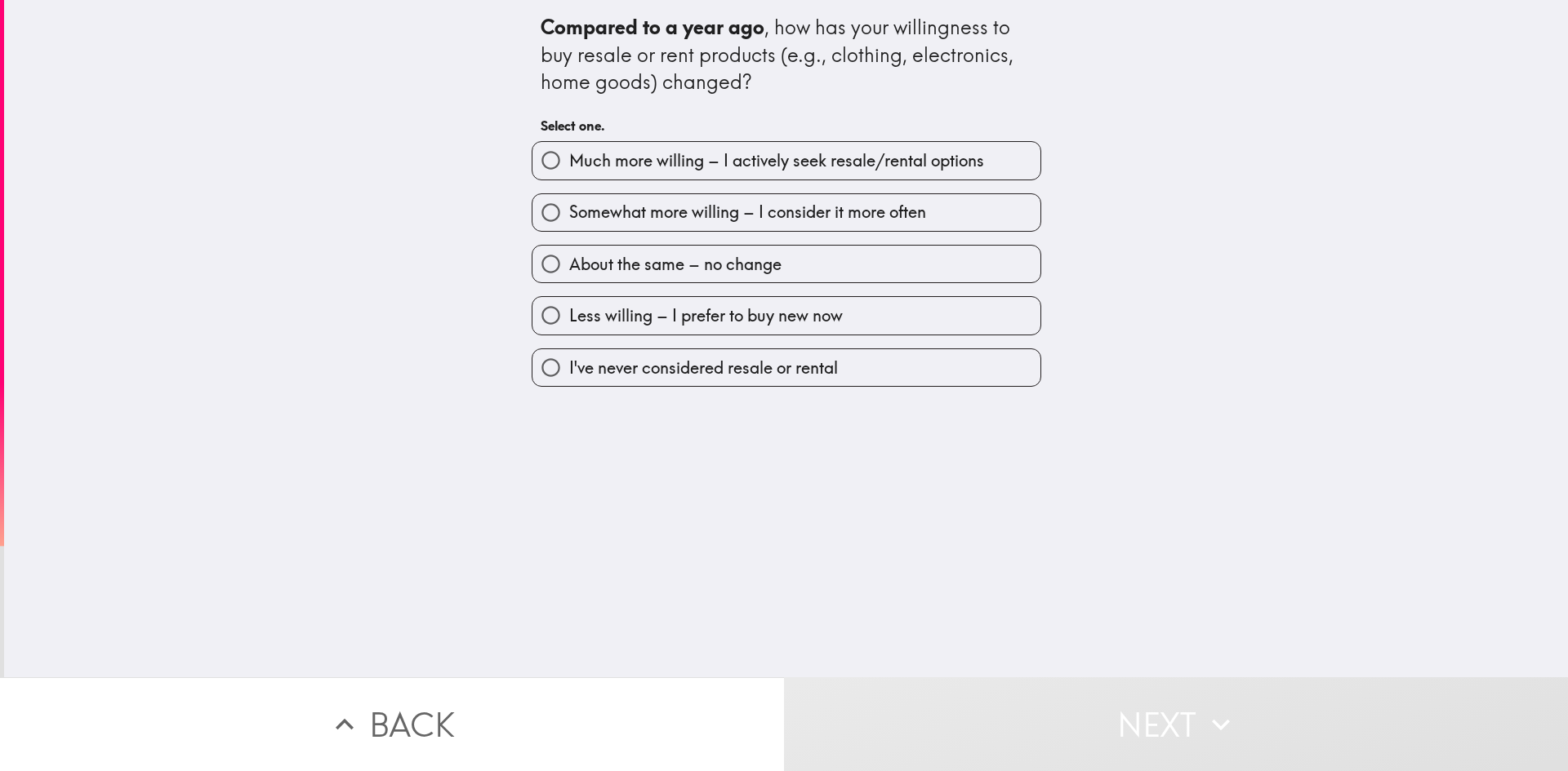
click at [870, 260] on label "About the same – no change" at bounding box center [787, 265] width 508 height 37
click at [569, 260] on input "About the same – no change" at bounding box center [551, 265] width 37 height 37
radio input "true"
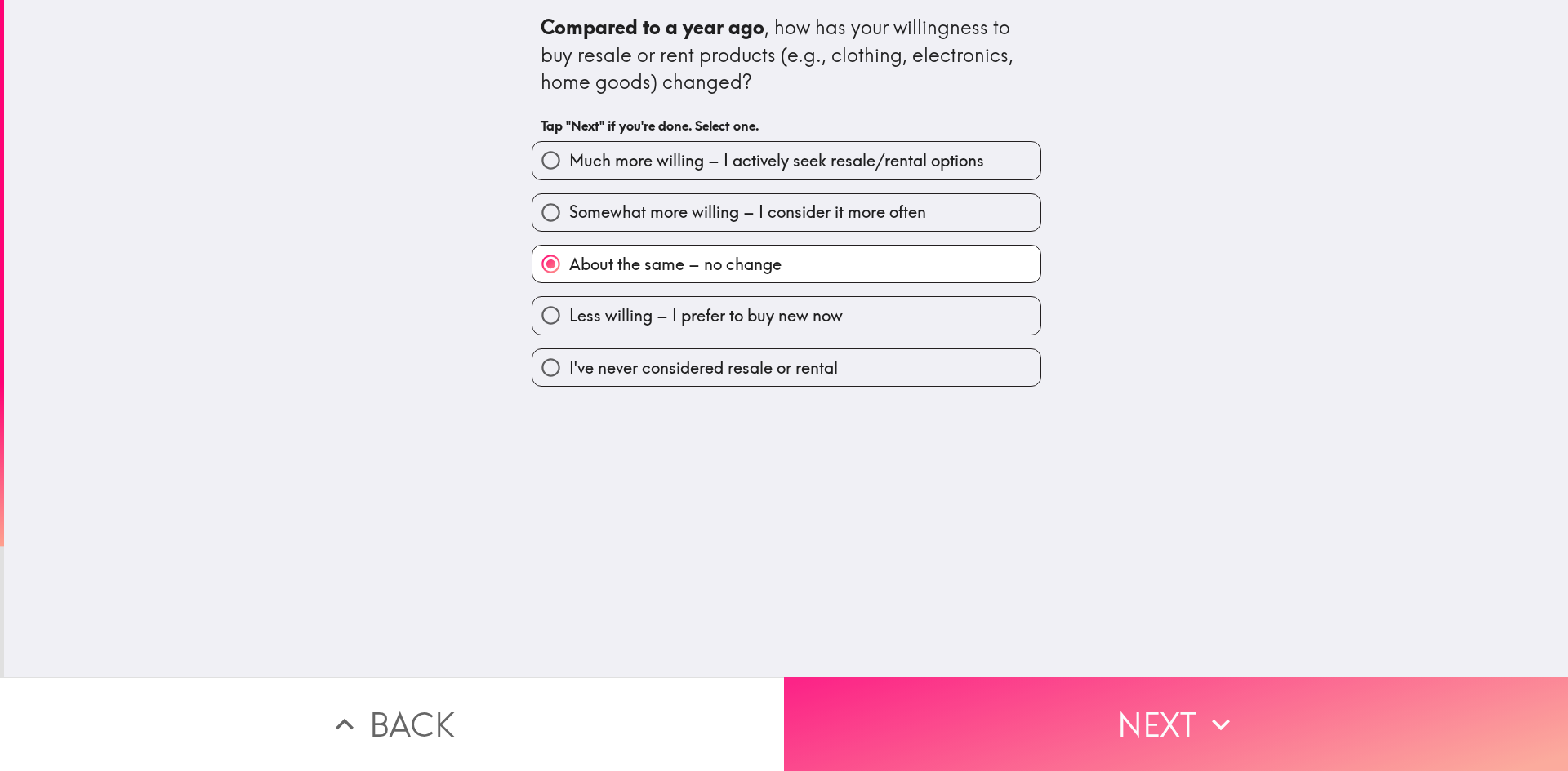
click at [1104, 709] on button "Next" at bounding box center [1176, 724] width 784 height 94
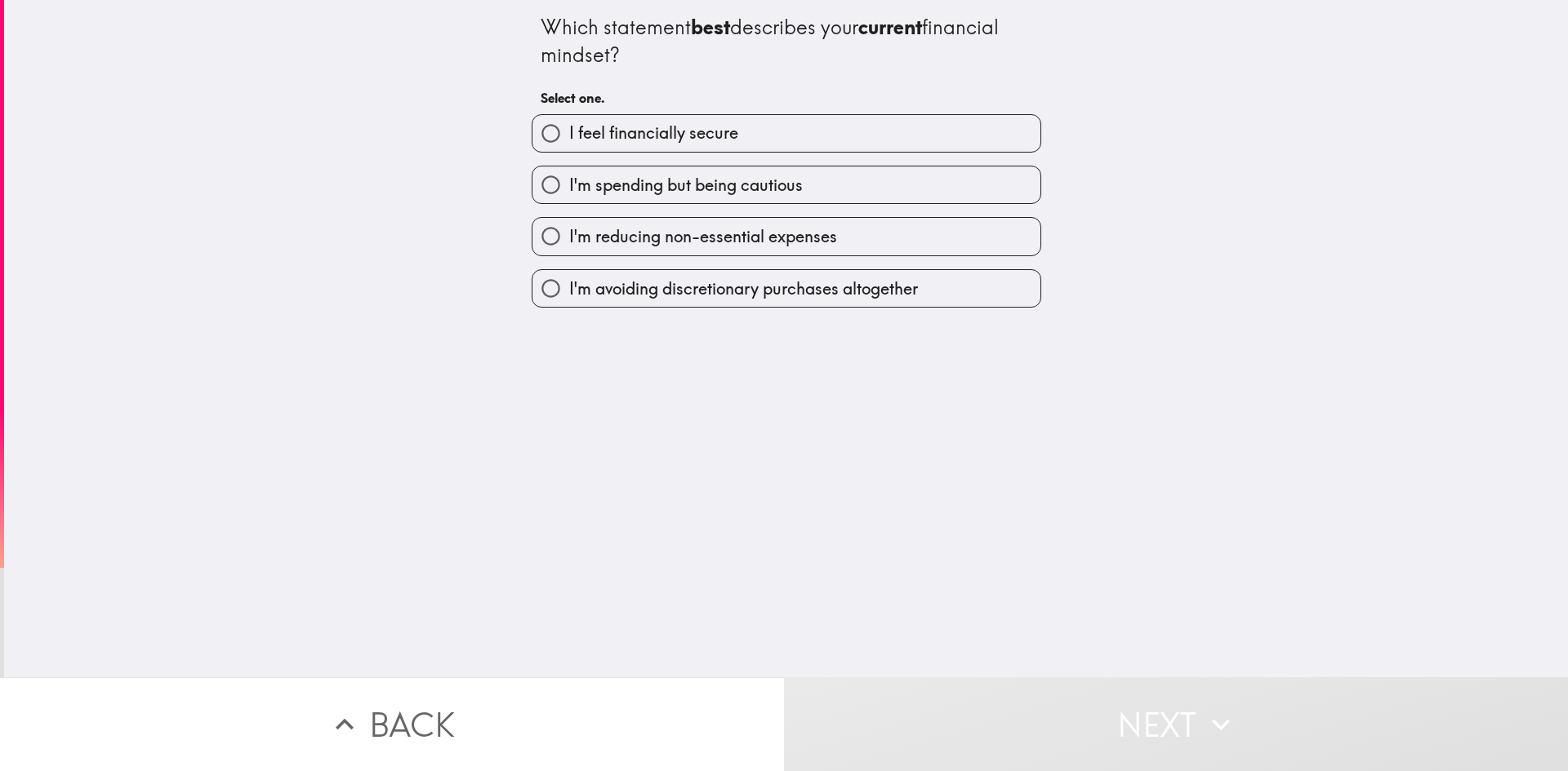
click at [787, 184] on span "I'm spending but being cautious" at bounding box center [685, 185] width 234 height 23
click at [569, 184] on input "I'm spending but being cautious" at bounding box center [551, 185] width 37 height 37
radio input "true"
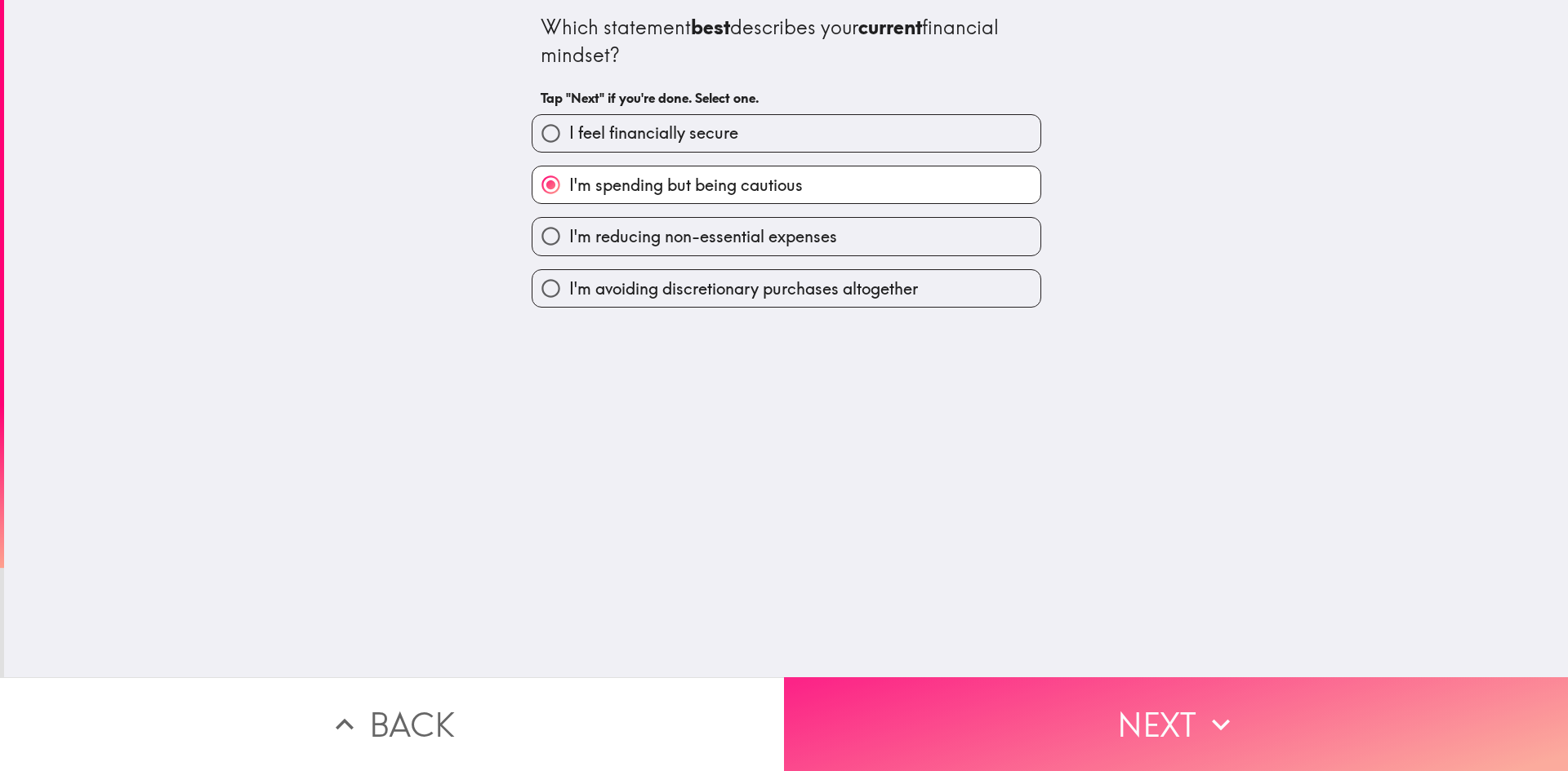
click at [1063, 709] on button "Next" at bounding box center [1176, 724] width 784 height 94
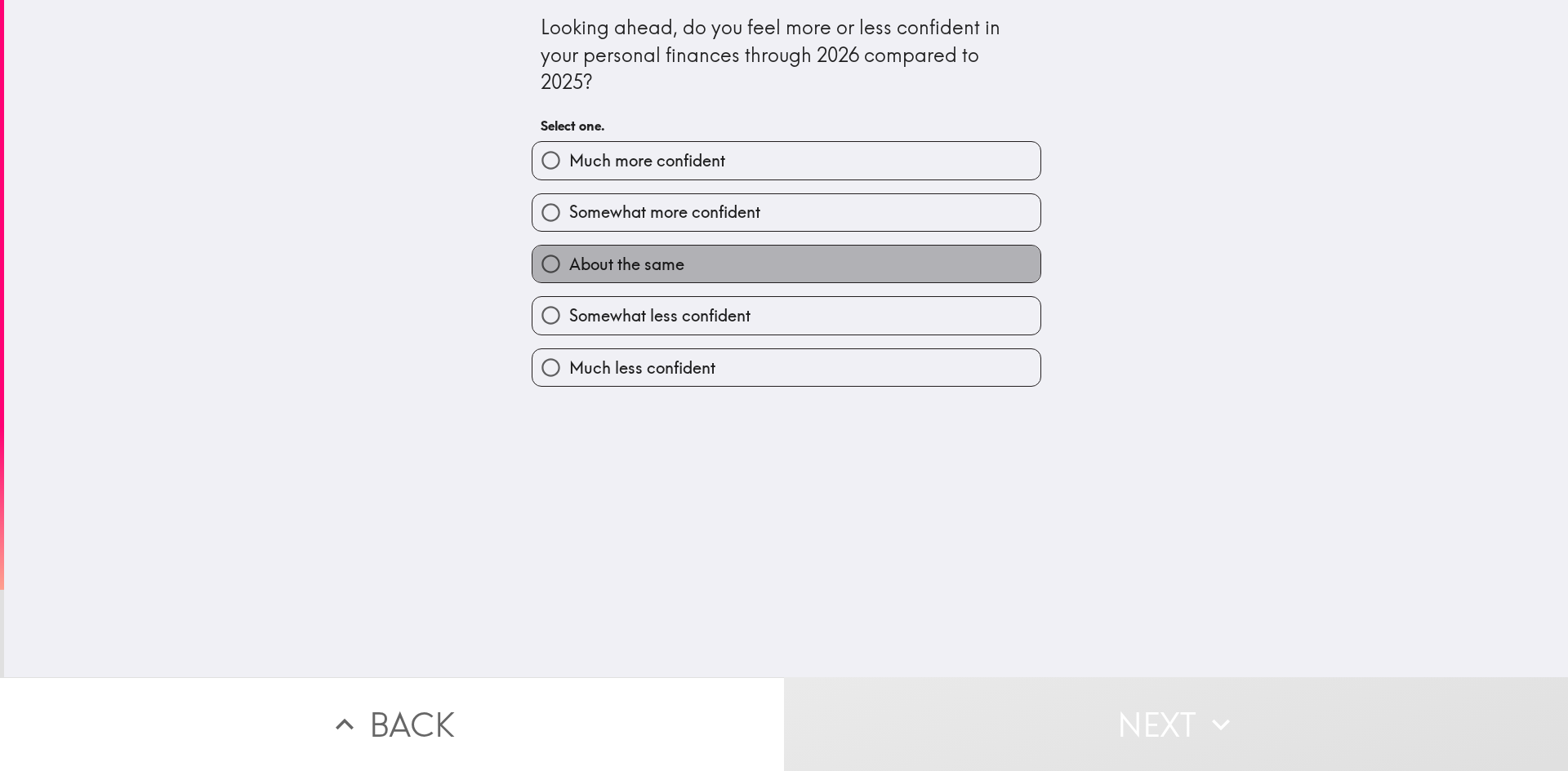
drag, startPoint x: 705, startPoint y: 270, endPoint x: 930, endPoint y: 428, distance: 274.9
click at [705, 271] on label "About the same" at bounding box center [787, 265] width 508 height 37
click at [569, 271] on input "About the same" at bounding box center [551, 265] width 37 height 37
radio input "true"
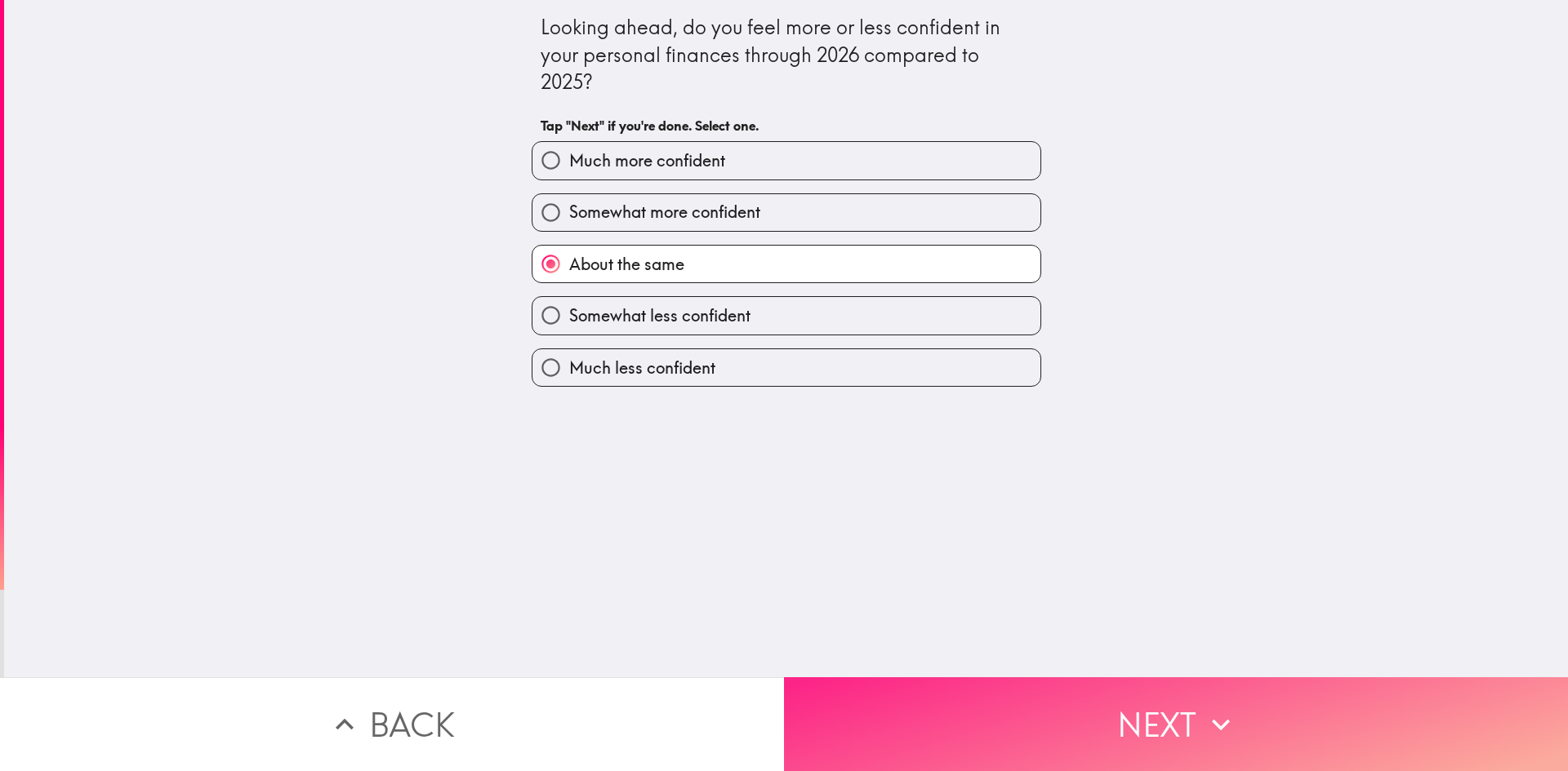
click at [1087, 695] on button "Next" at bounding box center [1176, 724] width 784 height 94
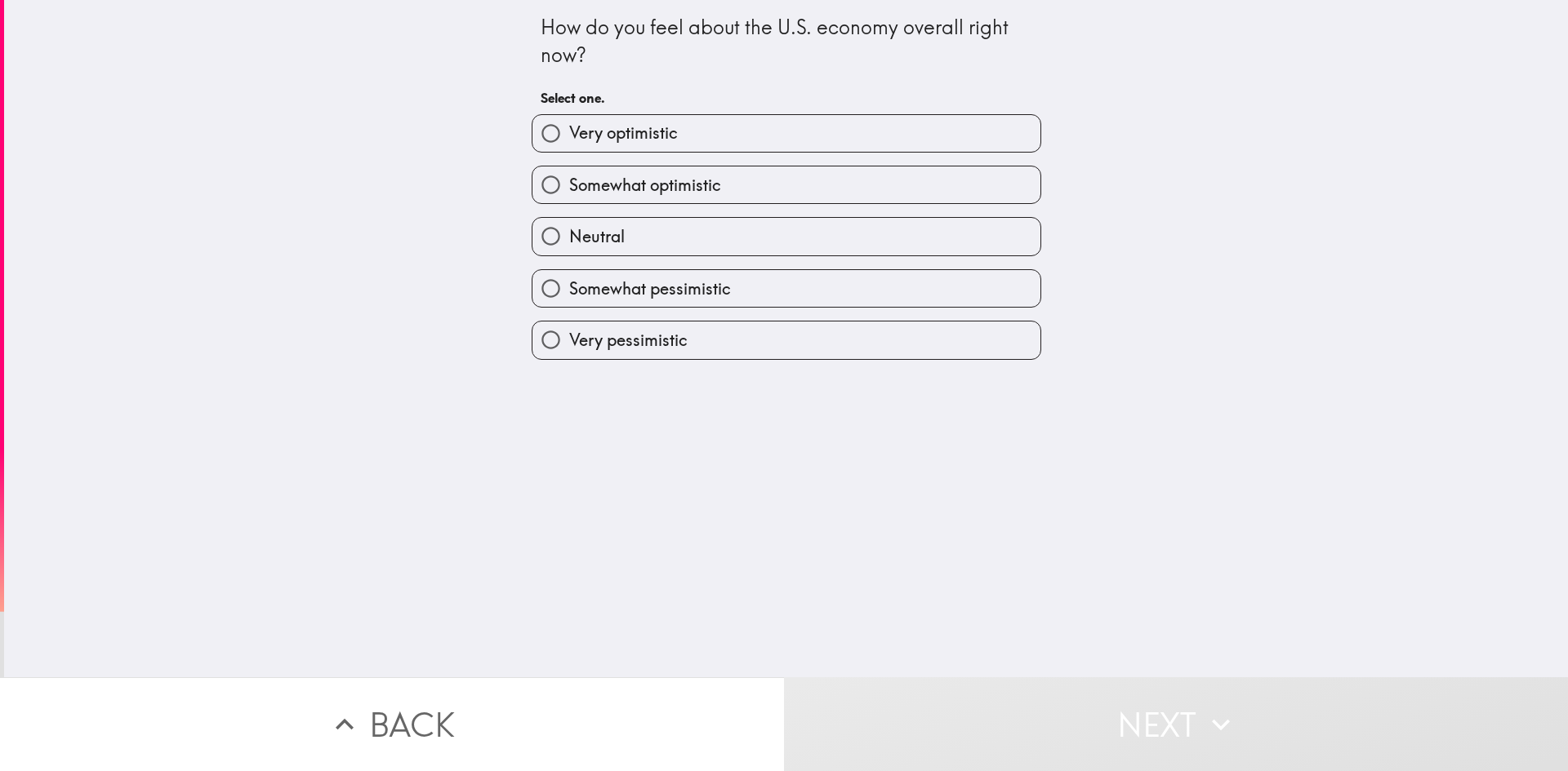
drag, startPoint x: 740, startPoint y: 246, endPoint x: 749, endPoint y: 256, distance: 13.5
click at [742, 250] on label "Neutral" at bounding box center [787, 237] width 508 height 37
click at [569, 250] on input "Neutral" at bounding box center [551, 237] width 37 height 37
radio input "true"
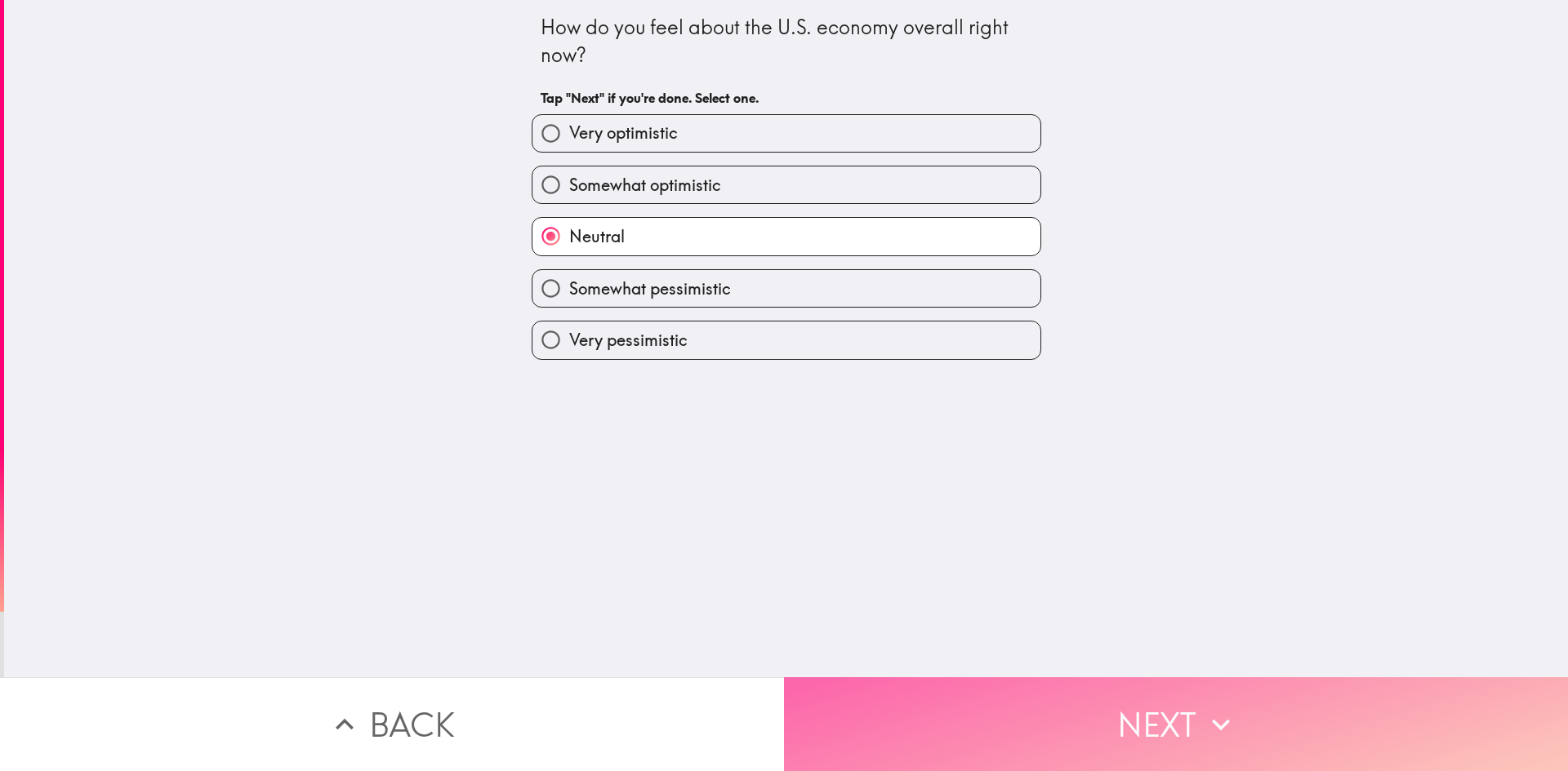
click at [1145, 708] on button "Next" at bounding box center [1176, 724] width 784 height 94
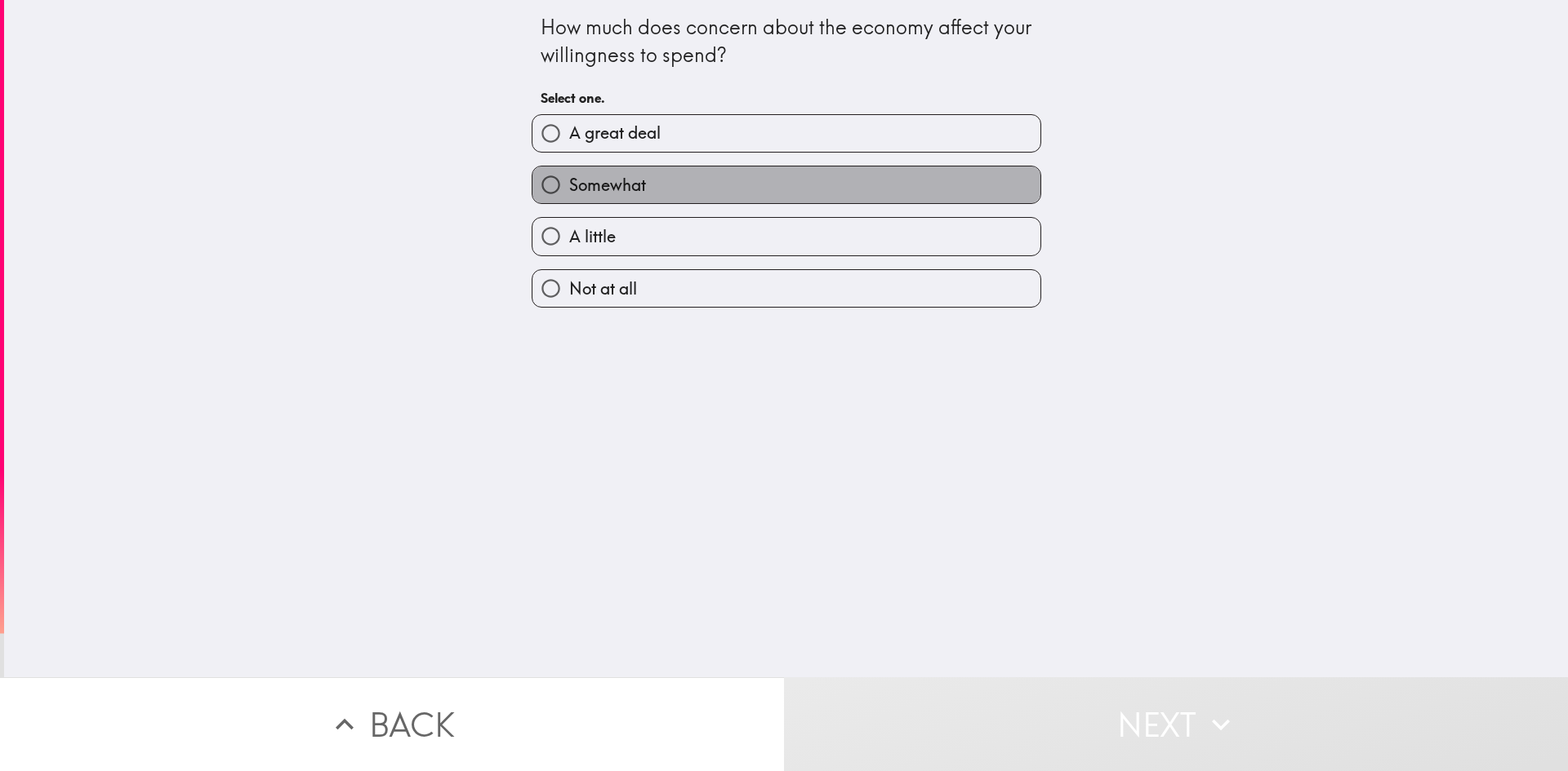
drag, startPoint x: 781, startPoint y: 191, endPoint x: 886, endPoint y: 285, distance: 140.9
click at [786, 189] on label "Somewhat" at bounding box center [787, 185] width 508 height 37
click at [569, 189] on input "Somewhat" at bounding box center [551, 185] width 37 height 37
radio input "true"
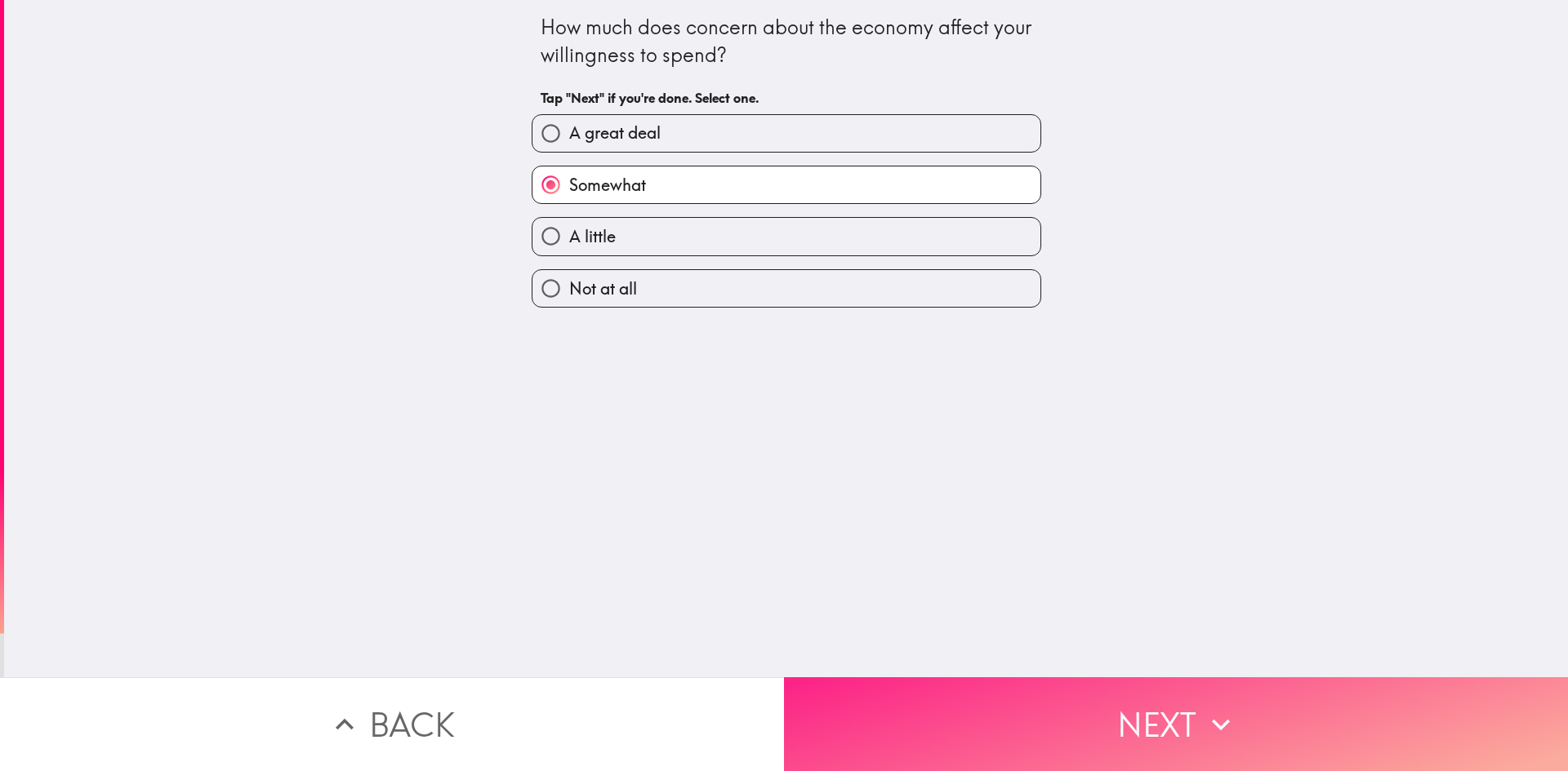
click at [1107, 700] on button "Next" at bounding box center [1176, 724] width 784 height 94
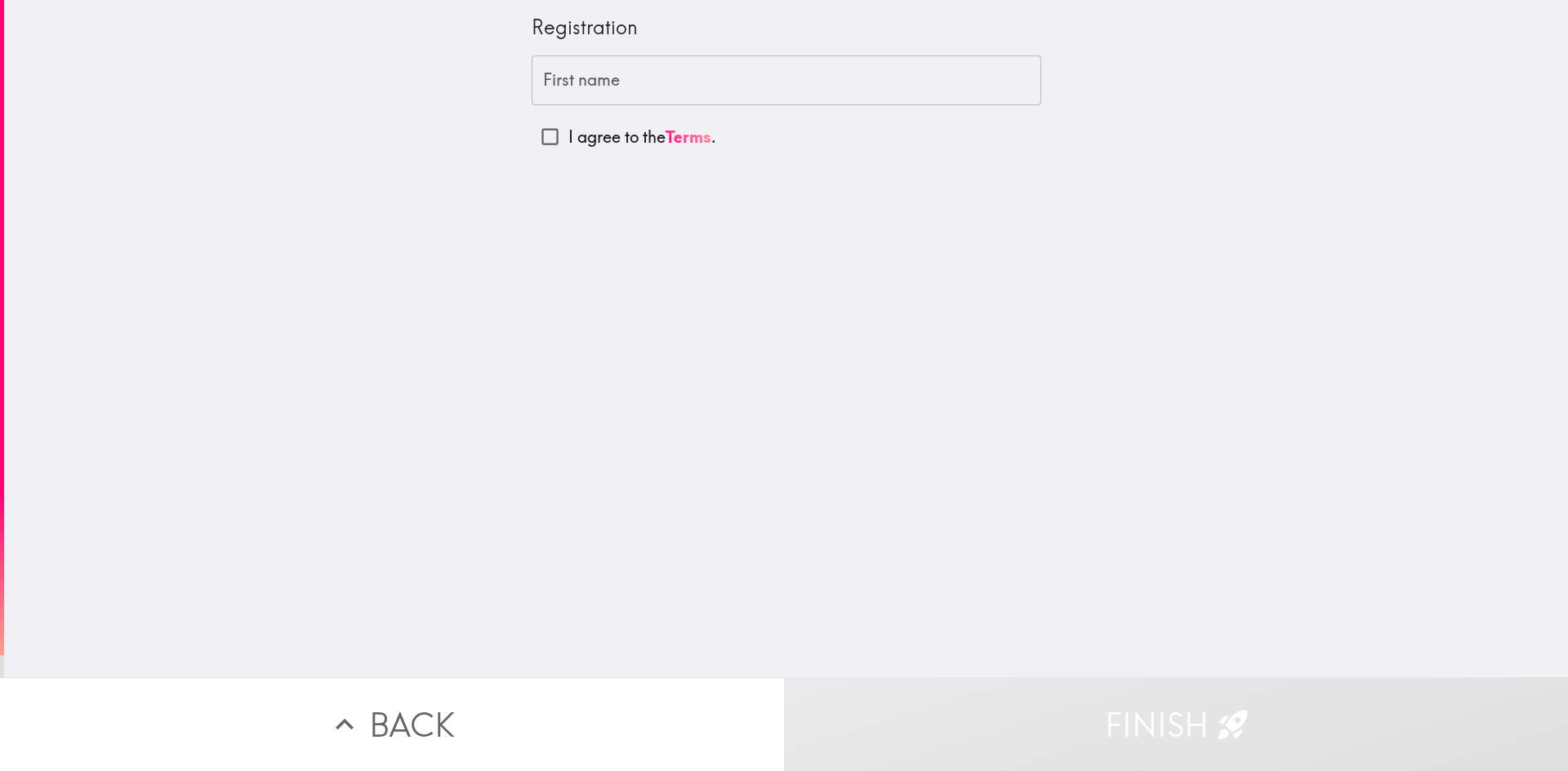
click at [717, 88] on input "First name" at bounding box center [787, 81] width 509 height 51
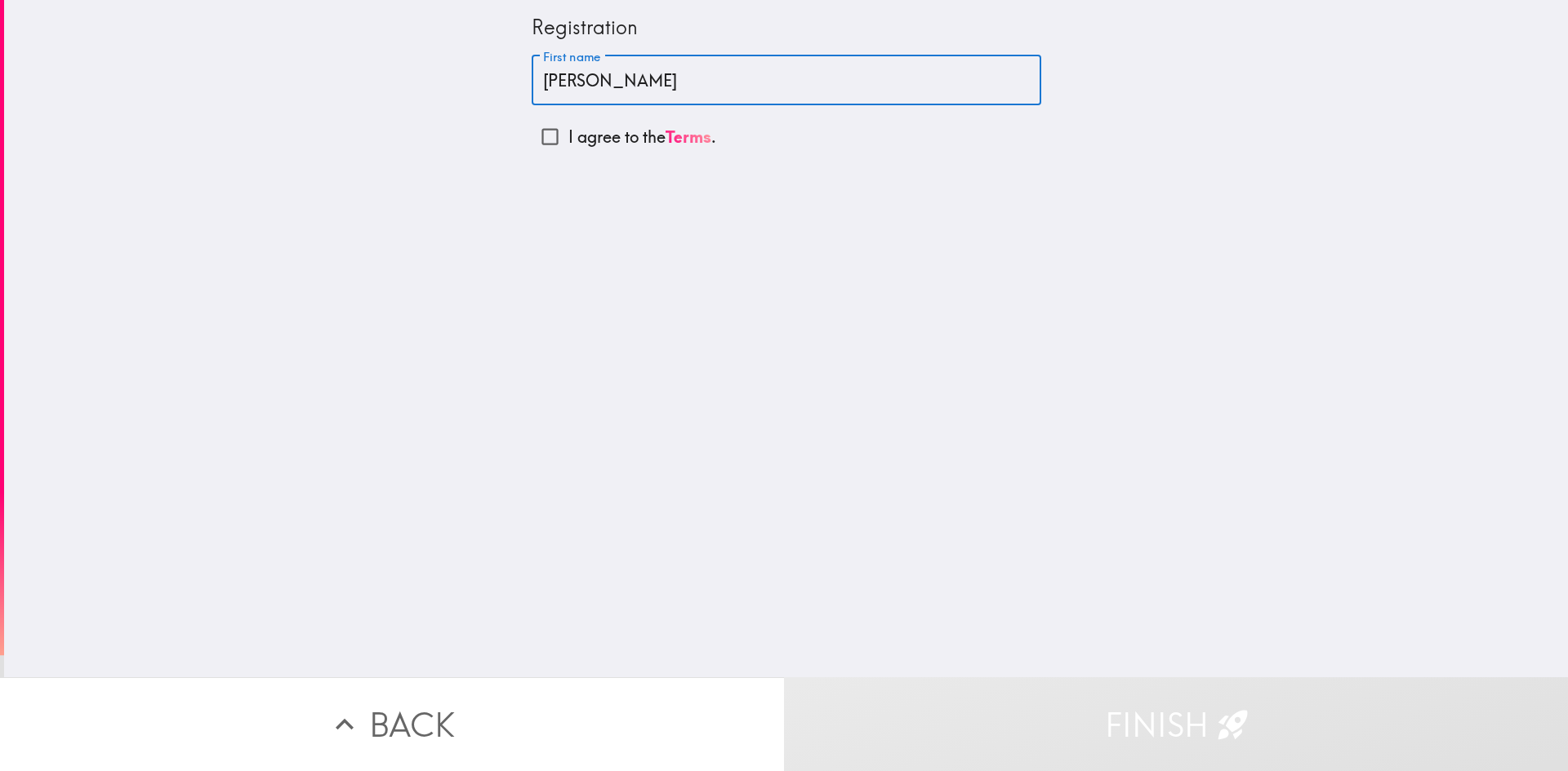
type input "[PERSON_NAME]"
click at [847, 253] on div "Registration First name [PERSON_NAME] First name I agree to the Terms ." at bounding box center [786, 339] width 1564 height 677
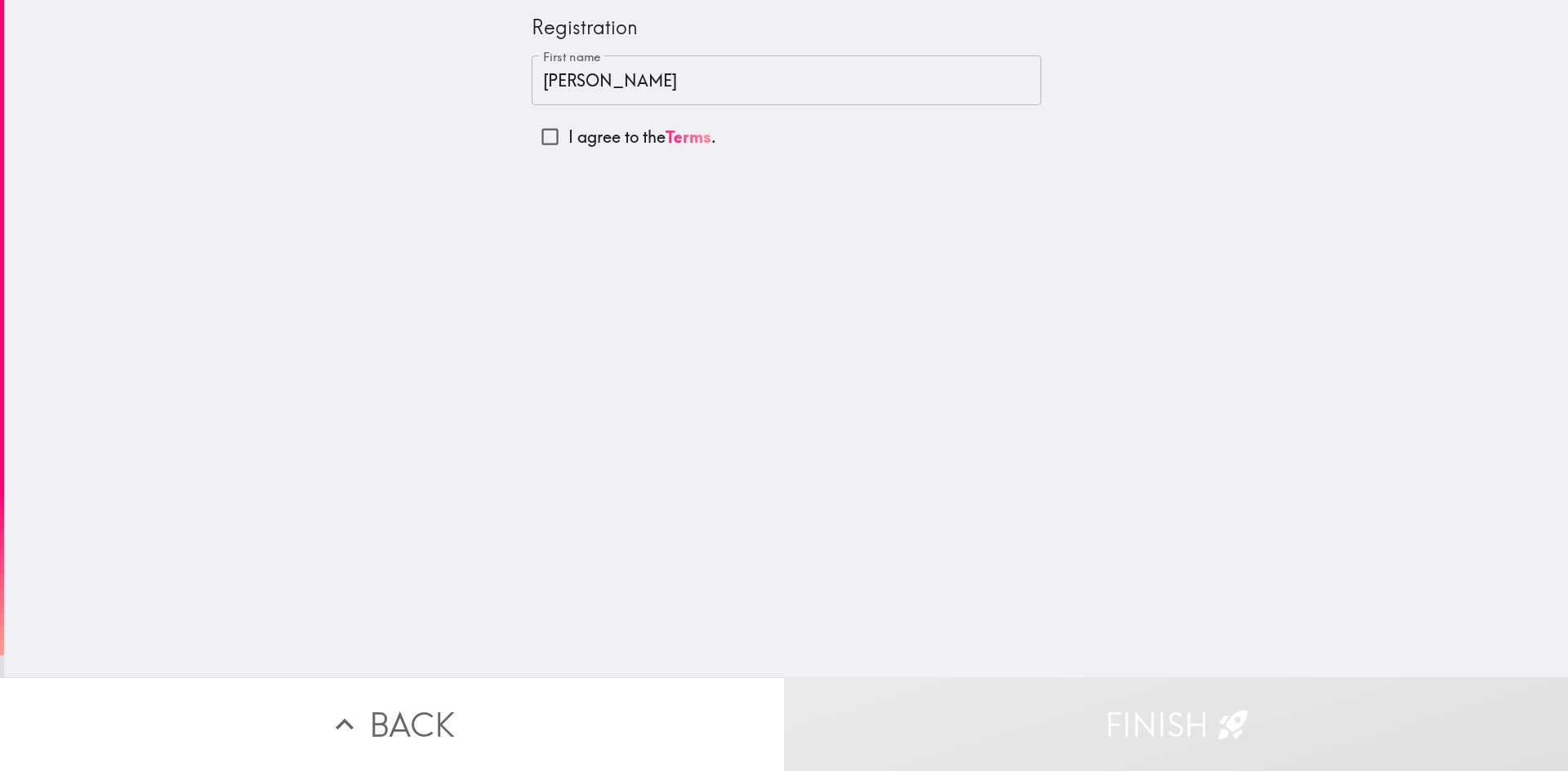
click at [579, 138] on p "I agree to the Terms ." at bounding box center [642, 137] width 148 height 23
click at [568, 138] on input "I agree to the Terms ." at bounding box center [550, 137] width 37 height 37
checkbox input "true"
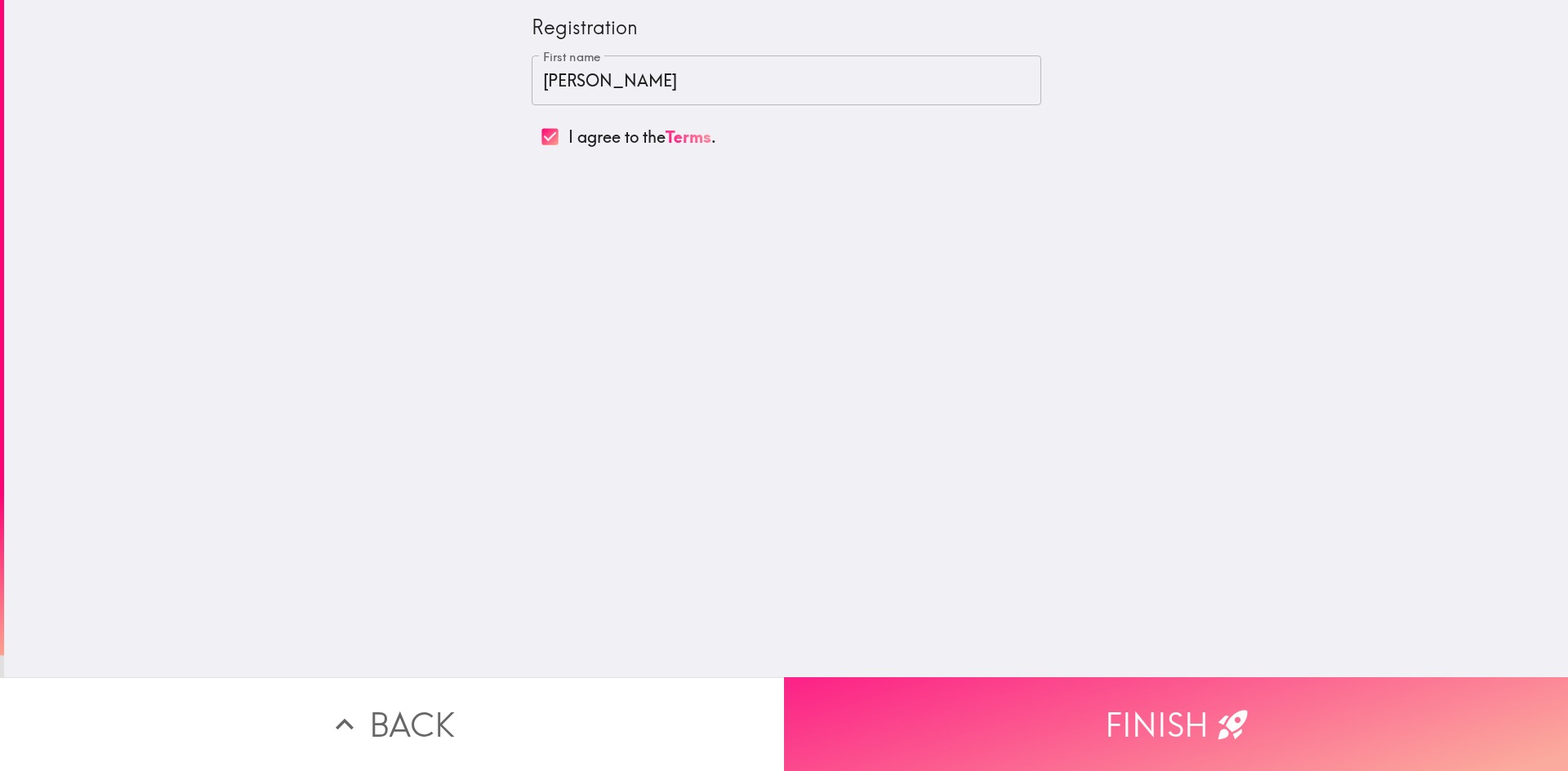
click at [1128, 727] on button "Finish" at bounding box center [1176, 724] width 784 height 94
